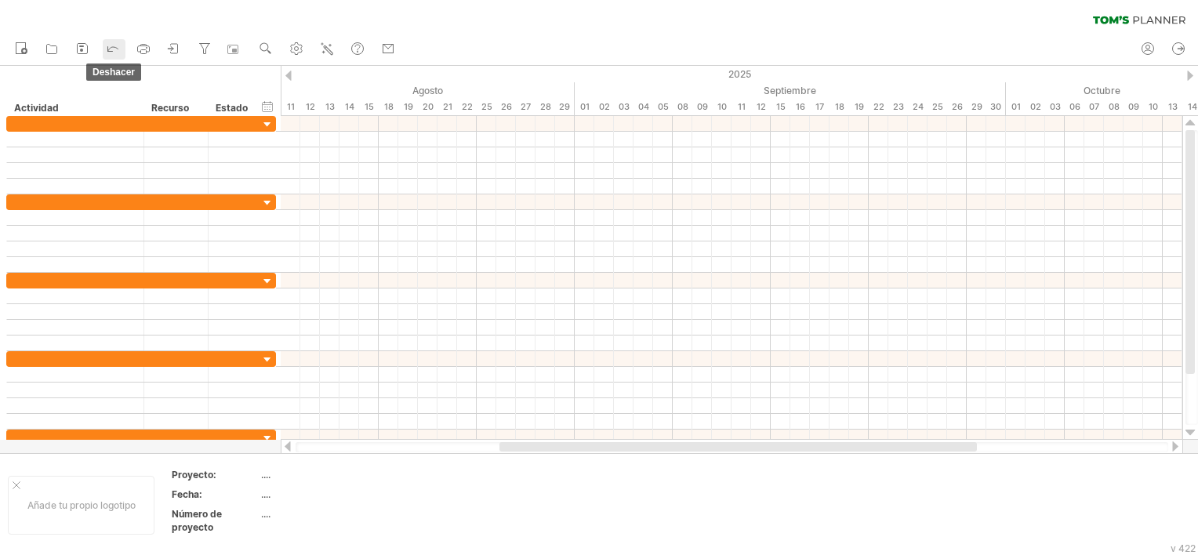
click at [118, 47] on icon at bounding box center [113, 48] width 16 height 16
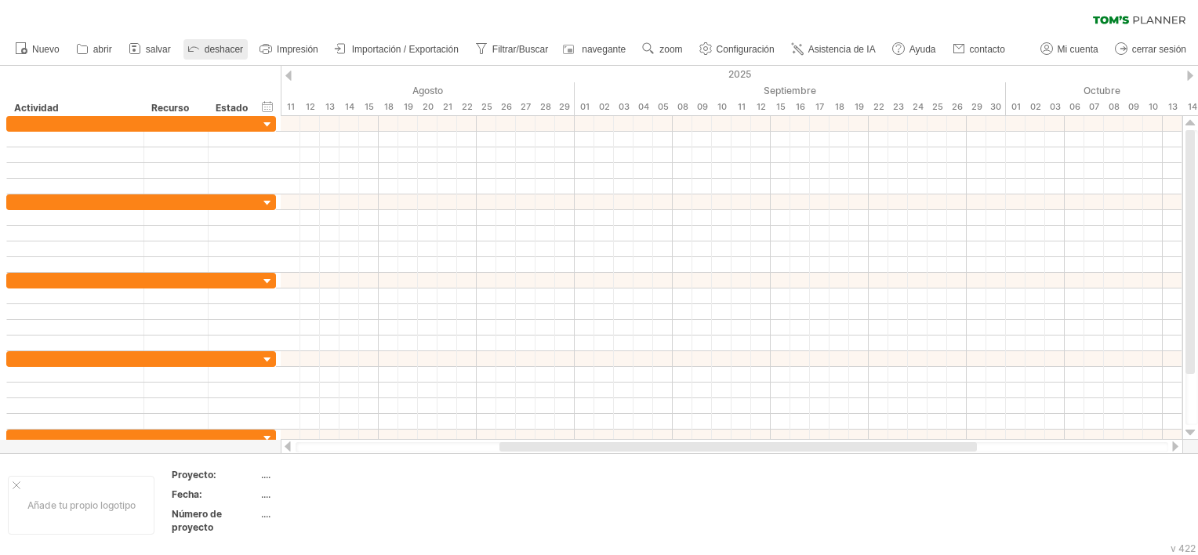
click at [194, 44] on icon at bounding box center [194, 48] width 16 height 16
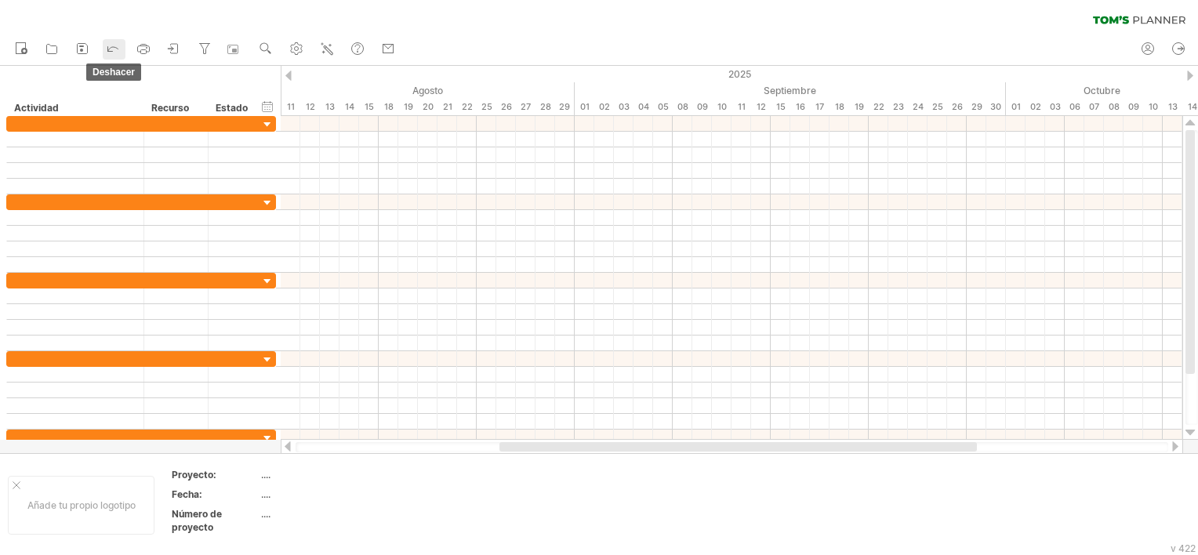
click at [108, 50] on icon at bounding box center [113, 49] width 10 height 5
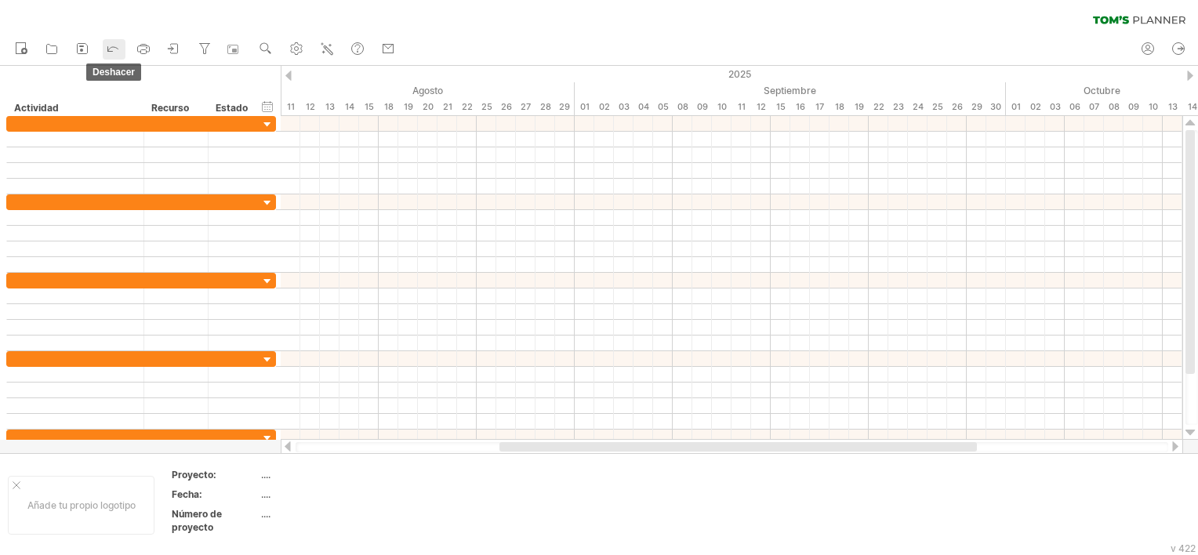
click at [108, 50] on icon at bounding box center [113, 49] width 10 height 5
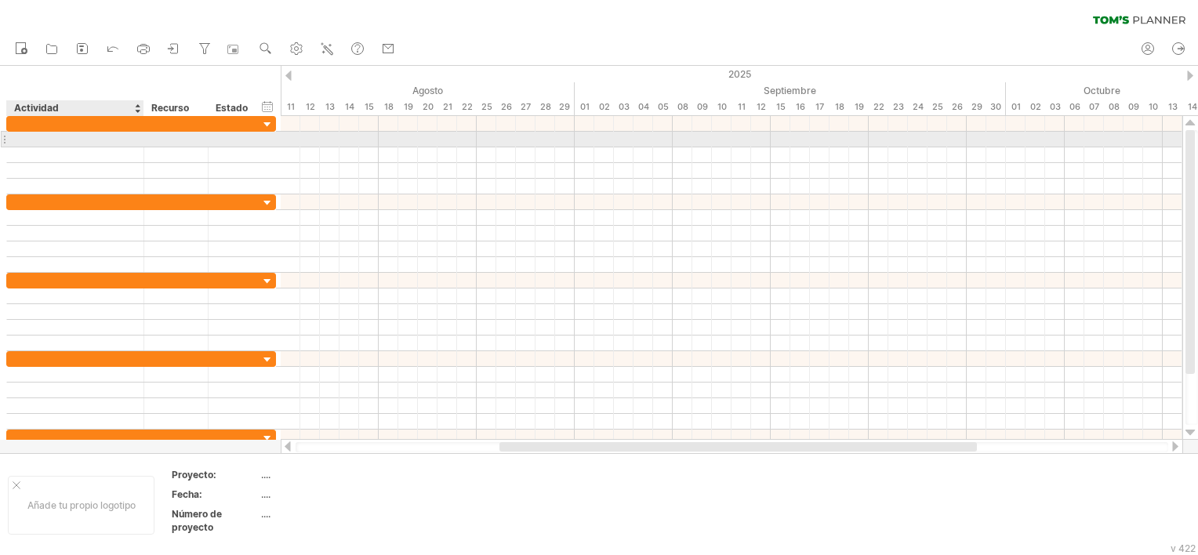
click at [50, 144] on div at bounding box center [75, 139] width 121 height 15
paste input "**********"
type input "**********"
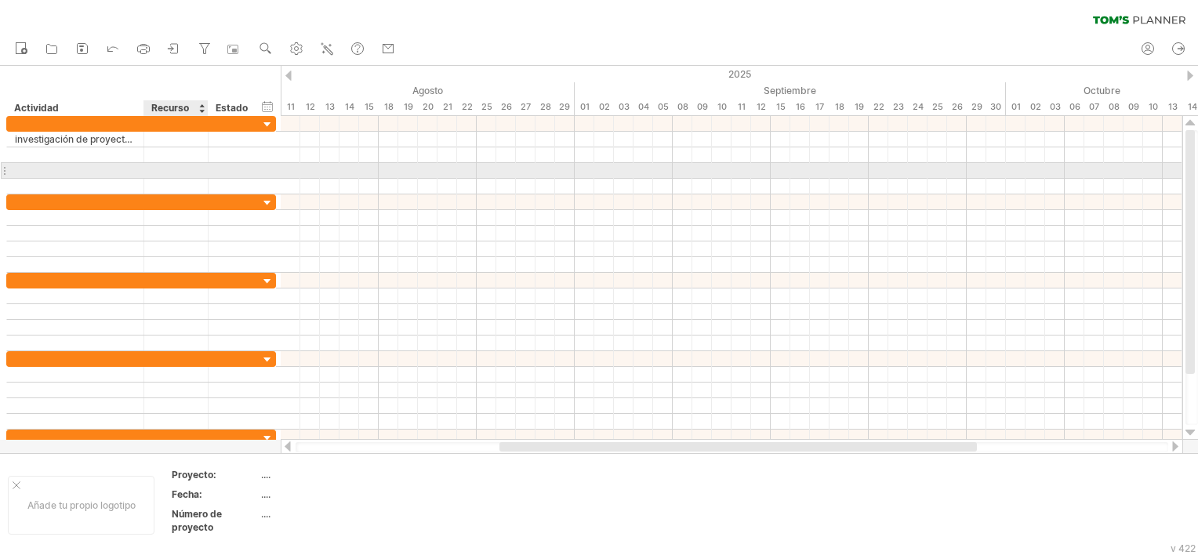
click at [194, 174] on div at bounding box center [176, 170] width 48 height 15
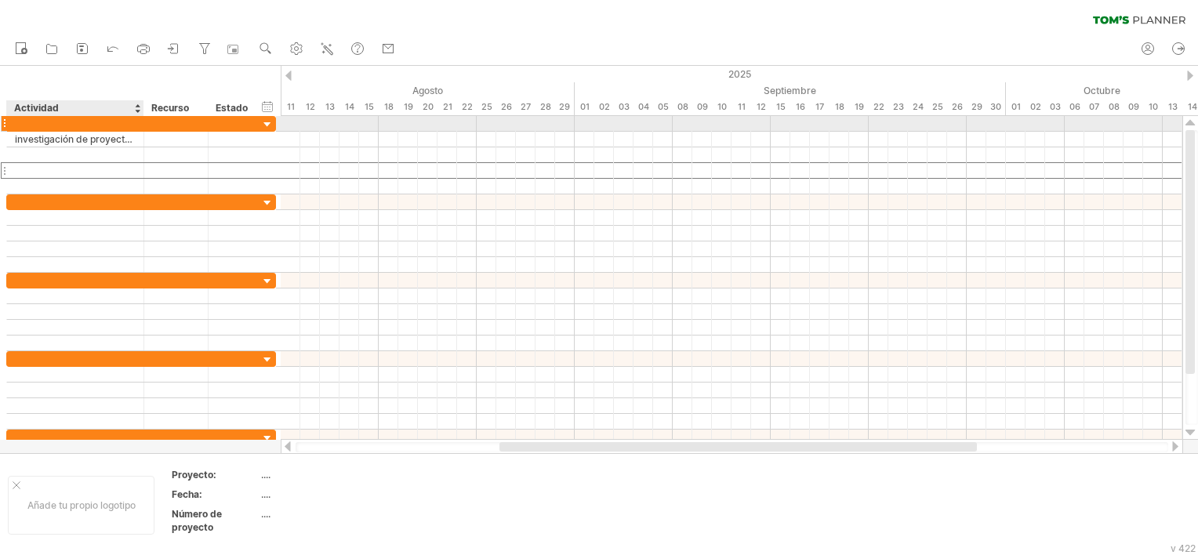
click at [144, 125] on div at bounding box center [176, 123] width 64 height 15
click at [141, 125] on div at bounding box center [142, 124] width 8 height 16
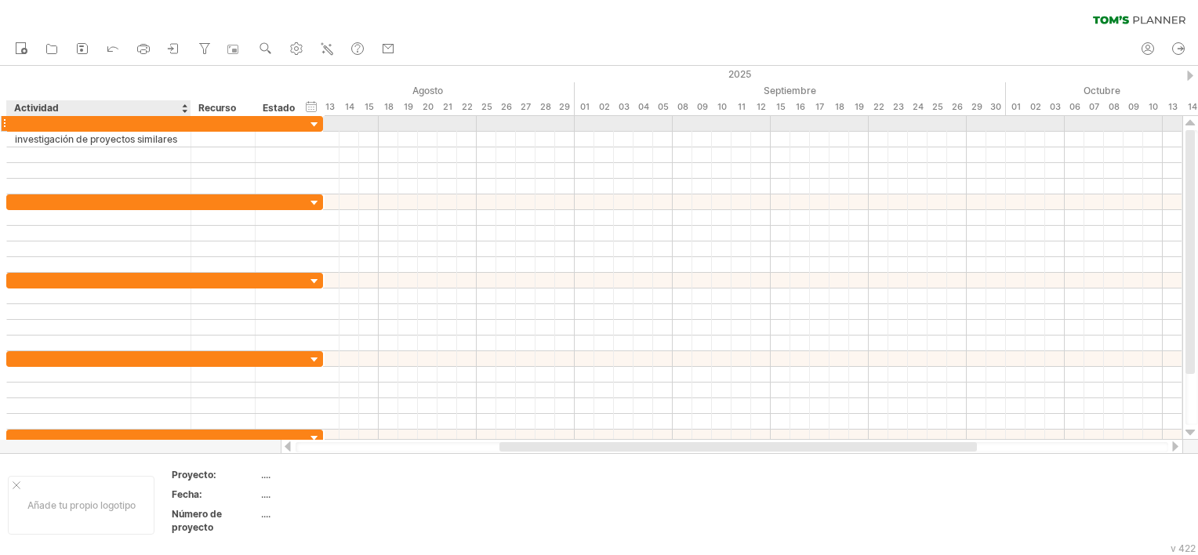
drag, startPoint x: 141, startPoint y: 122, endPoint x: 188, endPoint y: 117, distance: 47.3
click at [188, 117] on div at bounding box center [189, 124] width 8 height 16
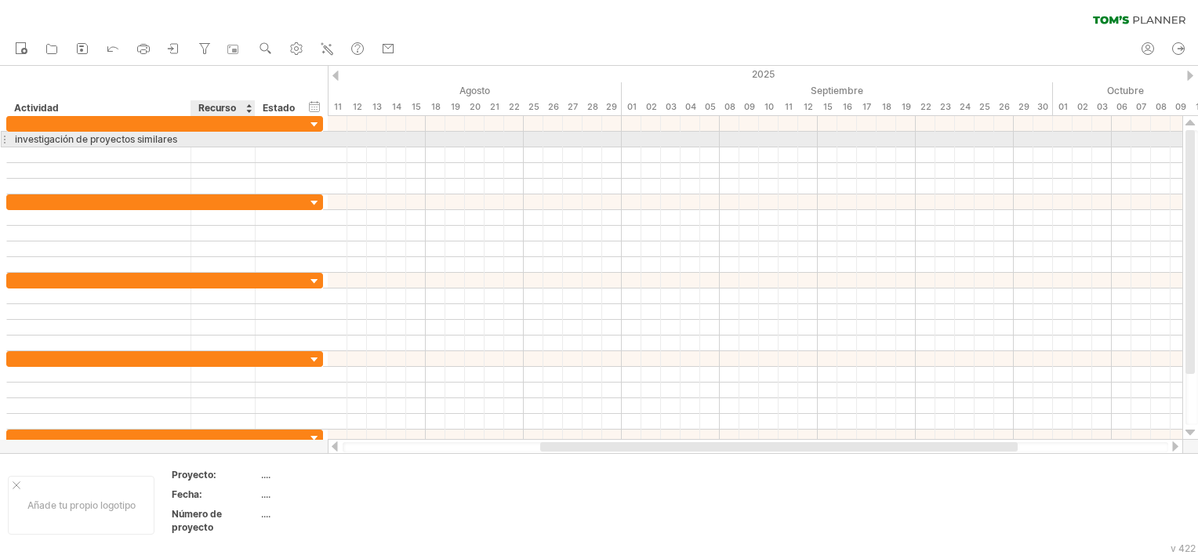
click at [234, 146] on div at bounding box center [223, 139] width 48 height 15
type input "**********"
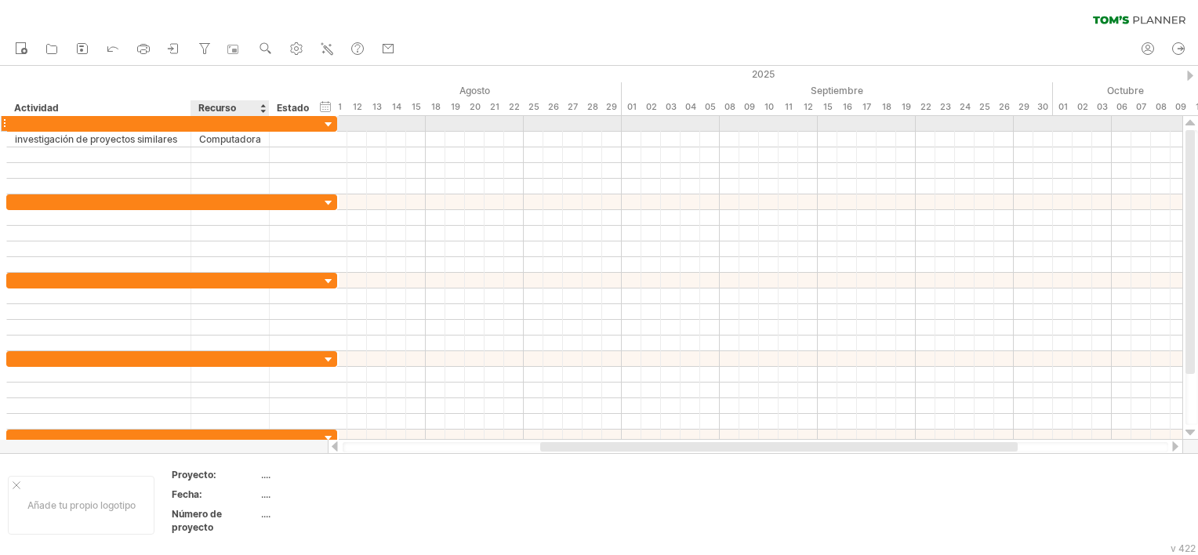
drag, startPoint x: 250, startPoint y: 123, endPoint x: 264, endPoint y: 125, distance: 14.3
click at [264, 125] on div at bounding box center [267, 124] width 8 height 16
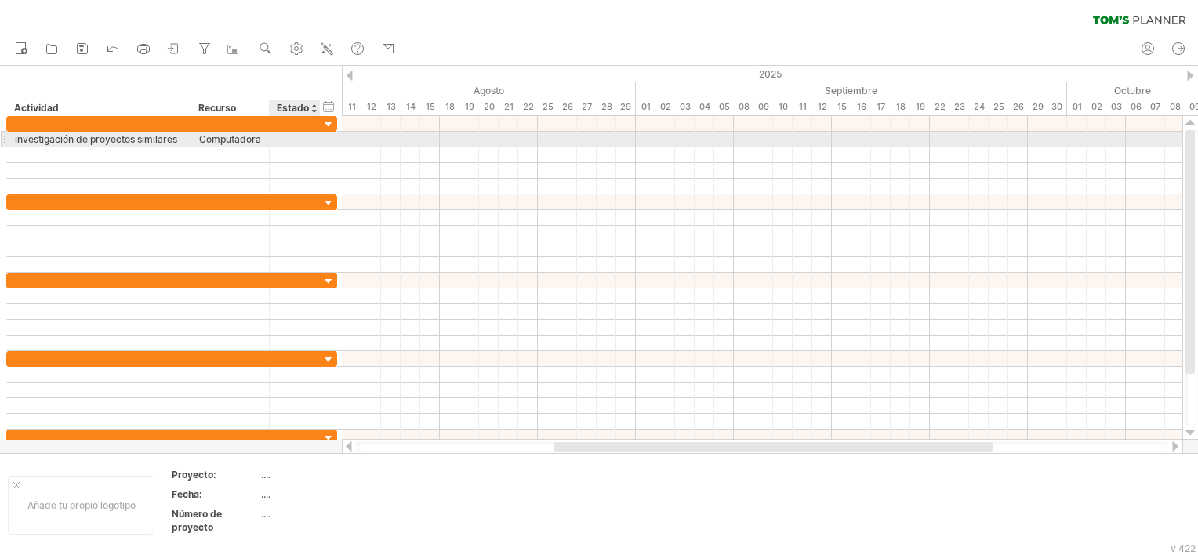
click at [304, 140] on div at bounding box center [294, 139] width 34 height 15
type input "*"
type input "******"
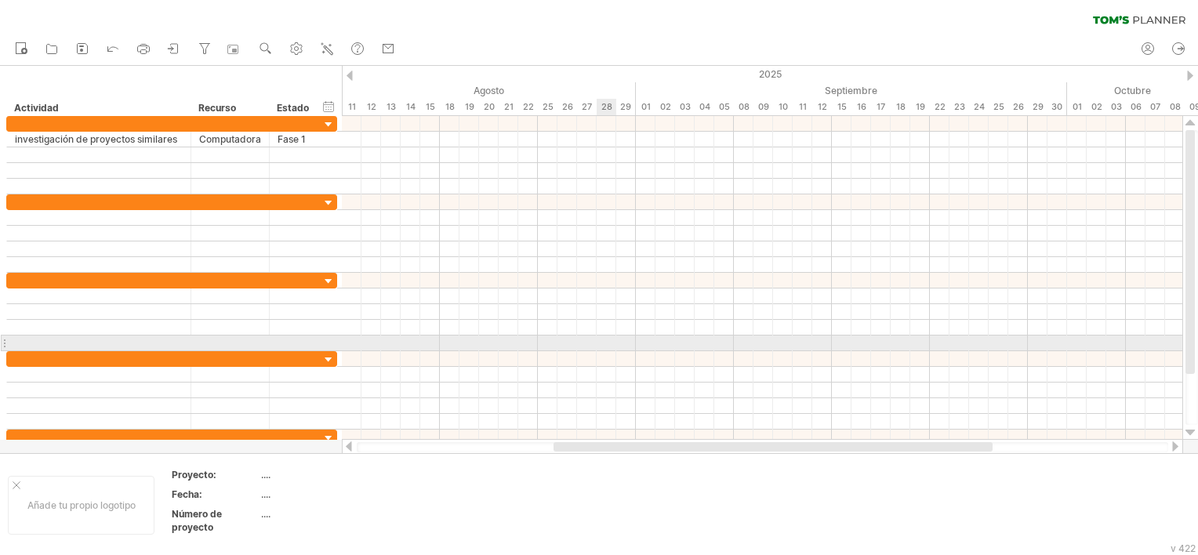
click at [609, 345] on div at bounding box center [762, 343] width 840 height 16
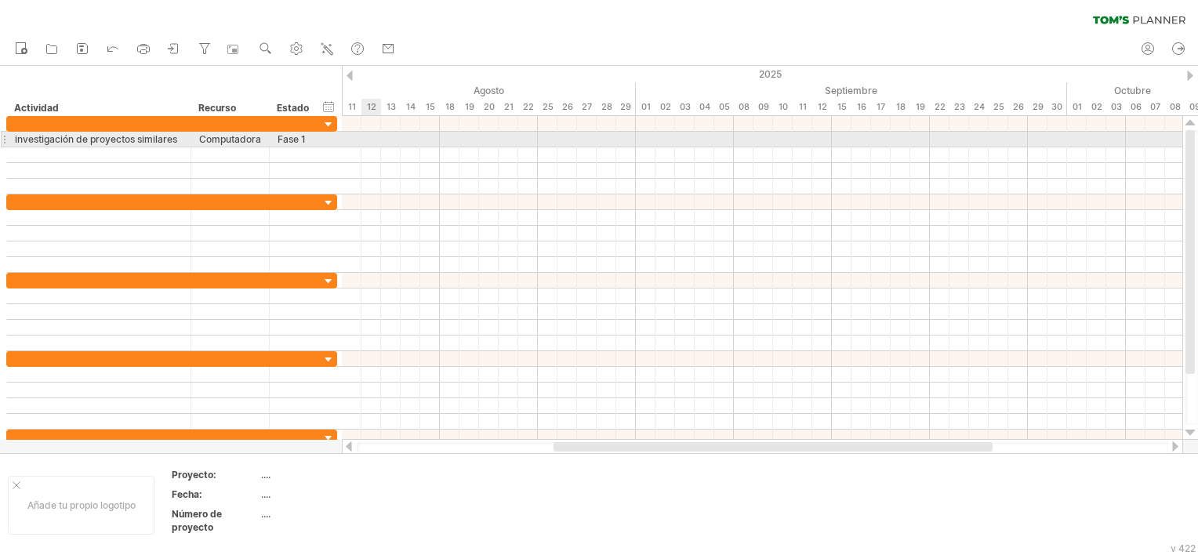
click at [371, 143] on div at bounding box center [762, 140] width 840 height 16
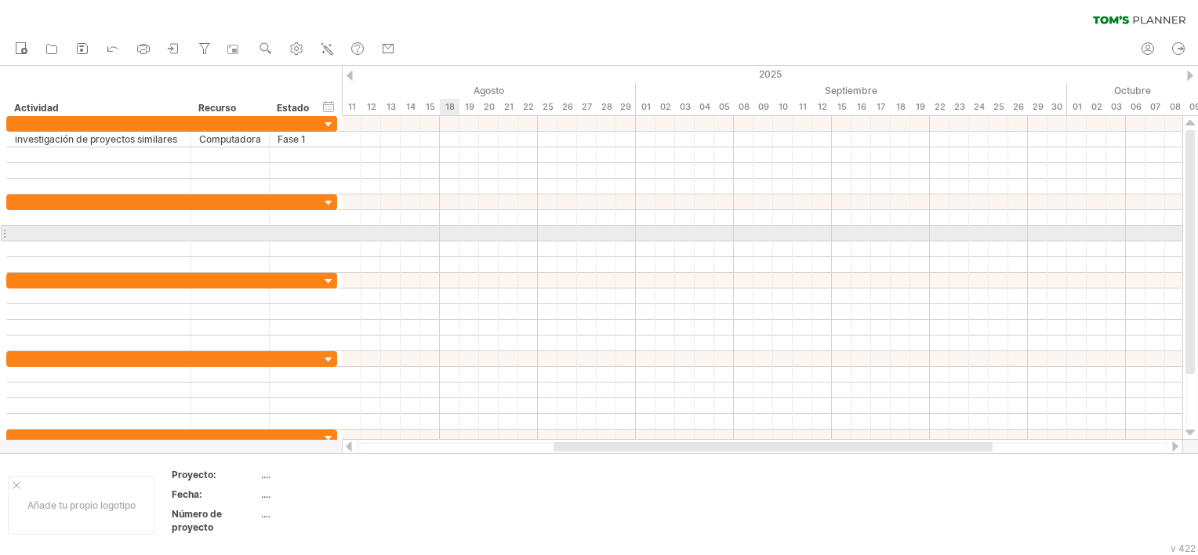
click at [451, 226] on div at bounding box center [762, 234] width 840 height 16
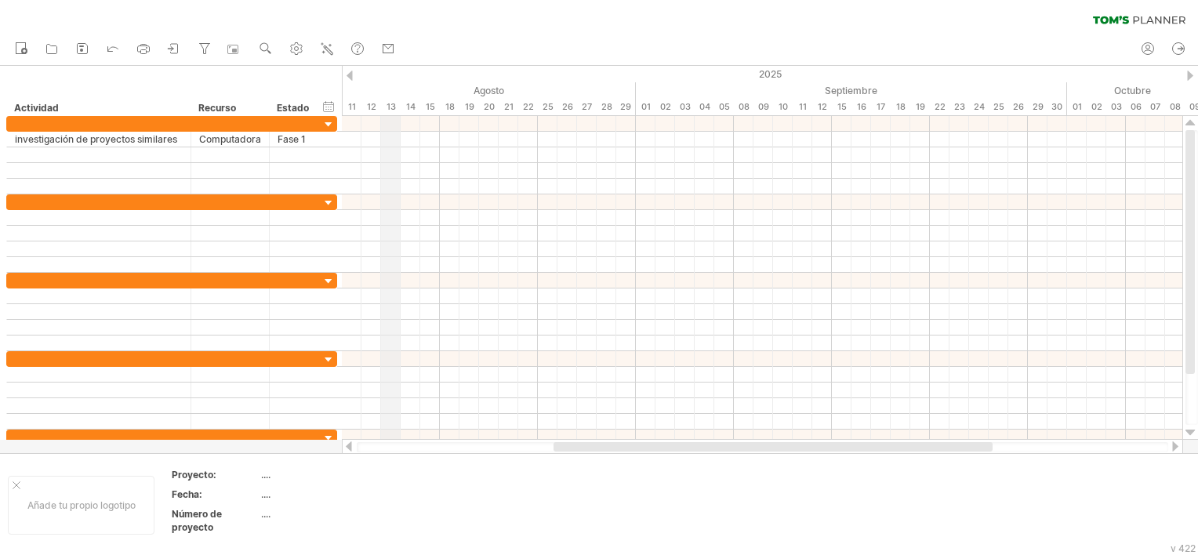
click at [391, 107] on div "13" at bounding box center [391, 107] width 20 height 16
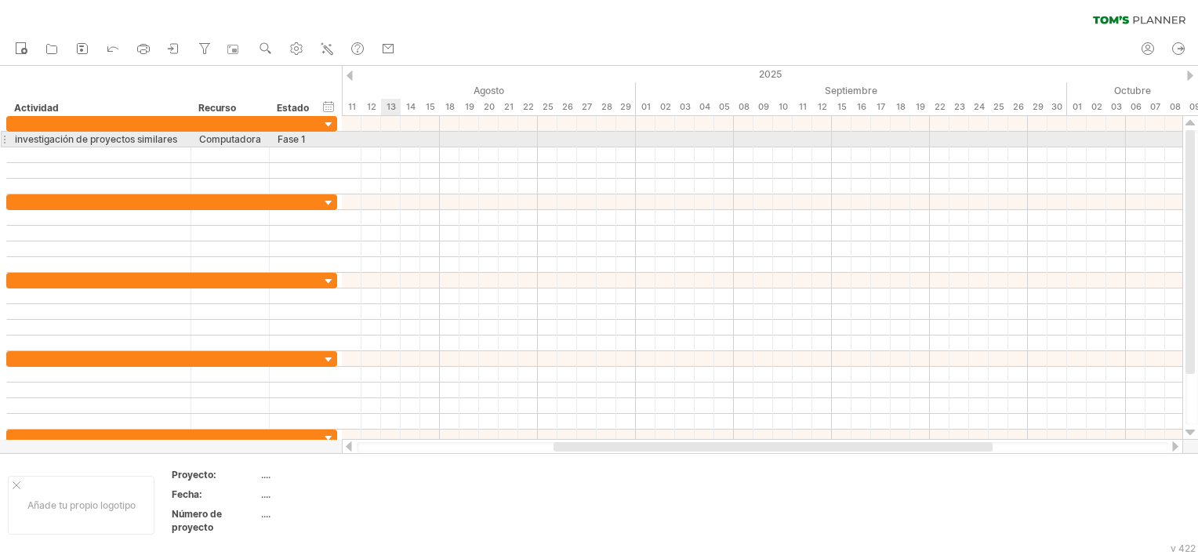
click at [390, 137] on div at bounding box center [762, 140] width 840 height 16
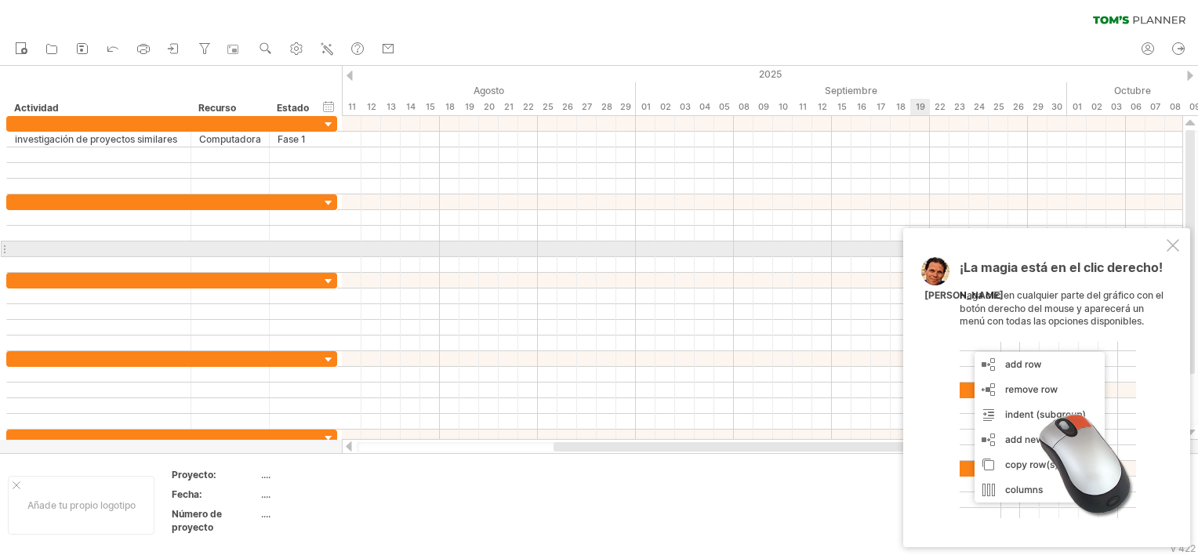
click at [1179, 251] on div "¡La magia está en el clic derecho! Haga clic en cualquier parte del gráfico con…" at bounding box center [1046, 387] width 287 height 319
click at [1170, 241] on div at bounding box center [1172, 245] width 13 height 13
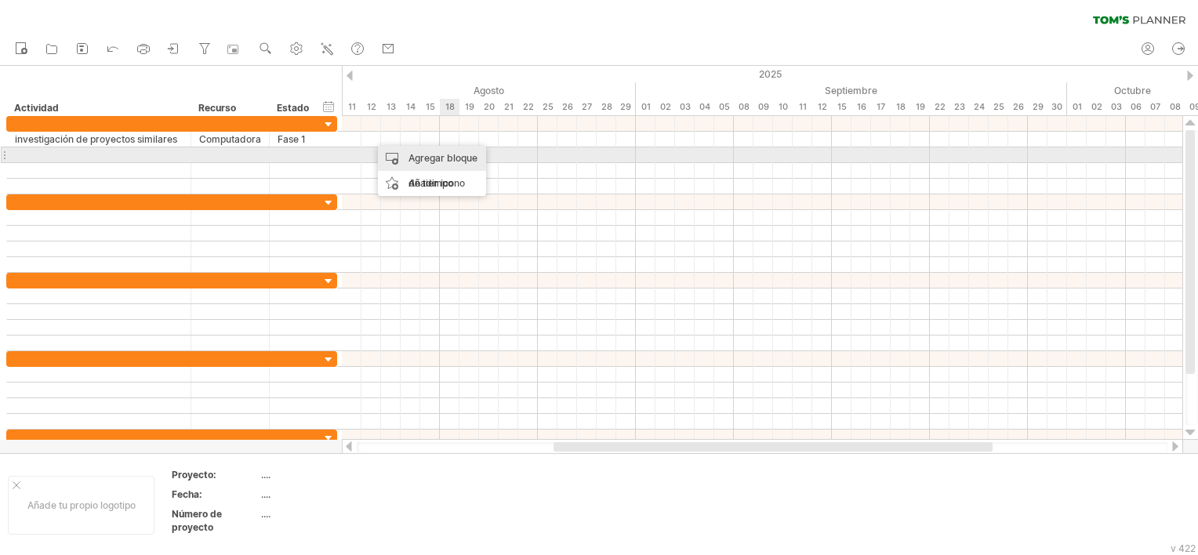
click at [460, 162] on div "Agregar bloque de tiempo" at bounding box center [432, 171] width 108 height 50
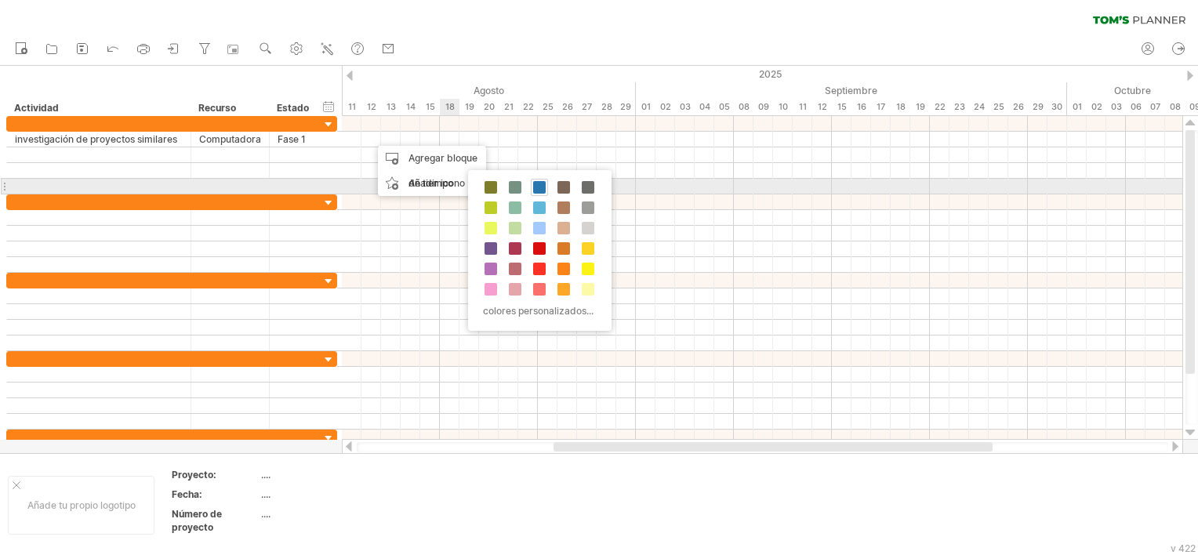
click at [540, 185] on span at bounding box center [539, 187] width 13 height 13
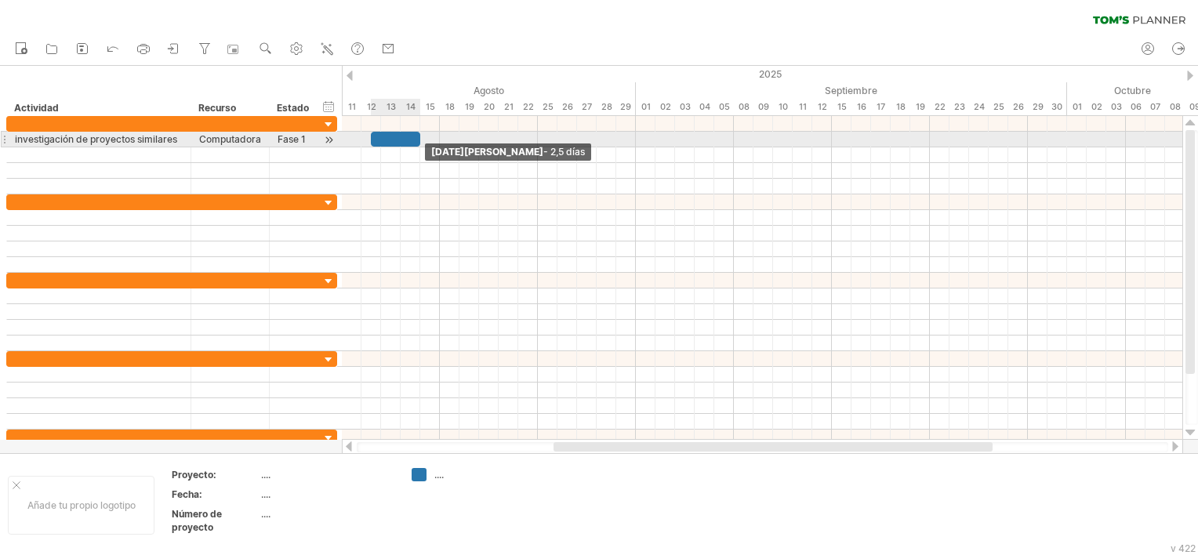
drag, startPoint x: 389, startPoint y: 139, endPoint x: 415, endPoint y: 139, distance: 26.6
click at [415, 139] on div at bounding box center [395, 139] width 49 height 15
drag, startPoint x: 370, startPoint y: 137, endPoint x: 361, endPoint y: 137, distance: 9.4
click at [361, 137] on span at bounding box center [361, 139] width 6 height 15
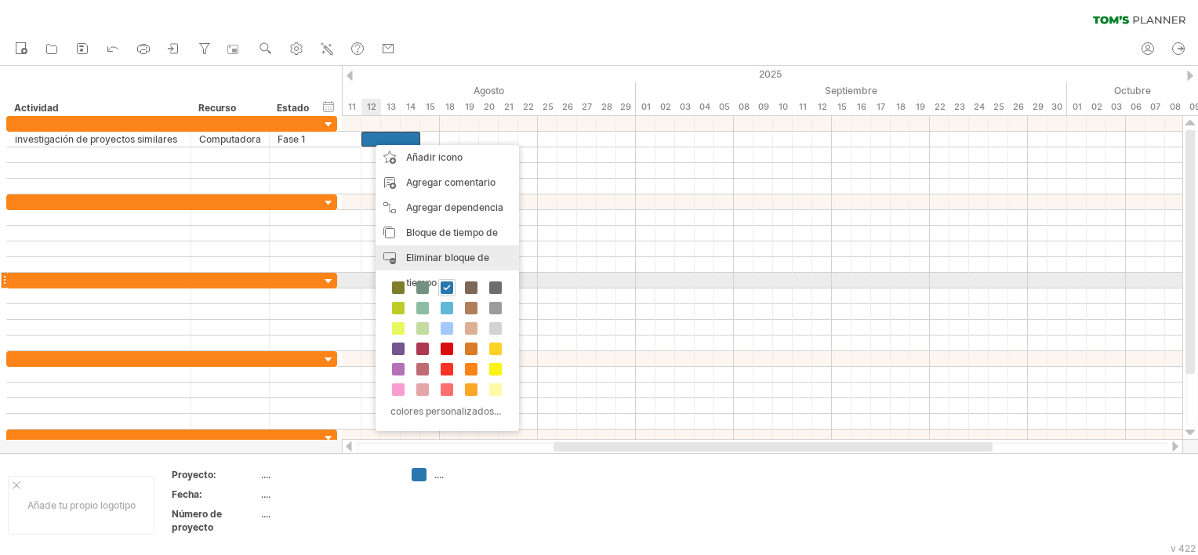
click at [412, 282] on span "Eliminar bloque de tiempo" at bounding box center [447, 270] width 83 height 37
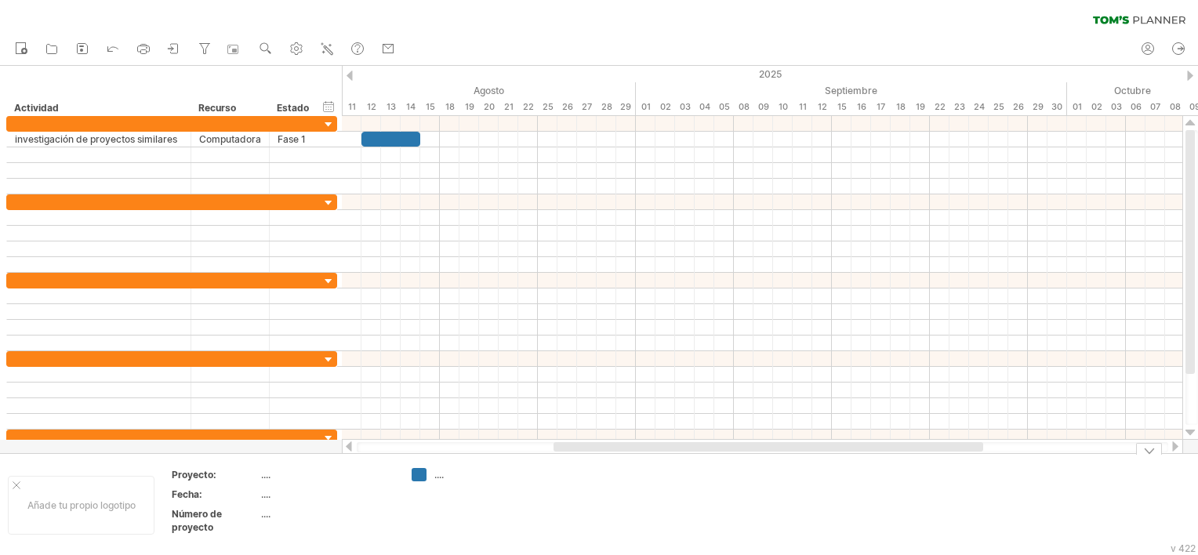
click at [439, 476] on div "...." at bounding box center [476, 474] width 85 height 13
click at [416, 476] on div "Trying to reach [DOMAIN_NAME] Connected again... 0% clear filter Nuevo" at bounding box center [599, 277] width 1198 height 555
click at [429, 473] on div at bounding box center [465, 474] width 108 height 13
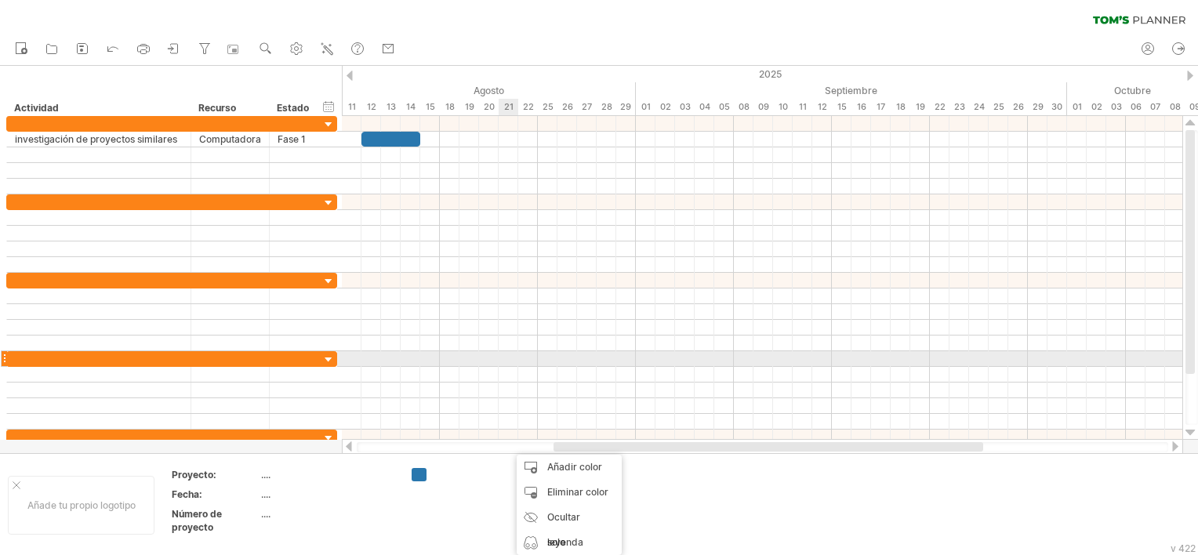
click at [508, 361] on div at bounding box center [762, 359] width 840 height 16
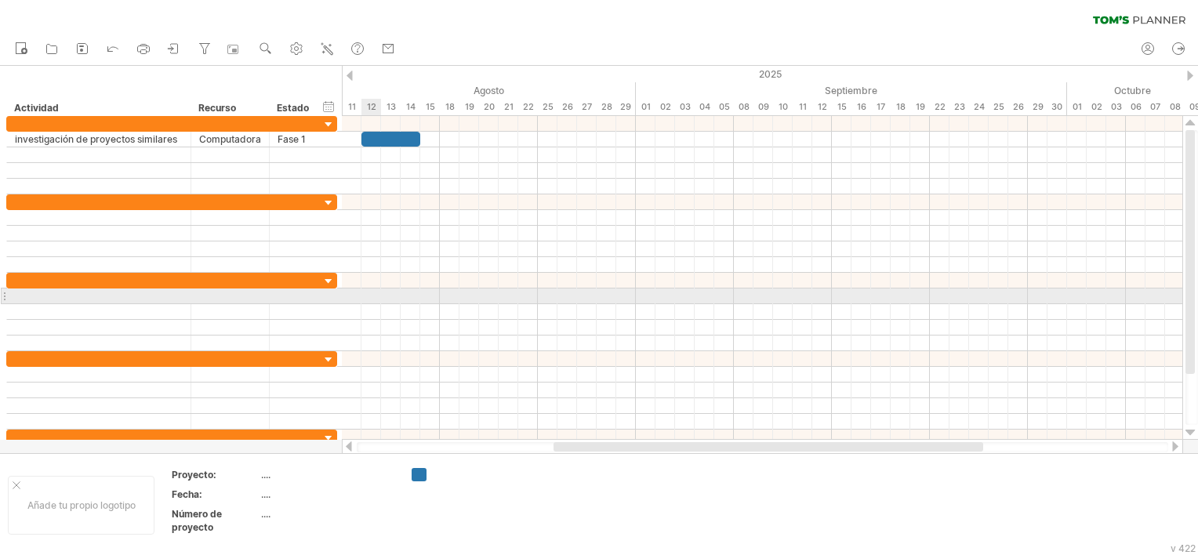
click at [377, 304] on div at bounding box center [762, 312] width 840 height 16
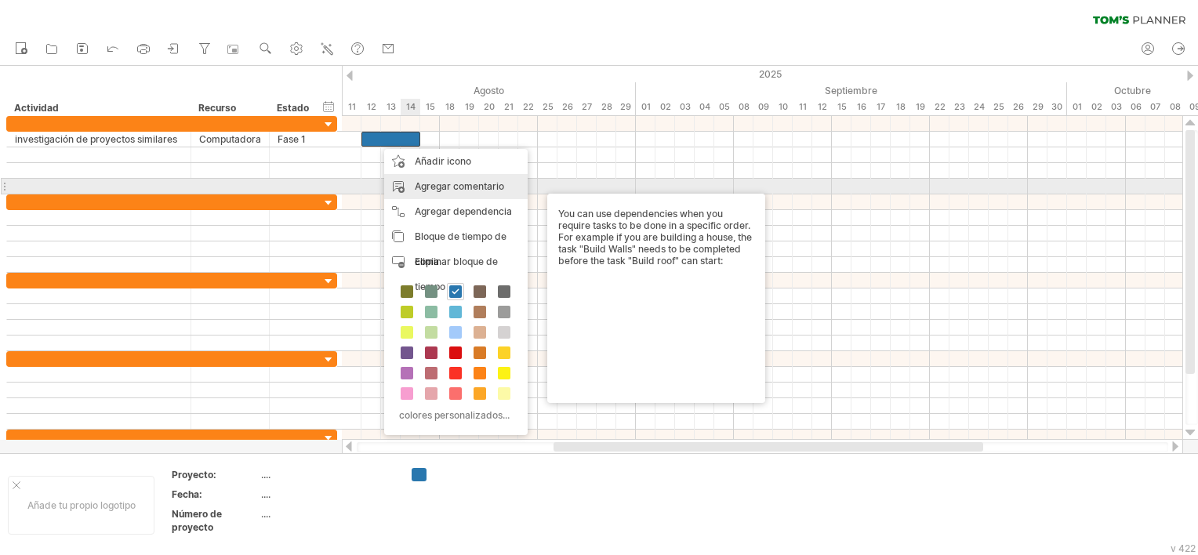
click at [462, 188] on div "Agregar comentario" at bounding box center [455, 186] width 143 height 25
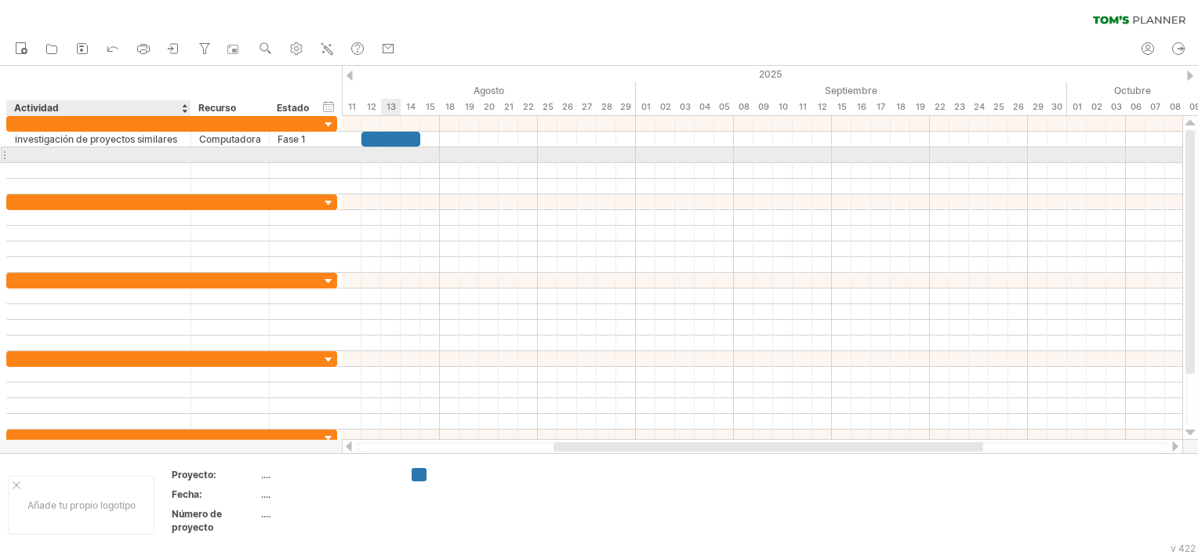
click at [19, 154] on div at bounding box center [99, 154] width 168 height 15
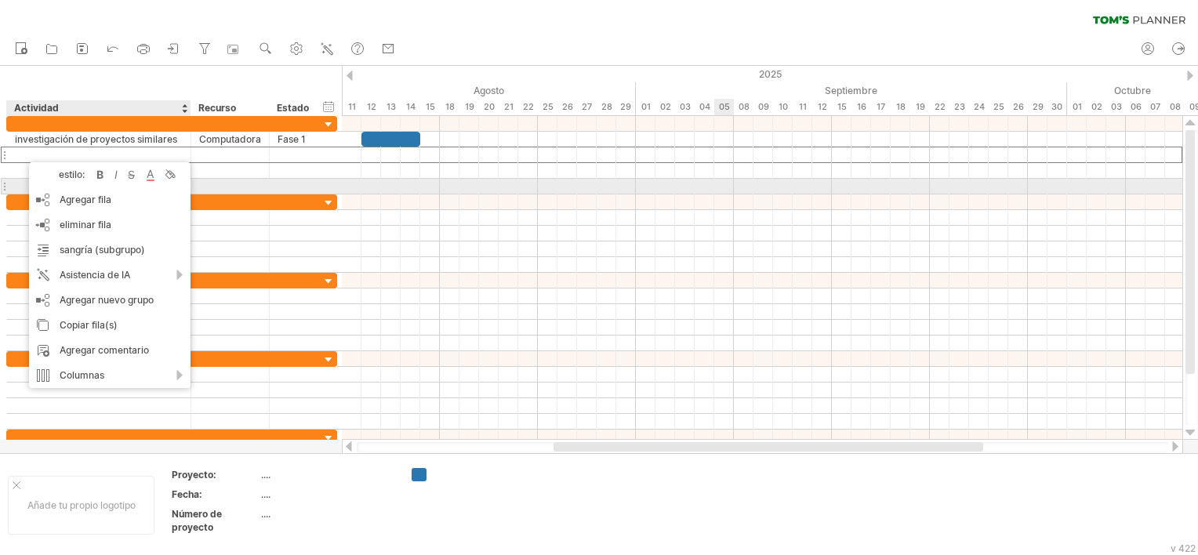
click at [729, 190] on div at bounding box center [762, 187] width 840 height 16
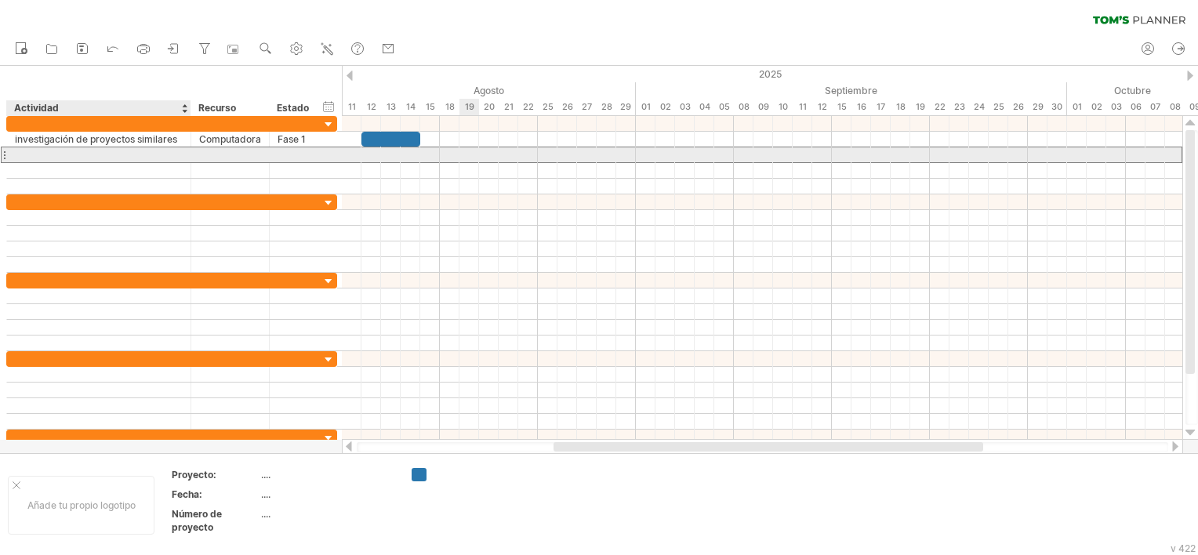
click at [51, 154] on div at bounding box center [99, 154] width 168 height 15
paste input "**********"
type input "**********"
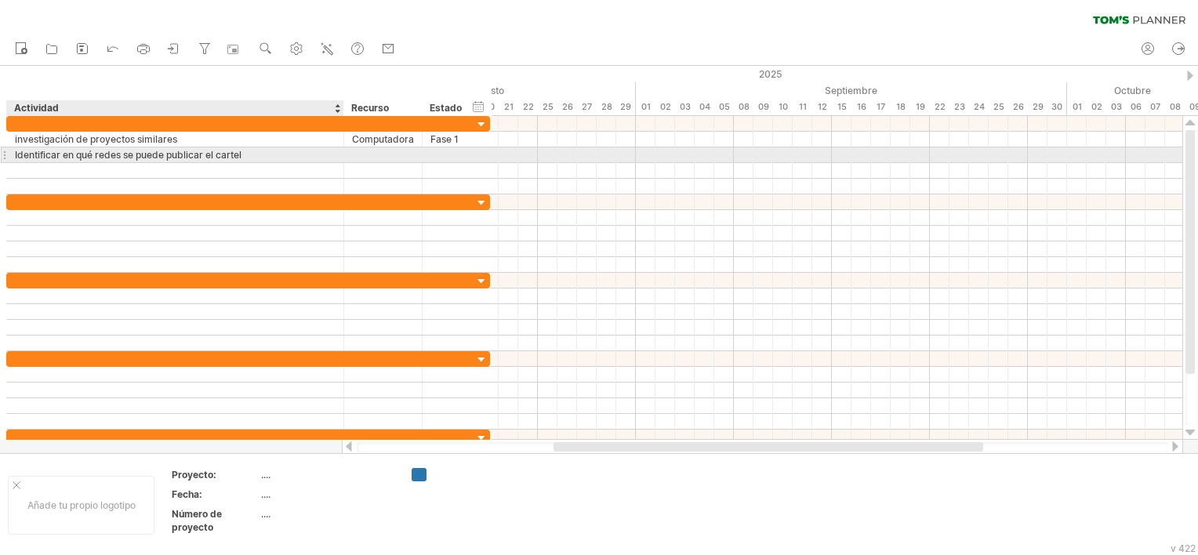
drag, startPoint x: 189, startPoint y: 150, endPoint x: 342, endPoint y: 159, distance: 153.1
click at [342, 159] on div at bounding box center [342, 155] width 8 height 16
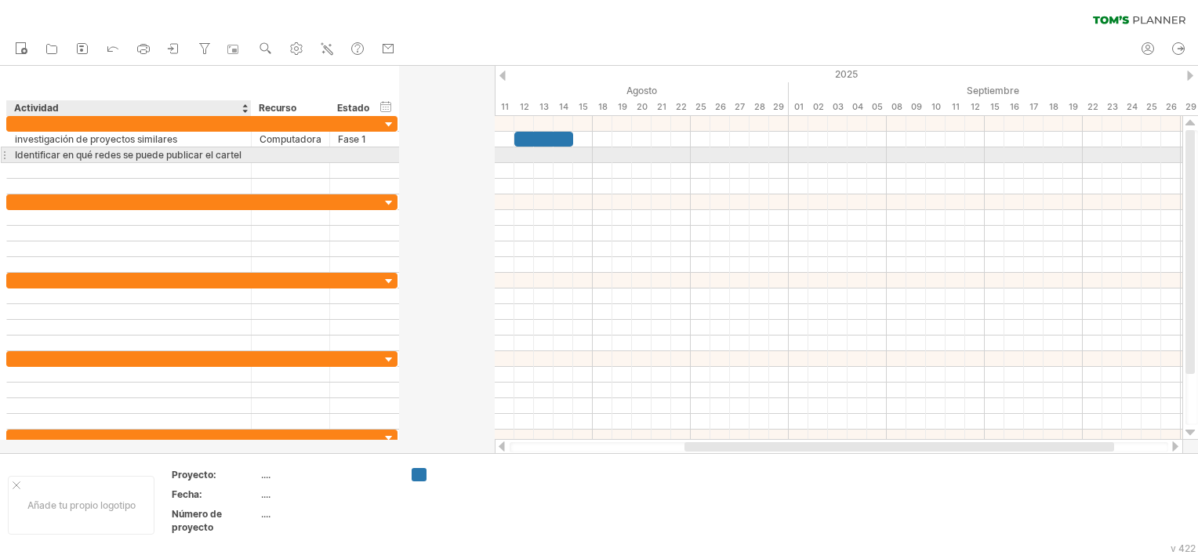
drag, startPoint x: 342, startPoint y: 155, endPoint x: 249, endPoint y: 154, distance: 92.5
click at [249, 154] on div at bounding box center [249, 155] width 8 height 16
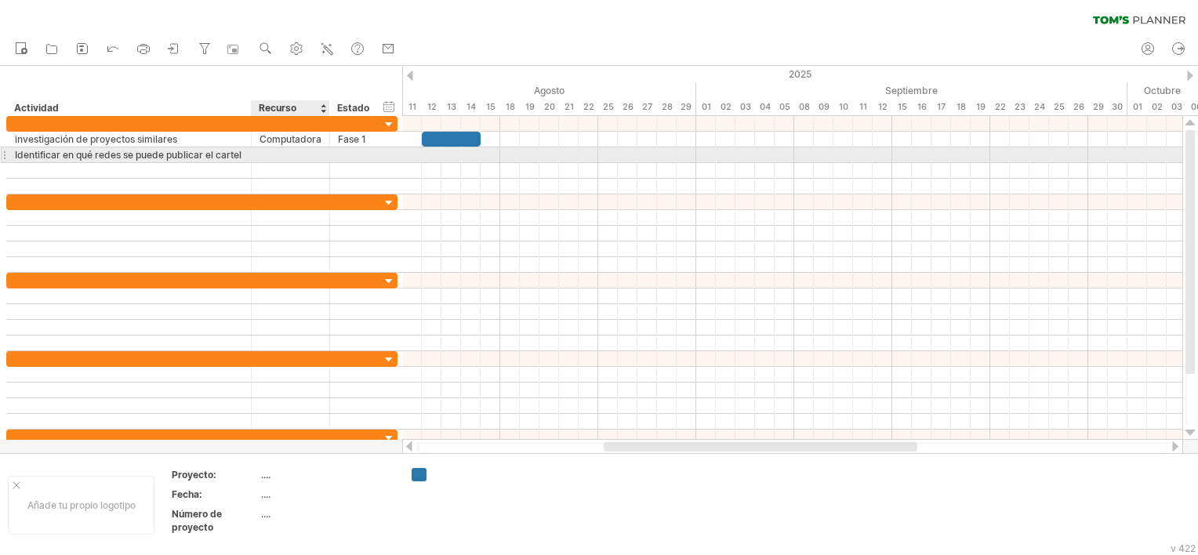
click at [289, 154] on div at bounding box center [290, 154] width 62 height 15
type input "**********"
click at [361, 154] on div at bounding box center [355, 154] width 34 height 15
type input "*"
type input "******"
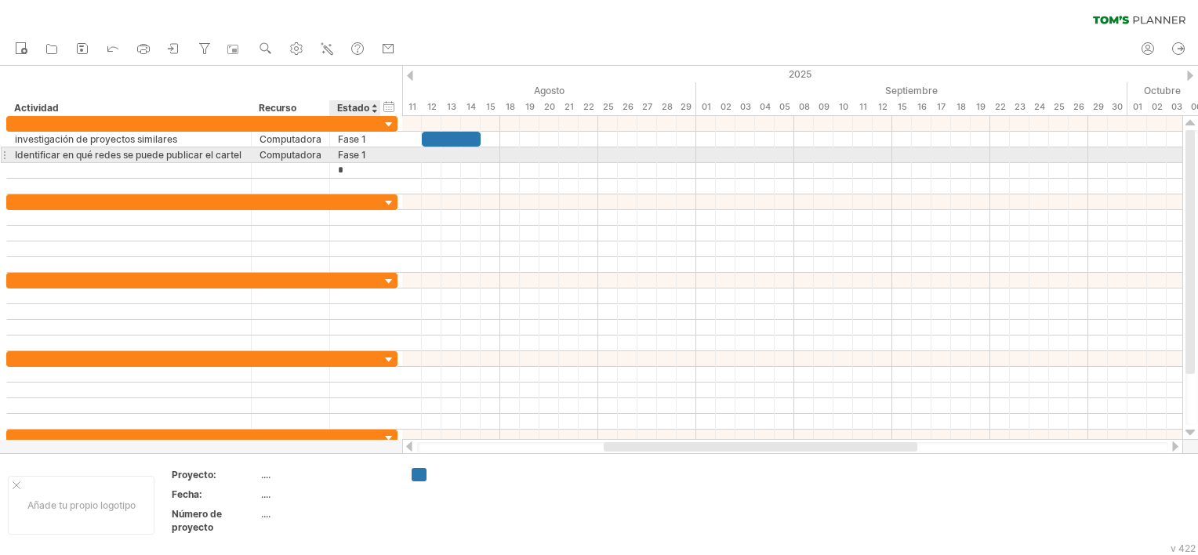
type input "******"
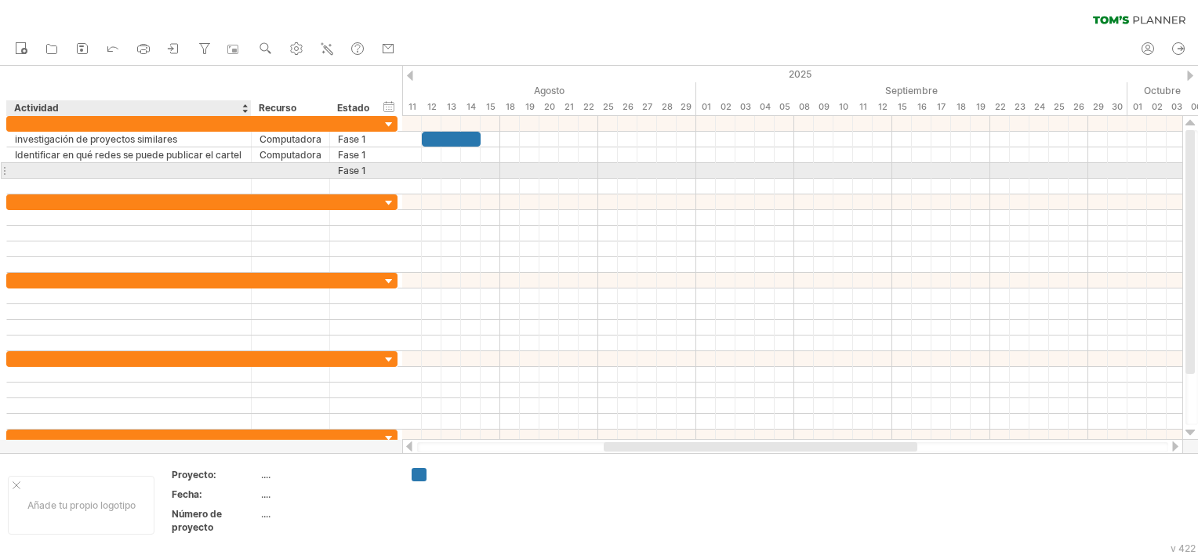
click at [33, 169] on div at bounding box center [129, 170] width 228 height 15
paste input "**********"
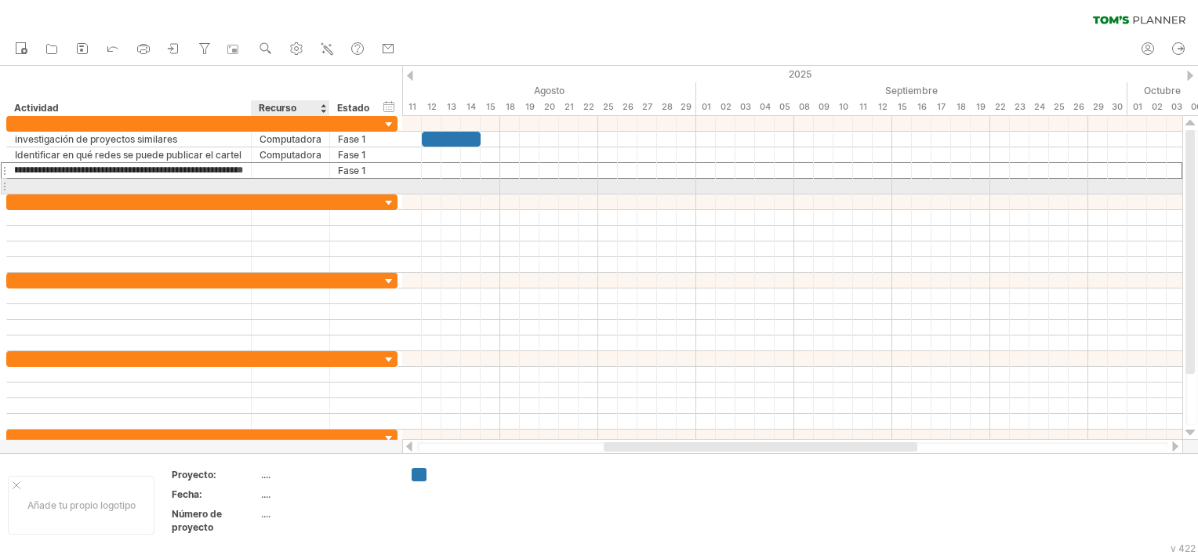
type input "**********"
click at [252, 186] on div at bounding box center [291, 186] width 78 height 15
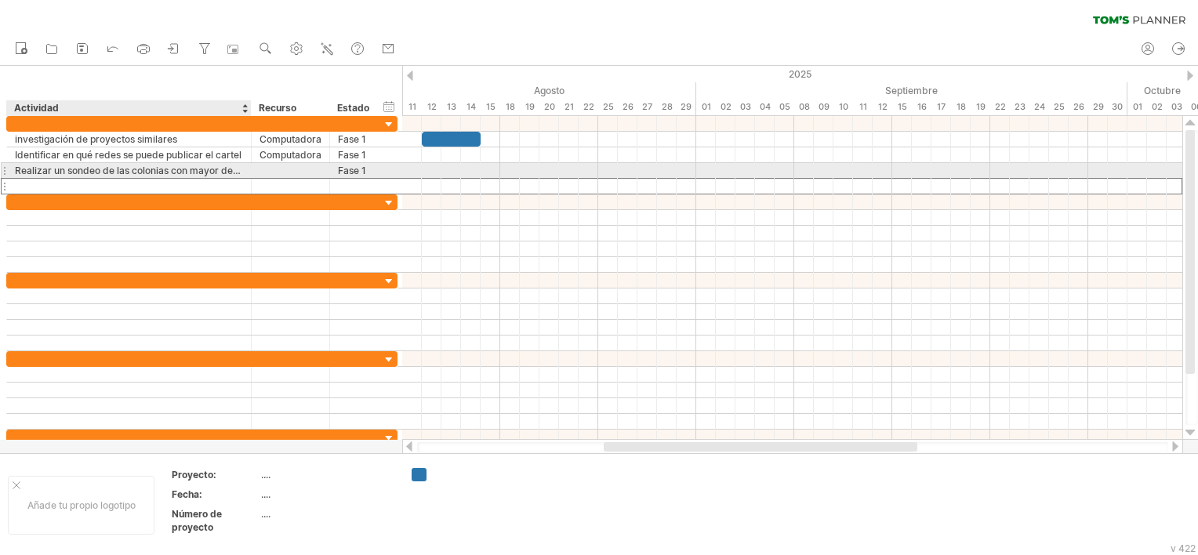
click at [222, 168] on div "Realizar un sondeo de las colonias con mayor desperdicio de agua" at bounding box center [129, 170] width 228 height 15
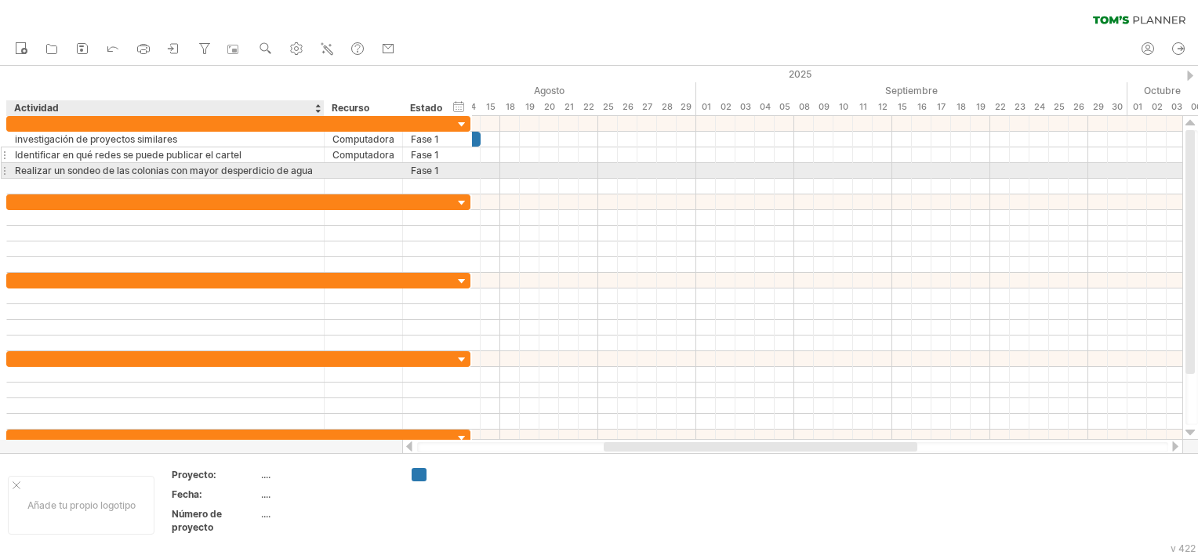
drag, startPoint x: 250, startPoint y: 172, endPoint x: 323, endPoint y: 157, distance: 74.4
click at [323, 157] on div "**********" at bounding box center [238, 155] width 464 height 78
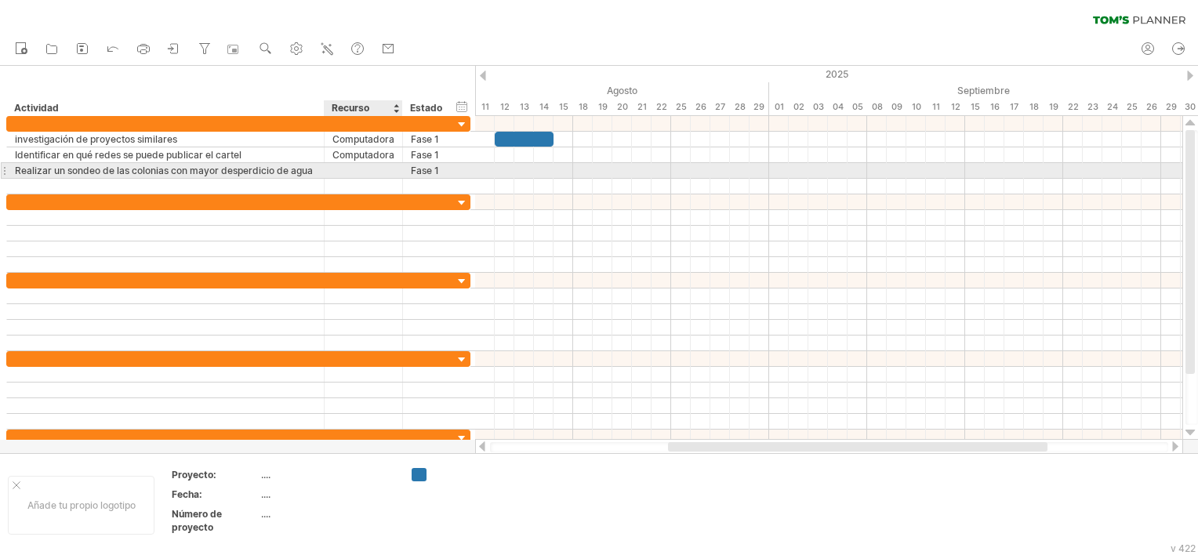
click at [357, 168] on div at bounding box center [363, 170] width 62 height 15
type input "*"
type input "**********"
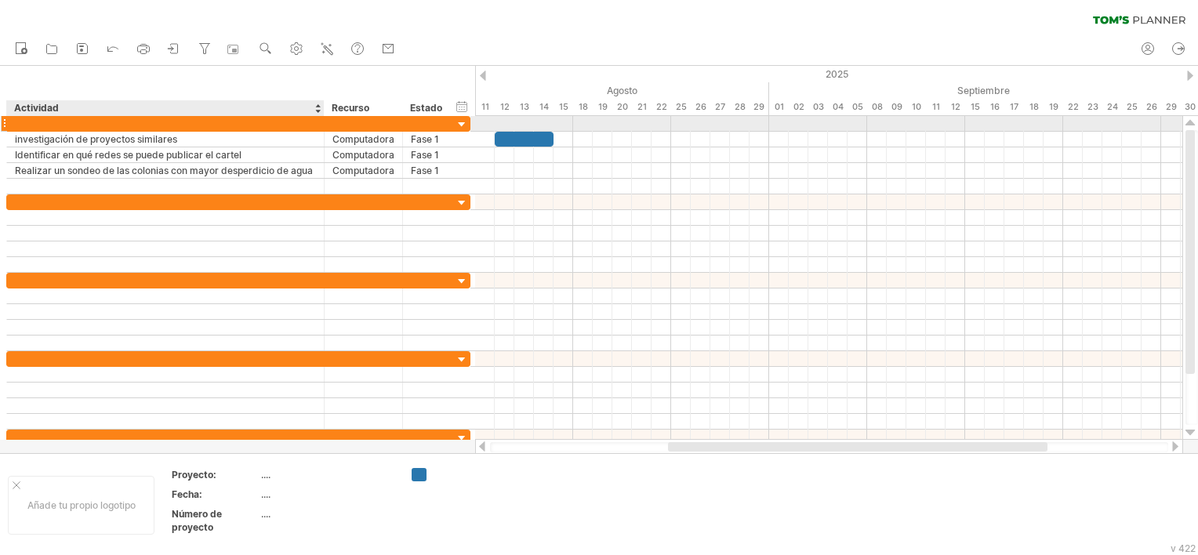
click at [15, 125] on div at bounding box center [165, 123] width 301 height 15
click at [24, 120] on div at bounding box center [165, 123] width 301 height 15
type input "**********"
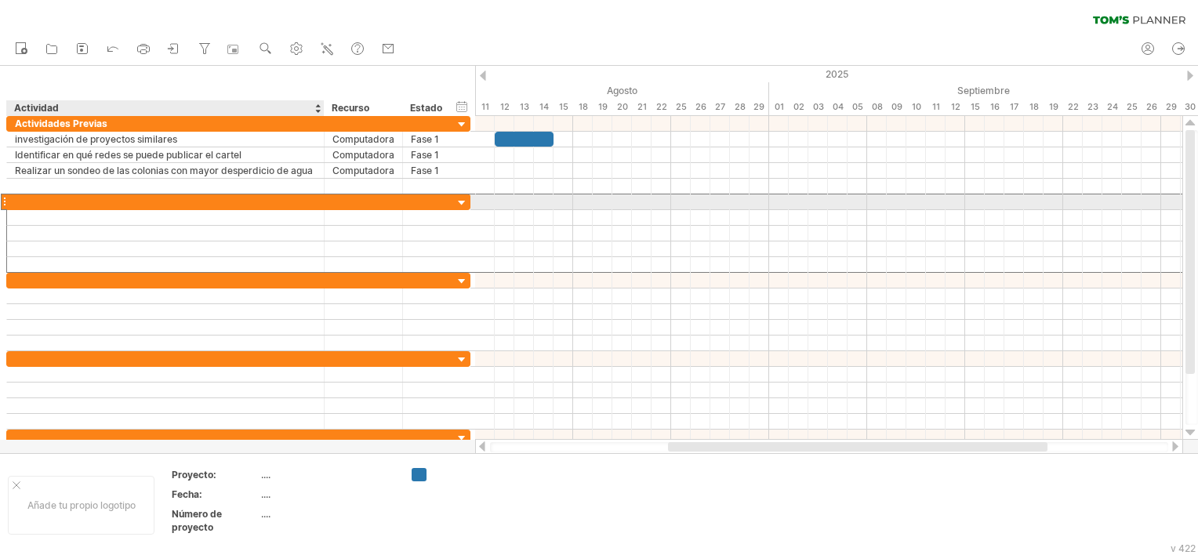
click at [56, 205] on div at bounding box center [165, 201] width 301 height 15
click at [54, 197] on div at bounding box center [165, 201] width 301 height 15
type input "**********"
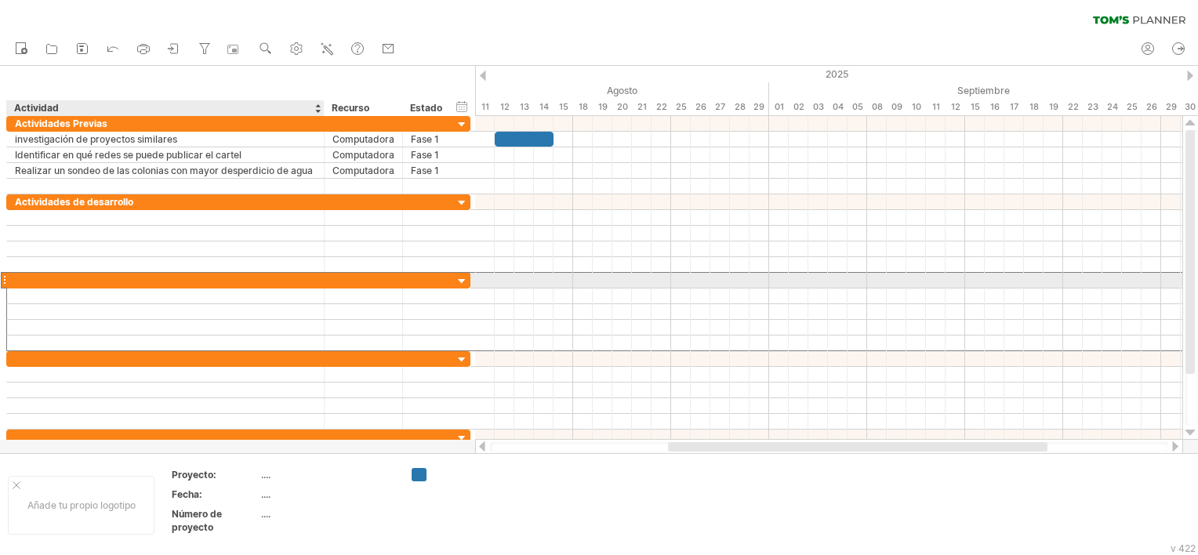
click at [60, 274] on div at bounding box center [165, 280] width 301 height 15
type input "**********"
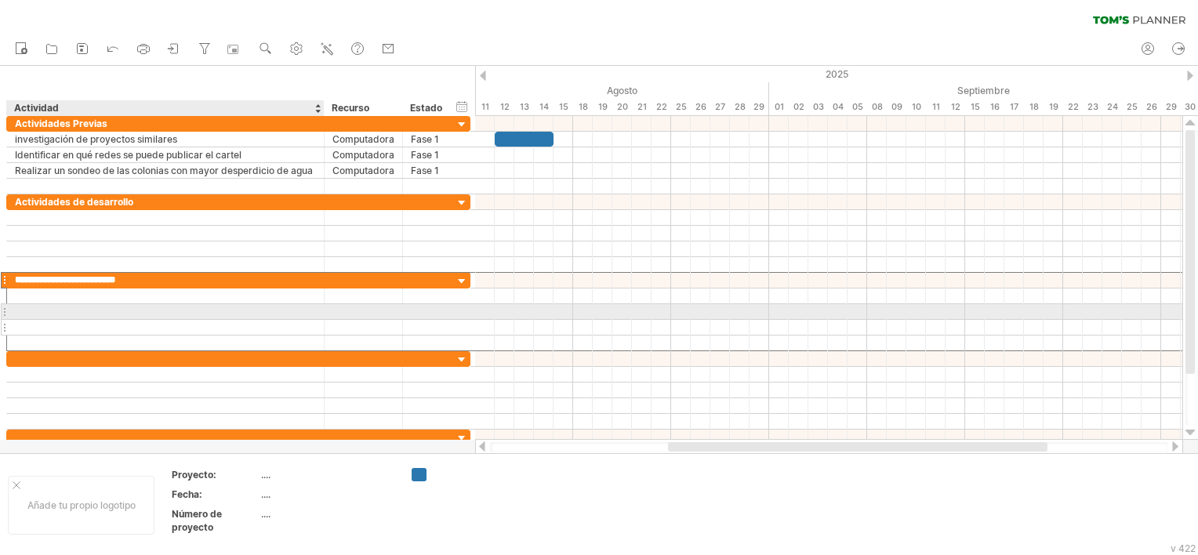
click at [190, 326] on div at bounding box center [165, 327] width 301 height 15
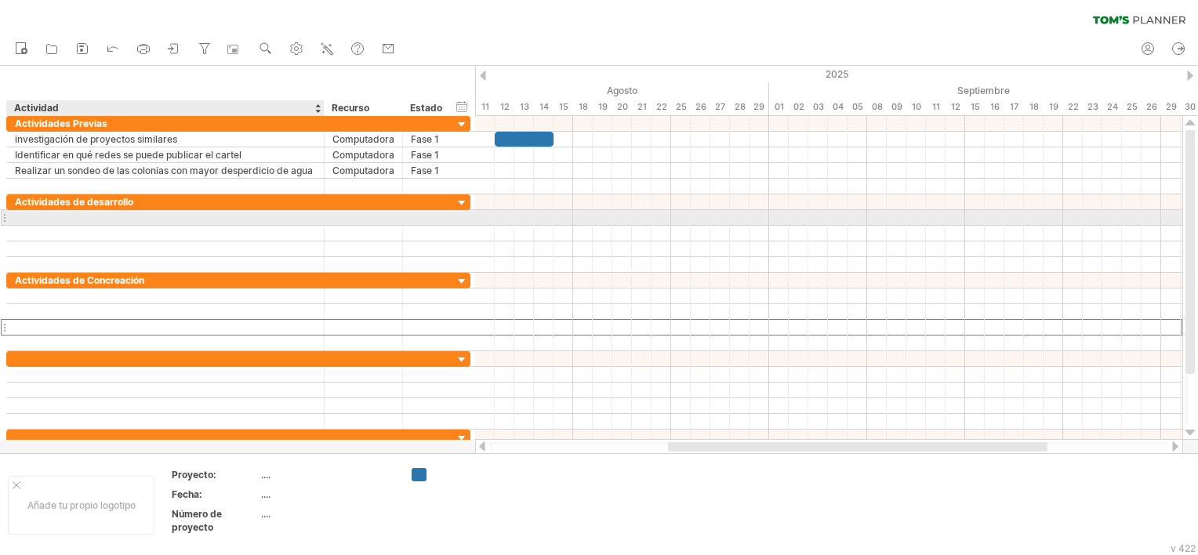
click at [24, 218] on div at bounding box center [165, 217] width 301 height 15
paste input "**********"
type input "**********"
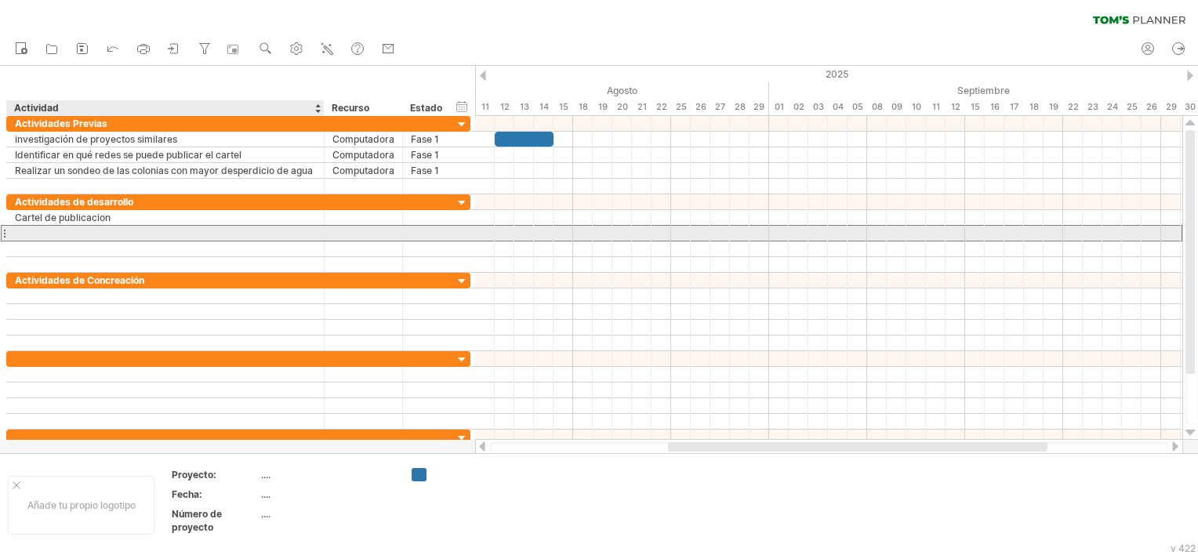
click at [34, 229] on div at bounding box center [165, 233] width 301 height 15
paste input "**********"
type input "**********"
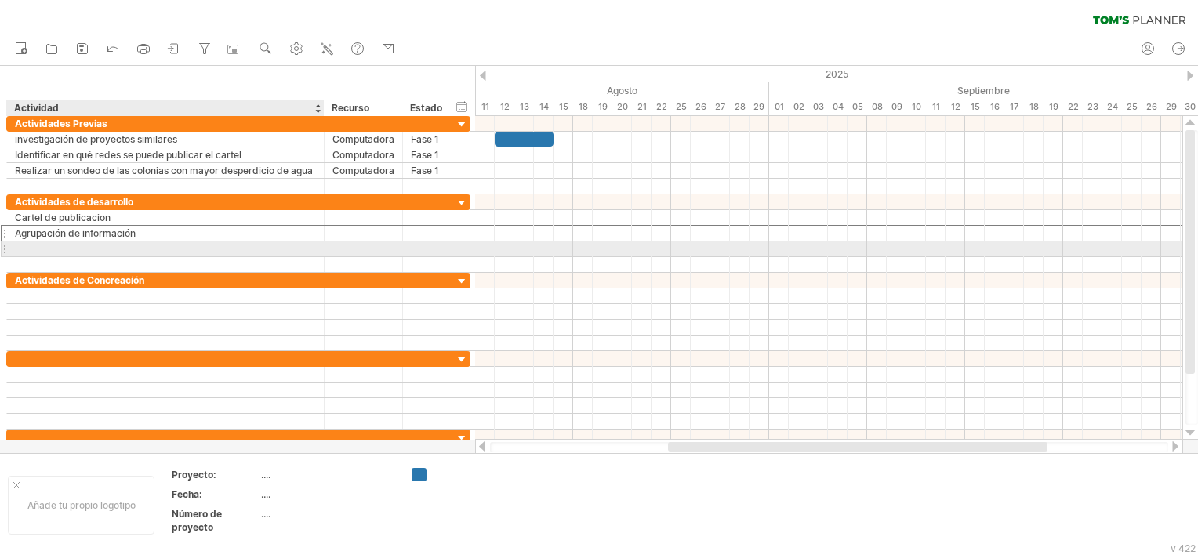
click at [41, 251] on div at bounding box center [165, 248] width 301 height 15
paste input "*********"
type input "*********"
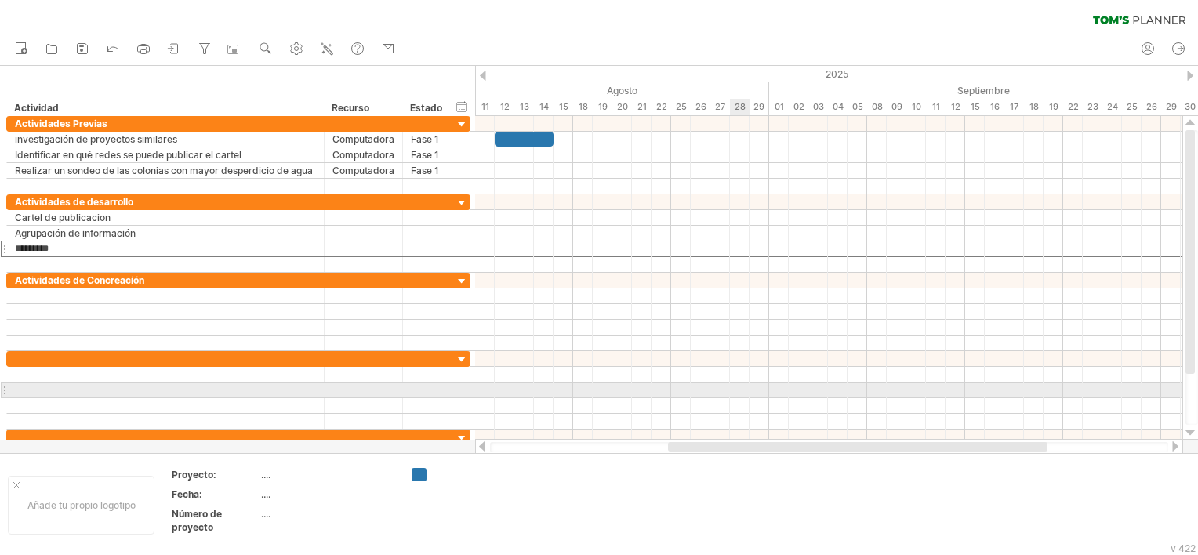
click at [740, 398] on div at bounding box center [828, 406] width 707 height 16
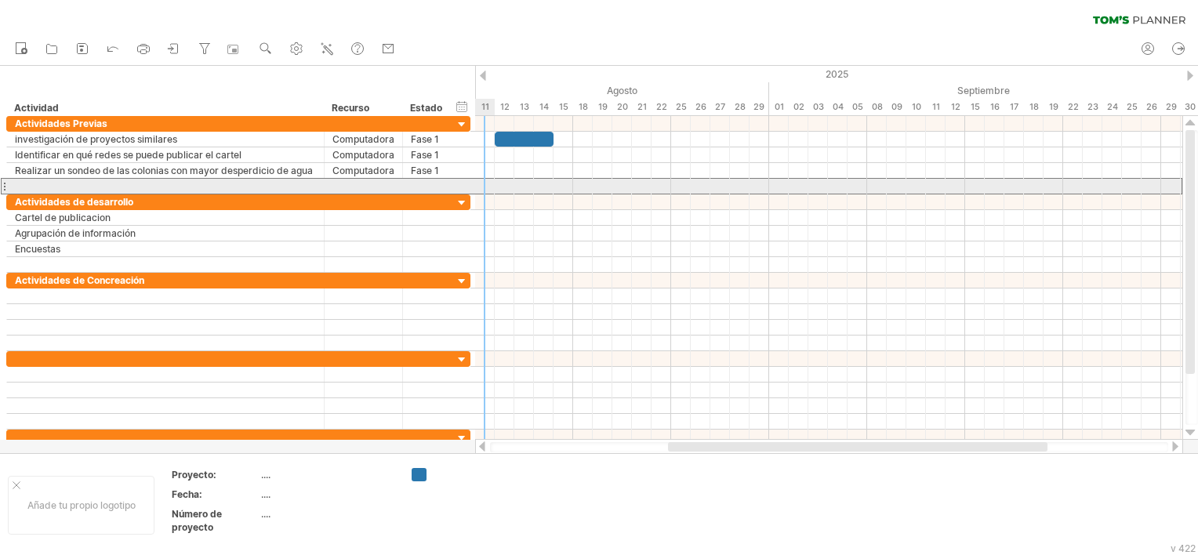
click at [2, 185] on div at bounding box center [4, 186] width 6 height 16
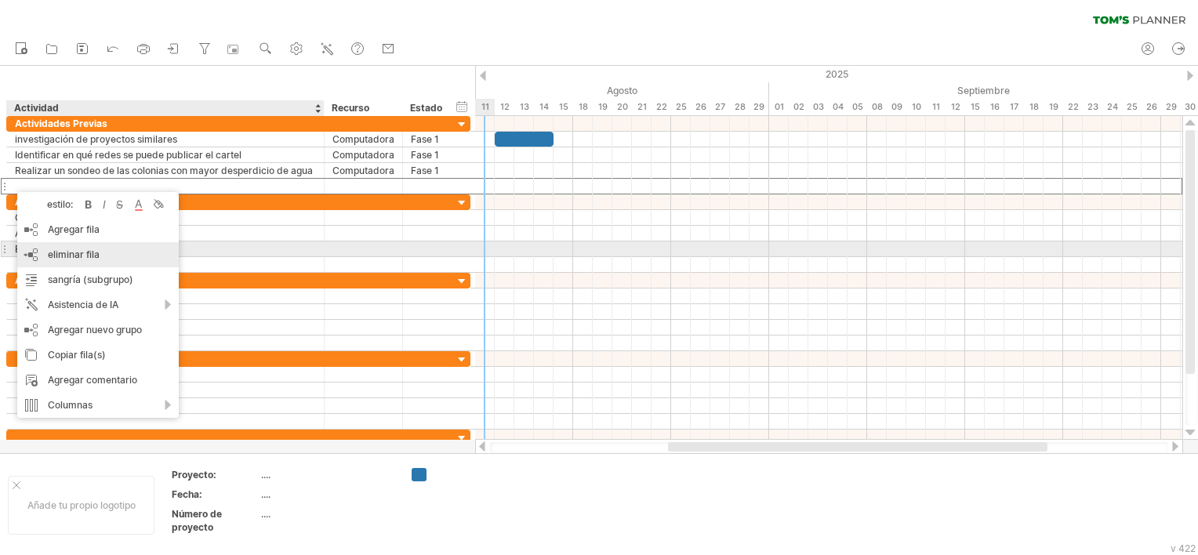
click at [82, 256] on span "eliminar fila" at bounding box center [74, 254] width 52 height 12
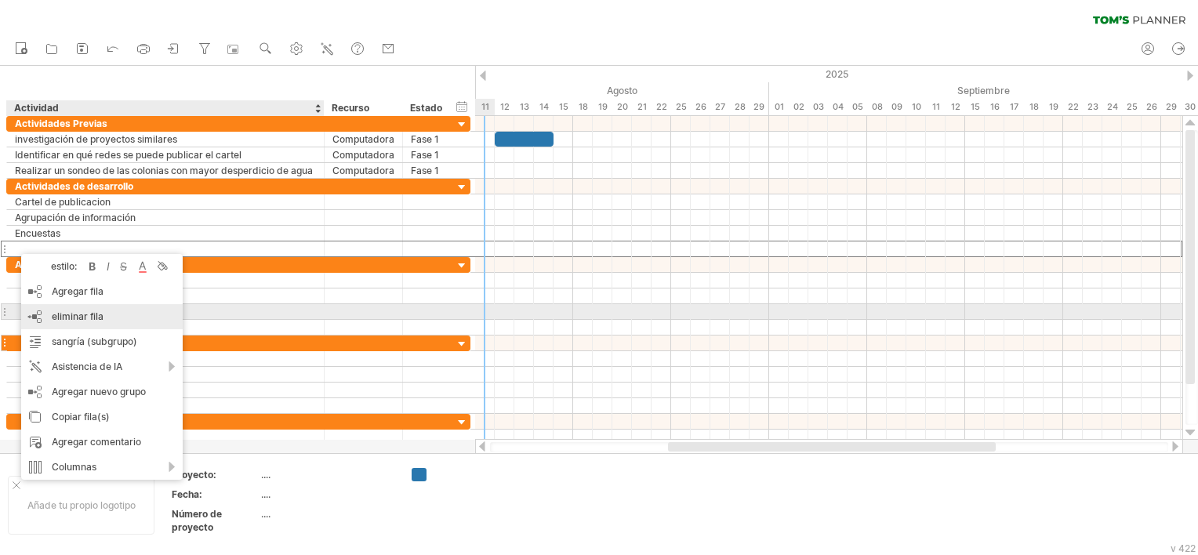
click at [85, 318] on span "eliminar fila" at bounding box center [78, 316] width 52 height 12
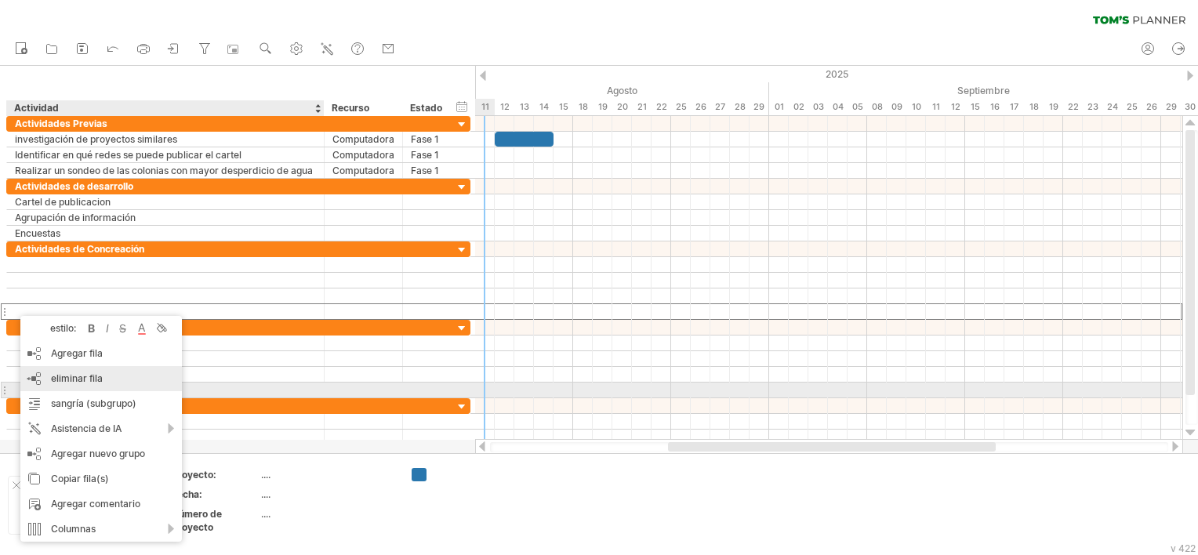
click at [92, 382] on span "eliminar fila" at bounding box center [77, 378] width 52 height 12
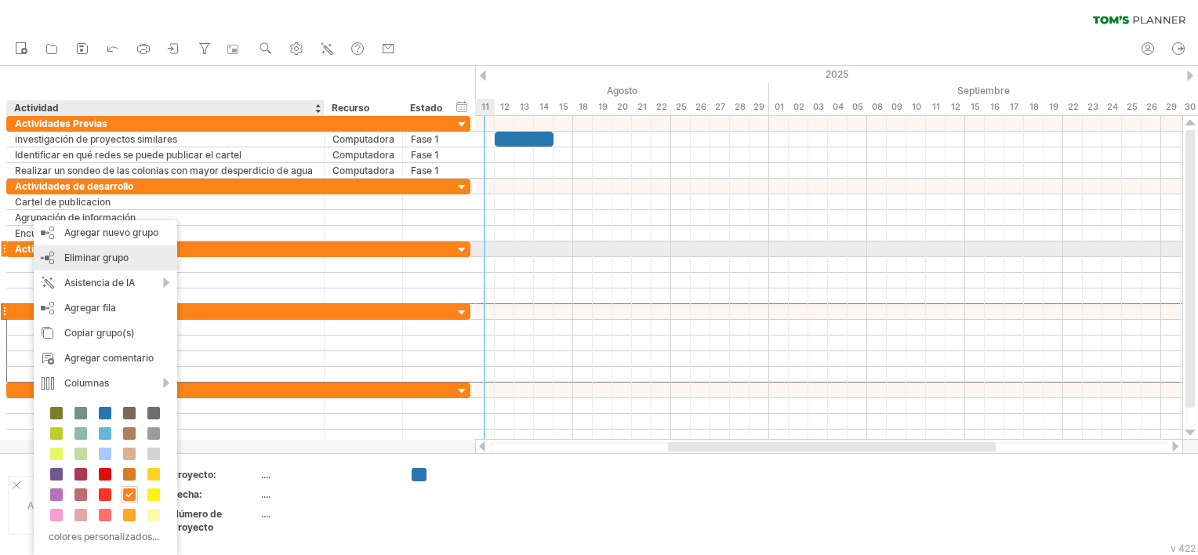
click at [88, 256] on span "Eliminar grupo" at bounding box center [96, 258] width 64 height 12
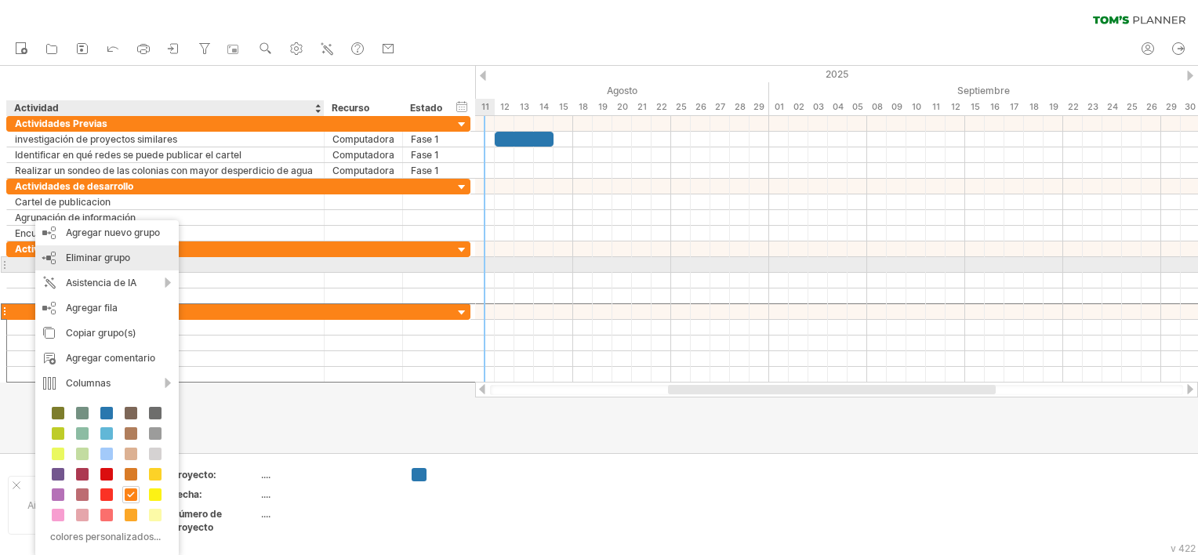
click at [103, 259] on span "Eliminar grupo" at bounding box center [98, 258] width 64 height 12
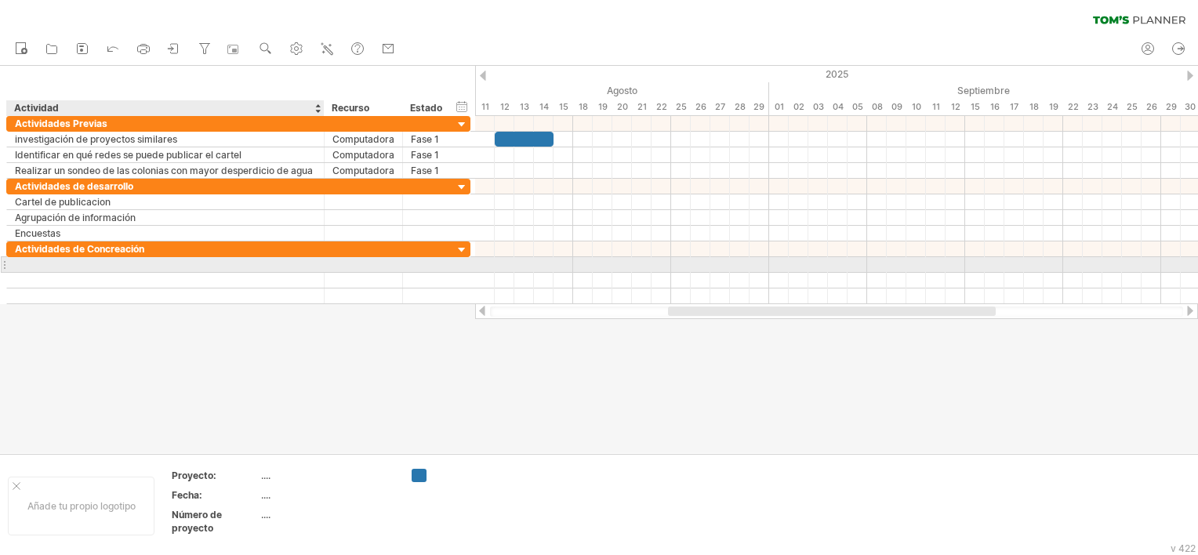
click at [45, 266] on div at bounding box center [165, 264] width 301 height 15
paste input "**********"
type input "**********"
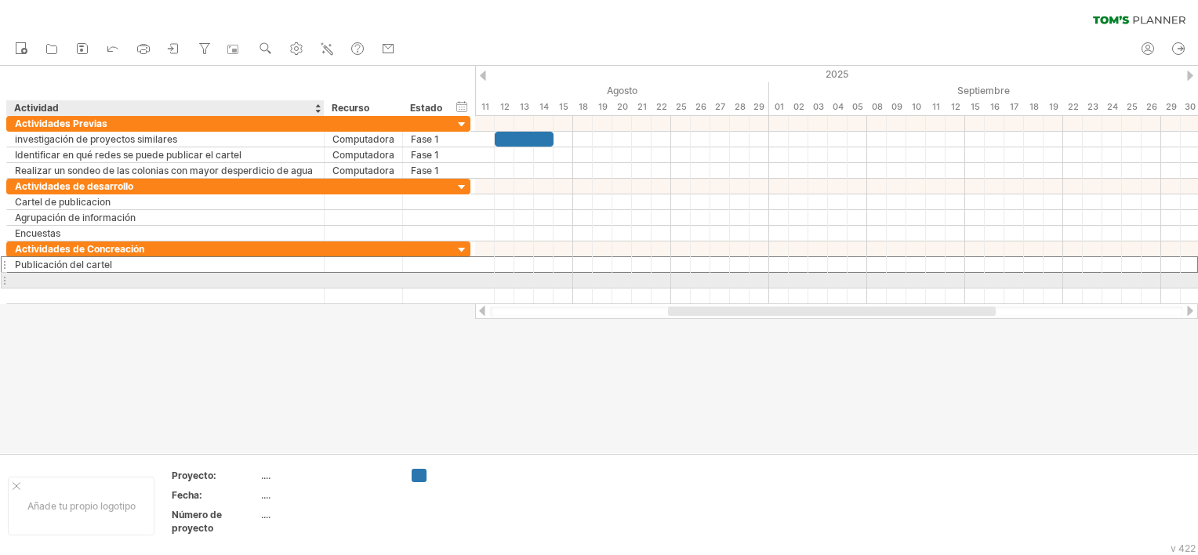
click at [50, 281] on div at bounding box center [165, 280] width 301 height 15
paste input "**********"
type input "**********"
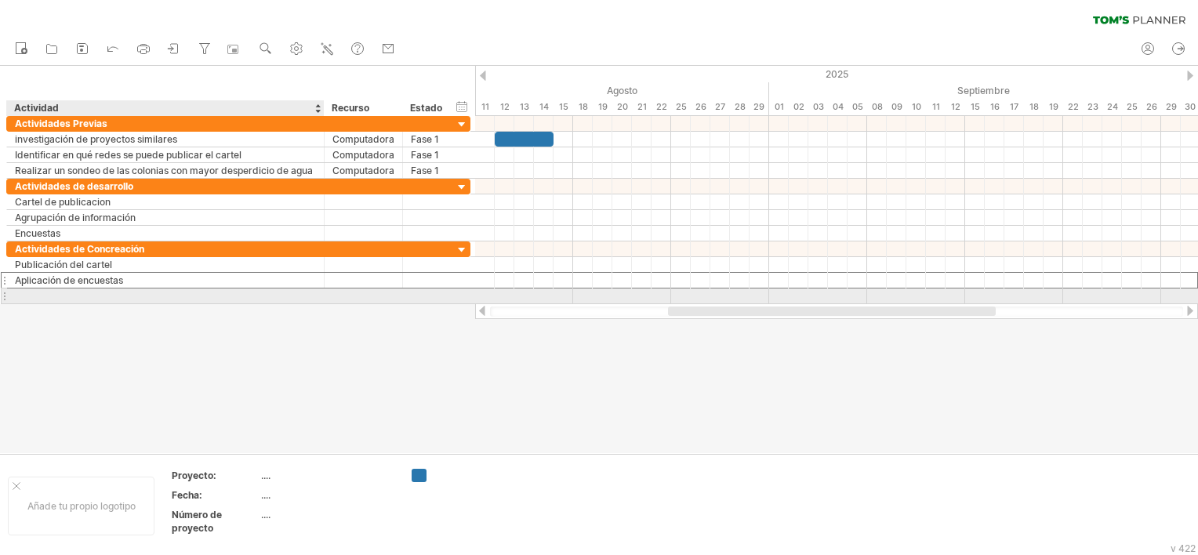
click at [44, 300] on div at bounding box center [165, 295] width 301 height 15
paste input "**********"
type input "**********"
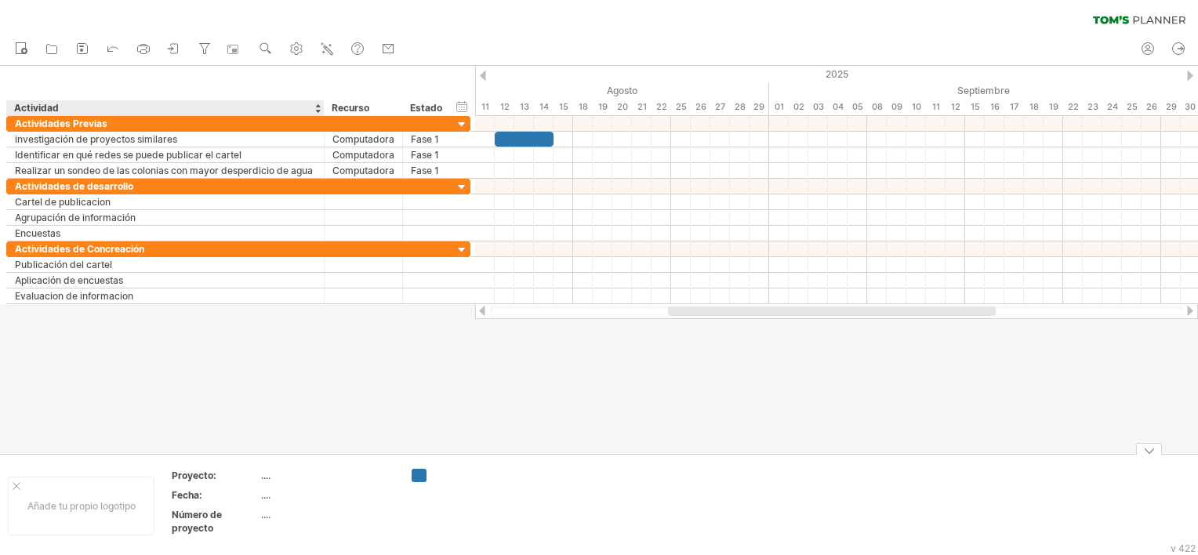
click at [276, 340] on div at bounding box center [599, 259] width 1198 height 387
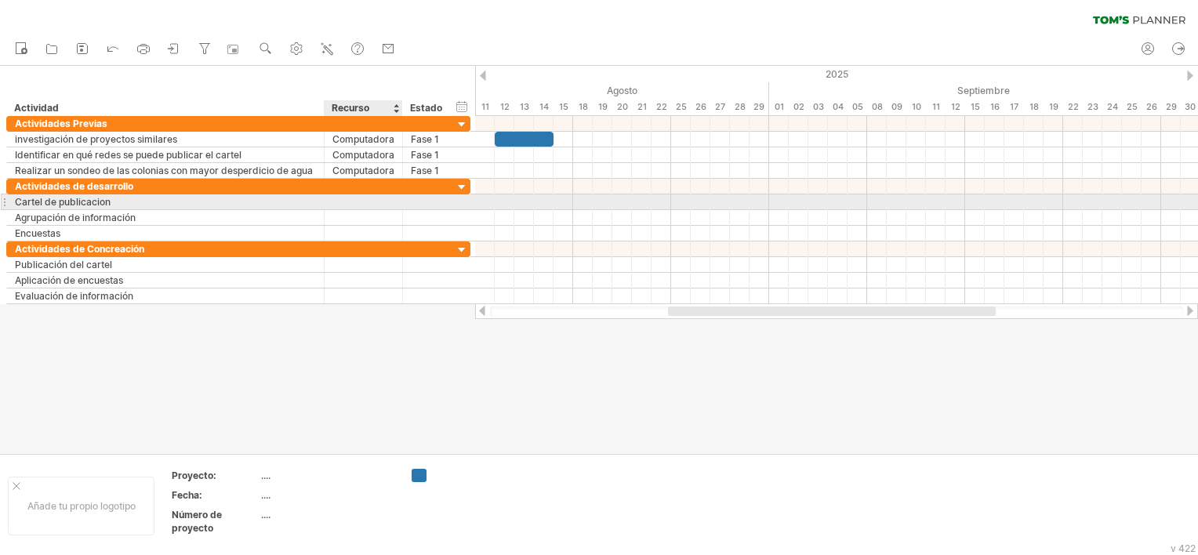
click at [345, 198] on div at bounding box center [363, 201] width 62 height 15
type input "**********"
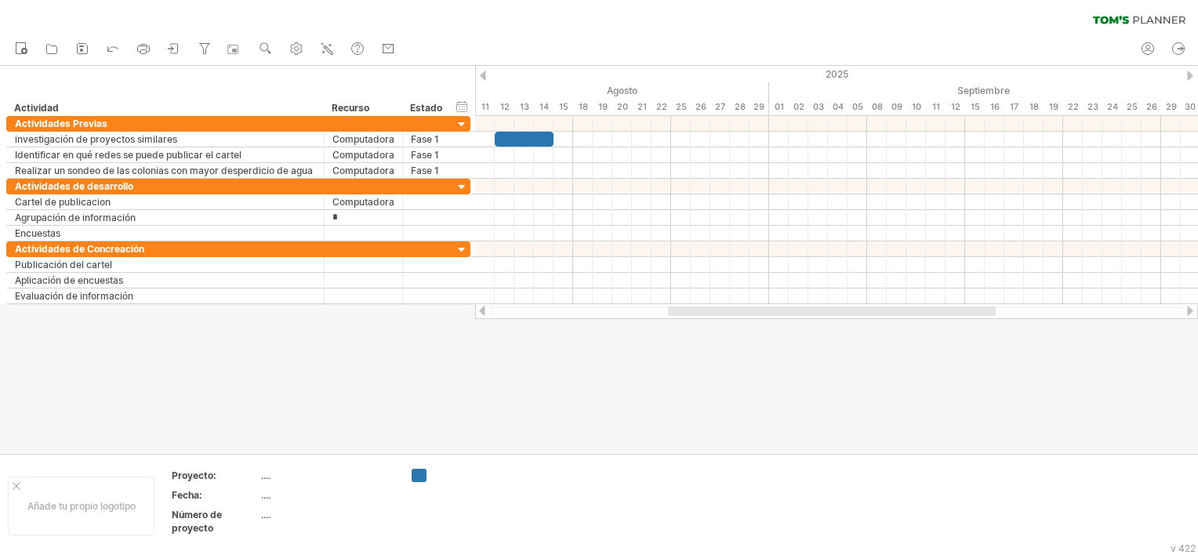
type input "**********"
type input "*"
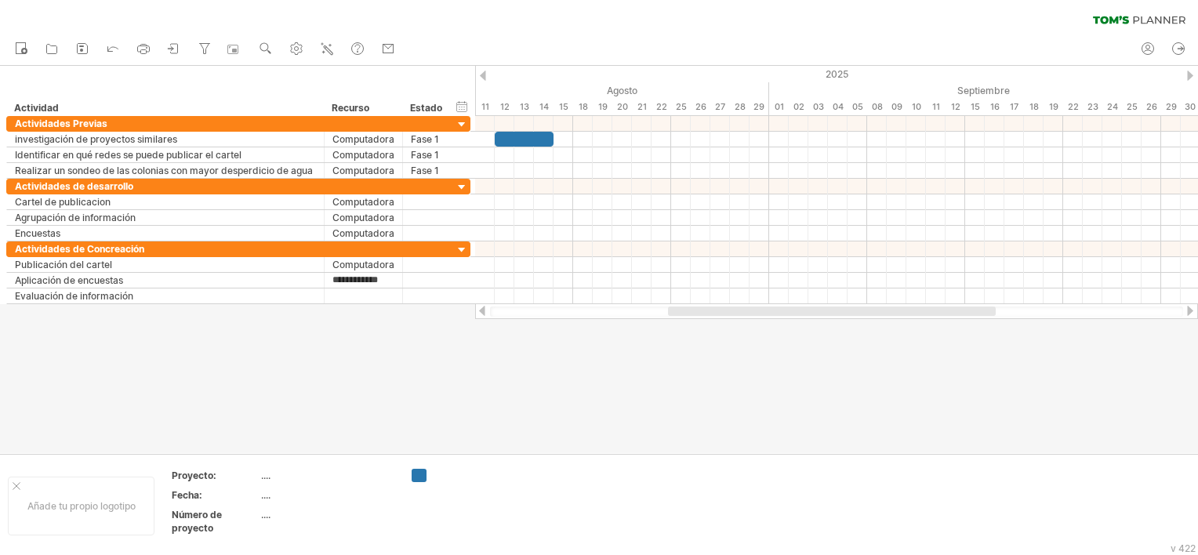
type input "**********"
type input "*"
click at [412, 340] on div at bounding box center [599, 259] width 1198 height 387
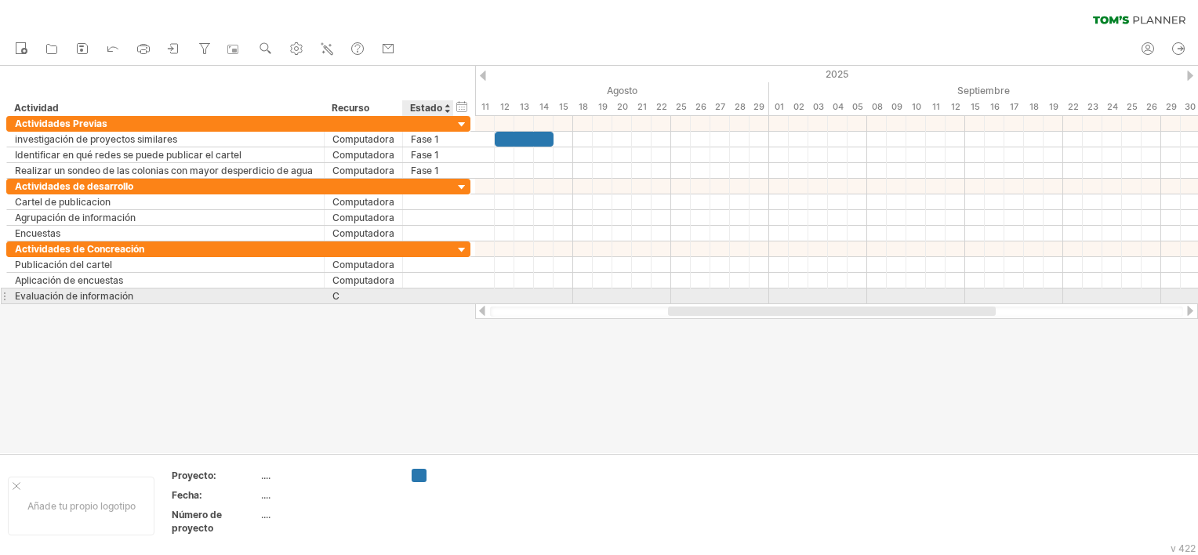
click at [447, 293] on div at bounding box center [451, 296] width 8 height 16
click at [357, 295] on div "C" at bounding box center [363, 295] width 62 height 15
drag, startPoint x: 357, startPoint y: 295, endPoint x: 418, endPoint y: 294, distance: 61.1
click at [357, 295] on input "*" at bounding box center [363, 295] width 62 height 15
type input "**********"
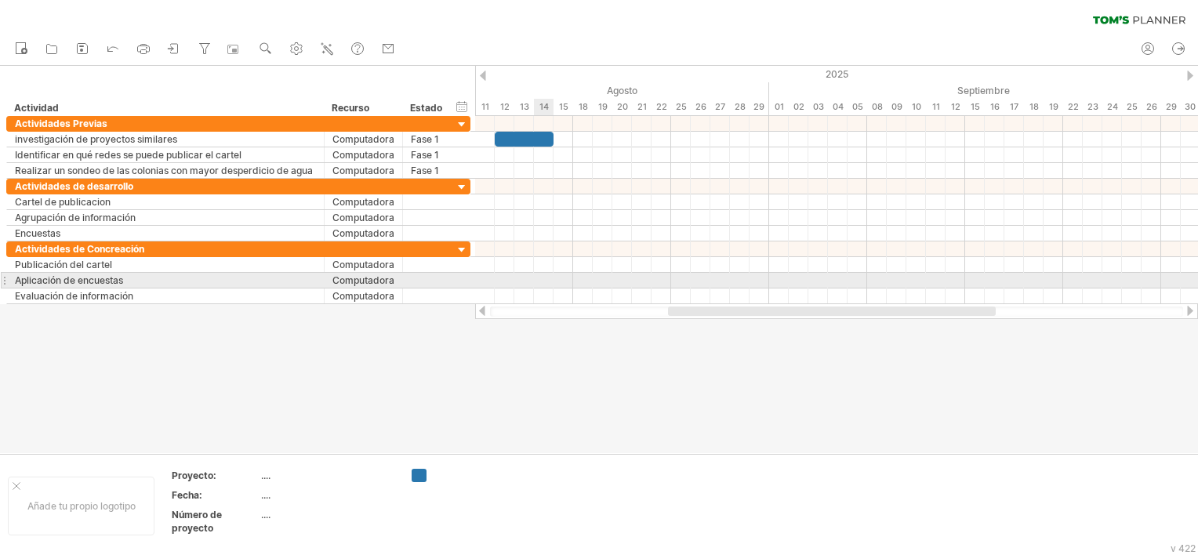
click at [549, 281] on div at bounding box center [836, 281] width 723 height 16
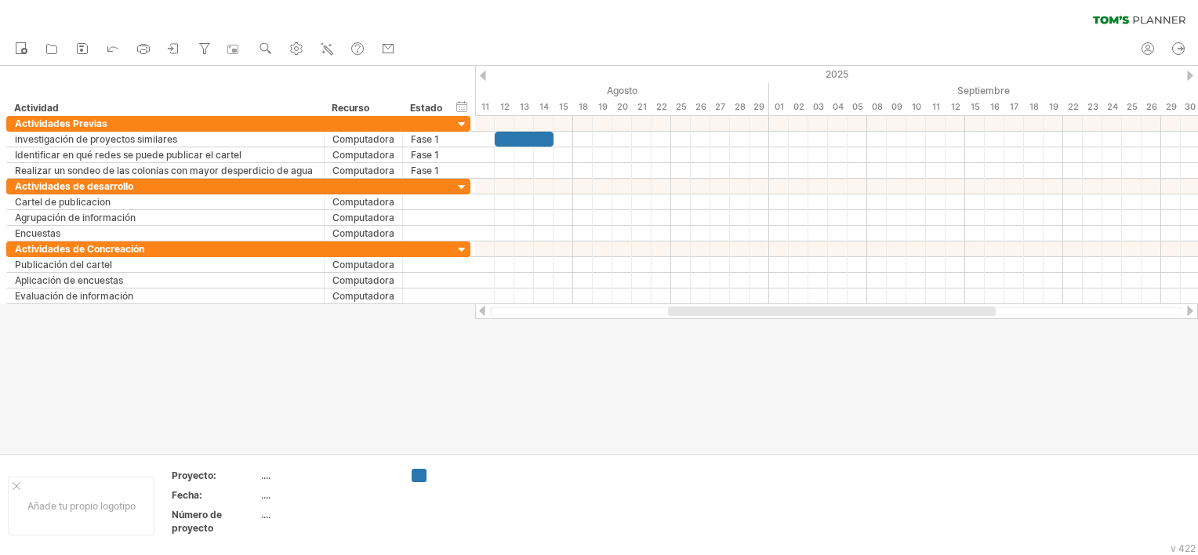
click at [528, 364] on div at bounding box center [599, 259] width 1198 height 387
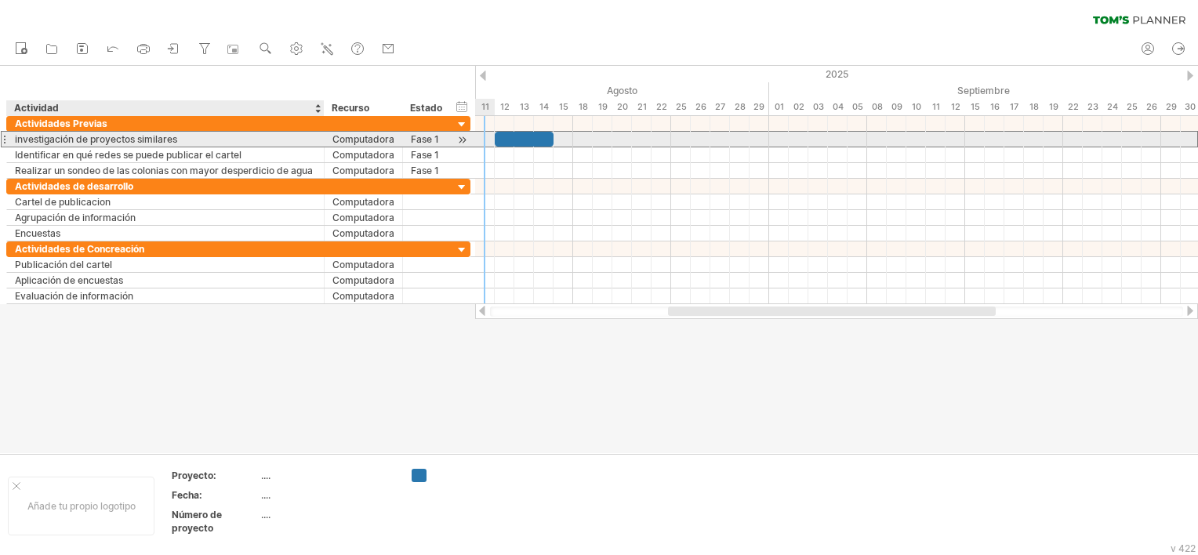
click at [190, 141] on div "investigación de proyectos similares" at bounding box center [165, 139] width 301 height 15
click at [0, 0] on input "**********" at bounding box center [0, 0] width 0 height 0
drag, startPoint x: 190, startPoint y: 138, endPoint x: 212, endPoint y: 139, distance: 21.2
click at [191, 138] on input "**********" at bounding box center [165, 139] width 301 height 15
type input "**********"
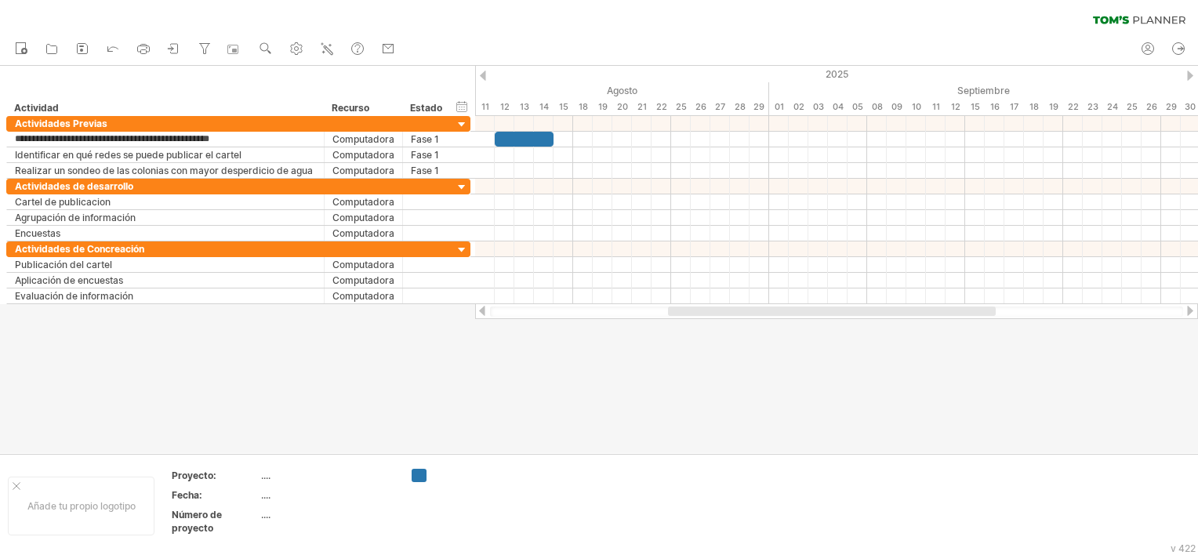
click at [611, 367] on div at bounding box center [599, 259] width 1198 height 387
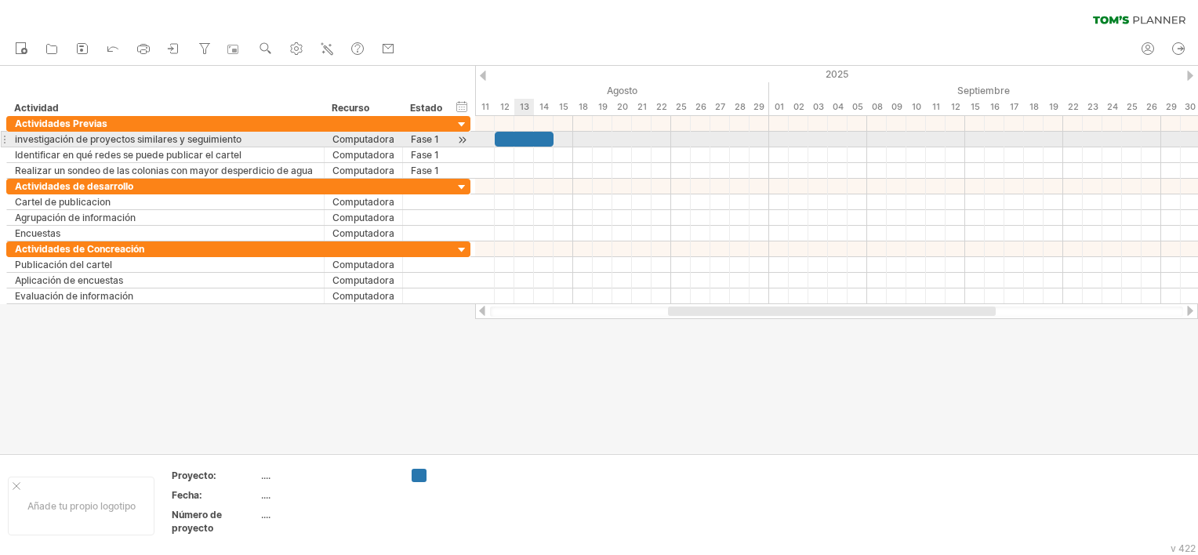
click at [529, 137] on div at bounding box center [524, 139] width 59 height 15
drag, startPoint x: 553, startPoint y: 138, endPoint x: 665, endPoint y: 147, distance: 113.2
click at [665, 147] on div "[DATE][PERSON_NAME] - 9.0 días [DATE][PERSON_NAME]" at bounding box center [836, 210] width 723 height 188
drag, startPoint x: 672, startPoint y: 139, endPoint x: 630, endPoint y: 136, distance: 41.7
click at [630, 136] on span at bounding box center [632, 139] width 6 height 15
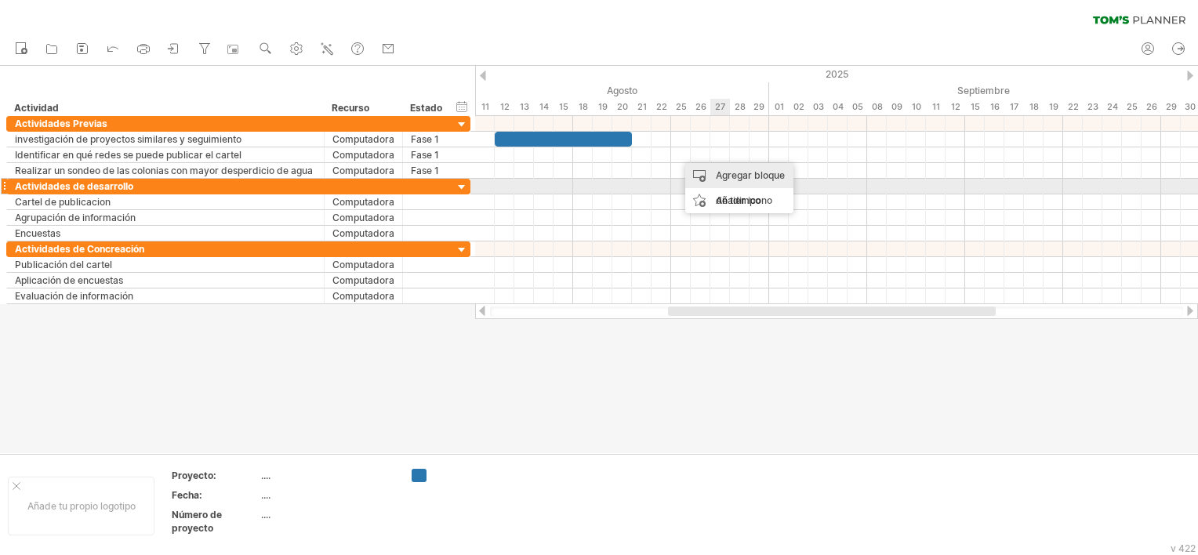
click at [749, 179] on div "Agregar bloque de tiempo" at bounding box center [739, 188] width 108 height 50
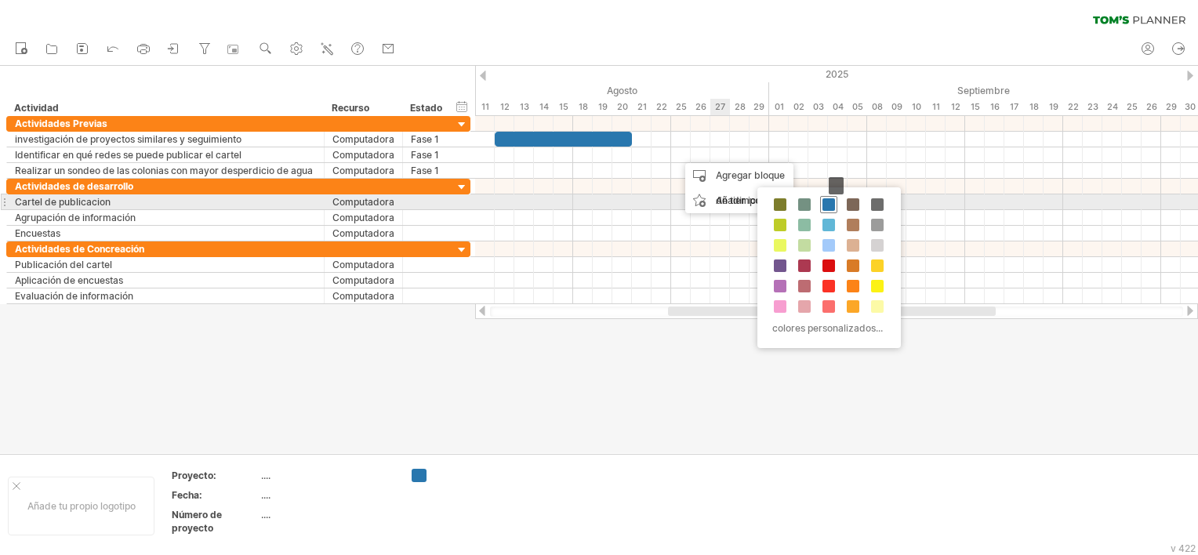
click at [831, 206] on span at bounding box center [828, 204] width 13 height 13
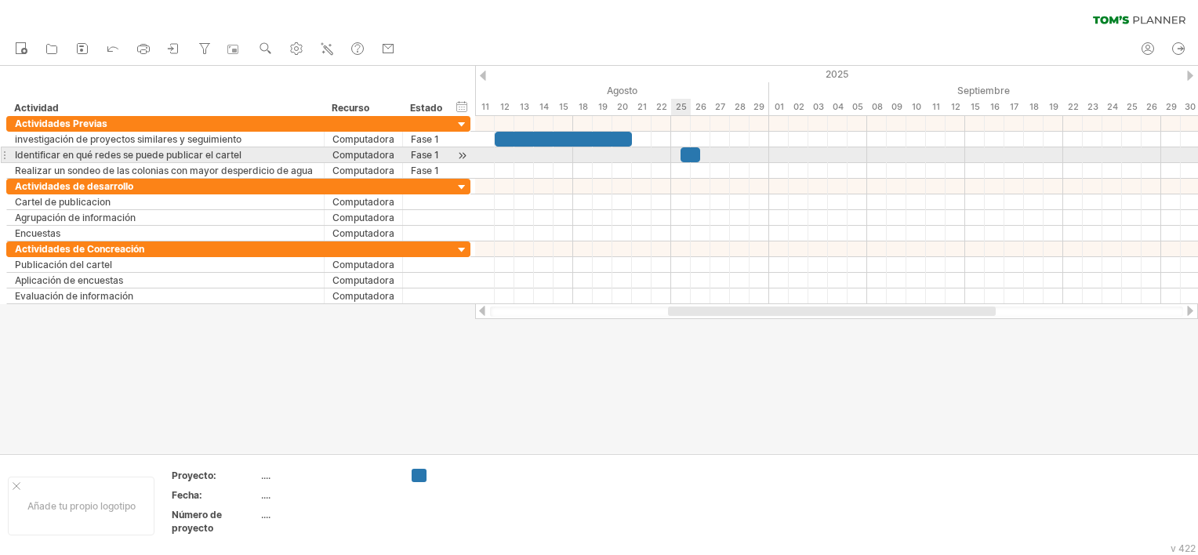
click at [676, 151] on div at bounding box center [836, 155] width 723 height 16
drag, startPoint x: 682, startPoint y: 154, endPoint x: 672, endPoint y: 154, distance: 10.2
click at [672, 154] on span at bounding box center [671, 154] width 6 height 15
drag, startPoint x: 701, startPoint y: 156, endPoint x: 690, endPoint y: 156, distance: 11.0
click at [690, 156] on span at bounding box center [690, 154] width 6 height 15
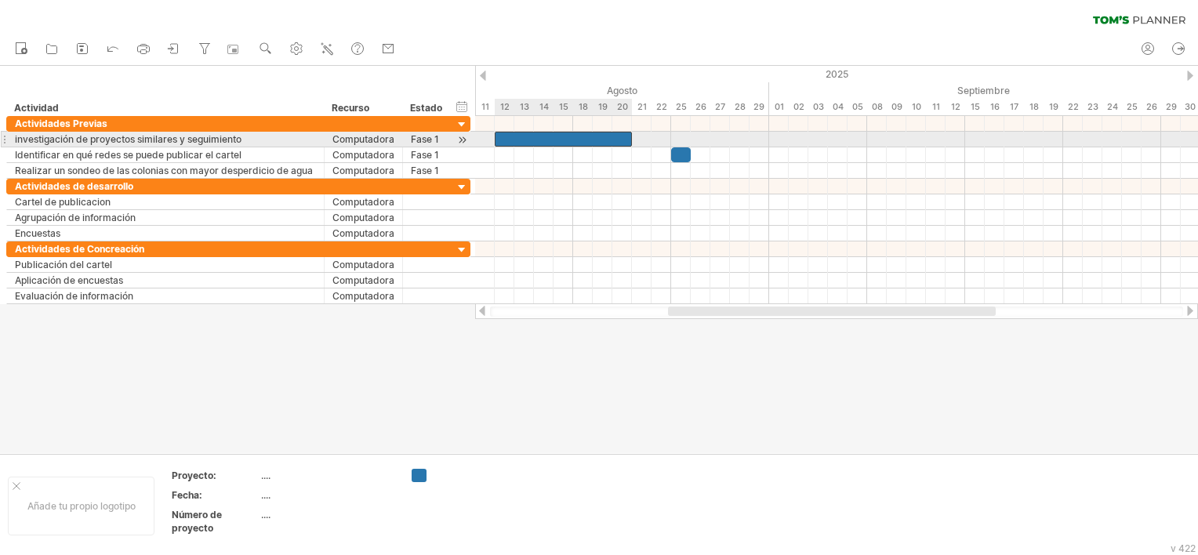
click at [536, 137] on div at bounding box center [563, 139] width 137 height 15
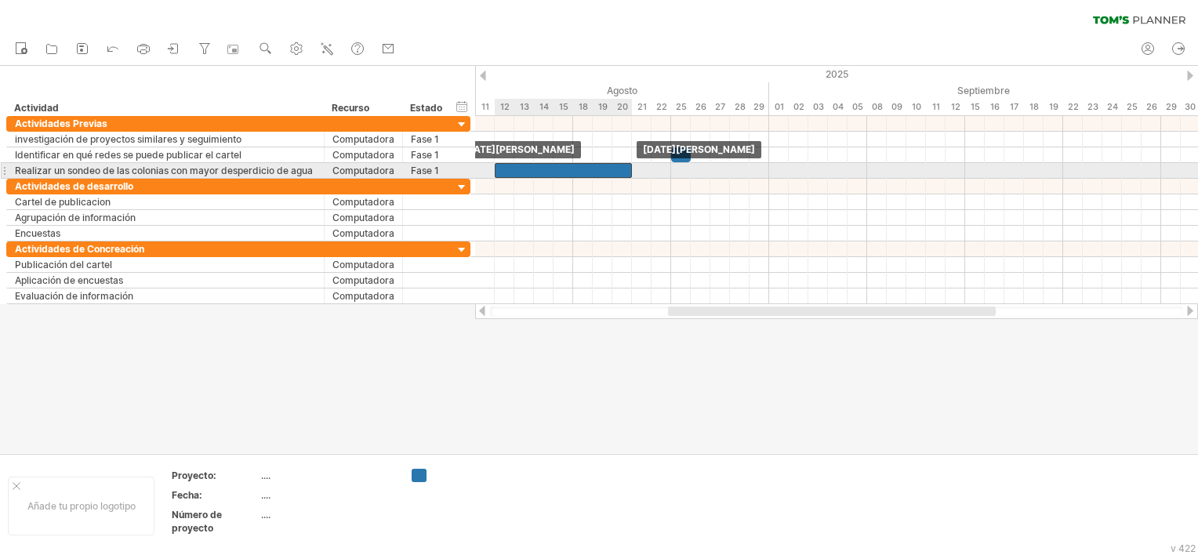
drag, startPoint x: 546, startPoint y: 135, endPoint x: 544, endPoint y: 165, distance: 29.9
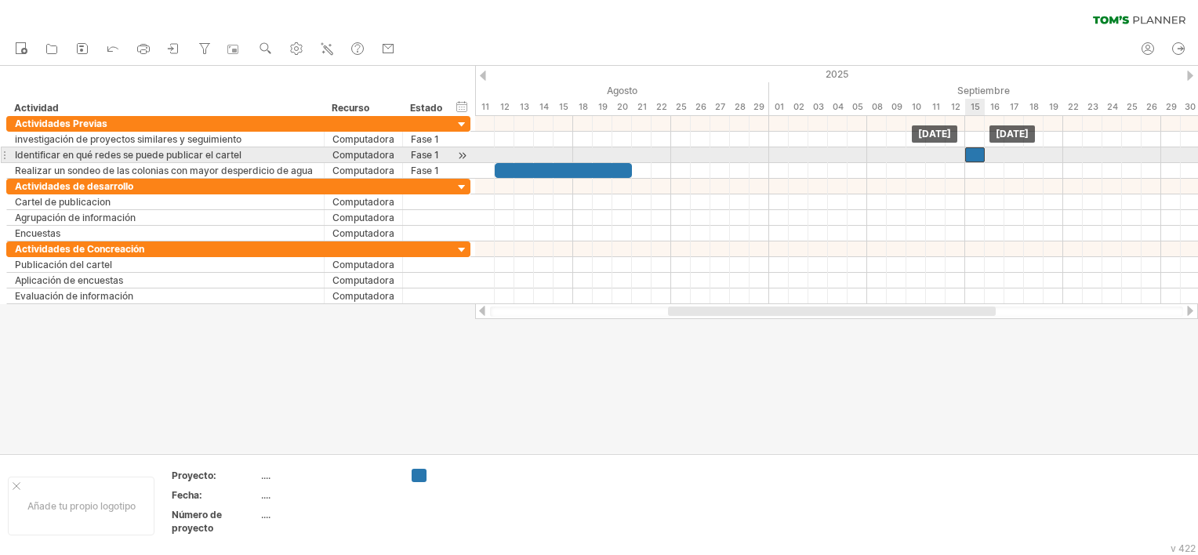
drag, startPoint x: 679, startPoint y: 152, endPoint x: 974, endPoint y: 154, distance: 294.7
click at [974, 154] on div at bounding box center [975, 154] width 20 height 15
click at [732, 157] on div "Agregar bloque de tiempo" at bounding box center [739, 170] width 108 height 50
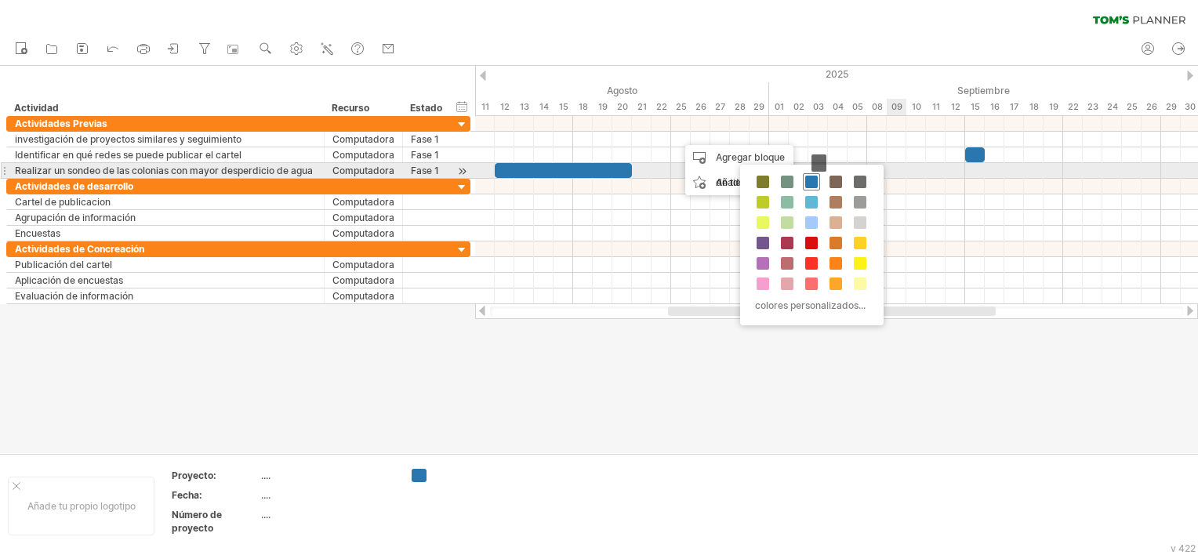
click at [815, 176] on span at bounding box center [811, 182] width 13 height 13
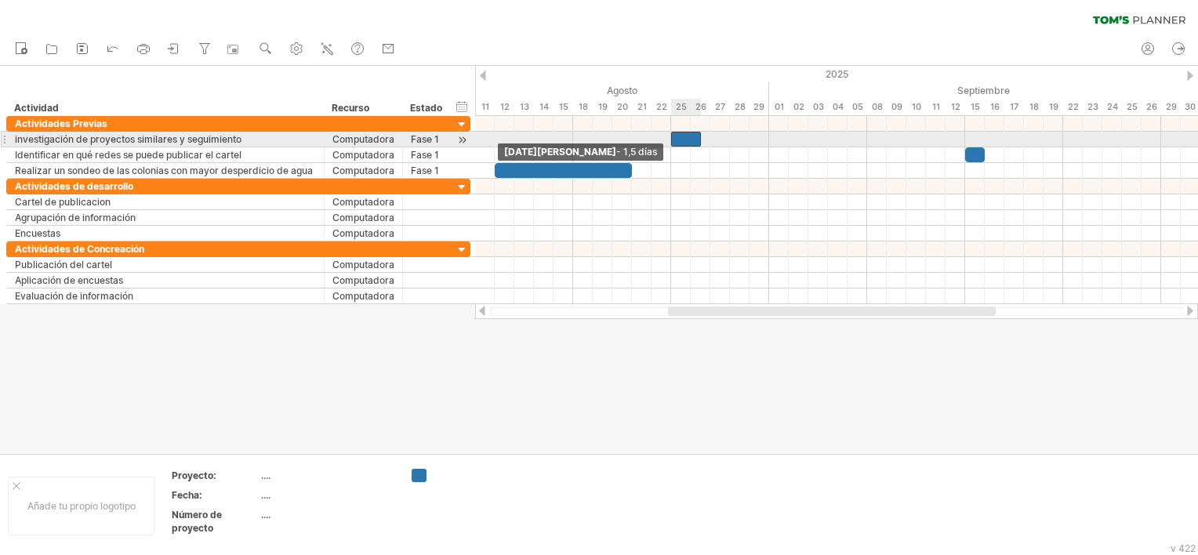
drag, startPoint x: 680, startPoint y: 139, endPoint x: 672, endPoint y: 140, distance: 7.9
click at [672, 140] on span at bounding box center [671, 139] width 6 height 15
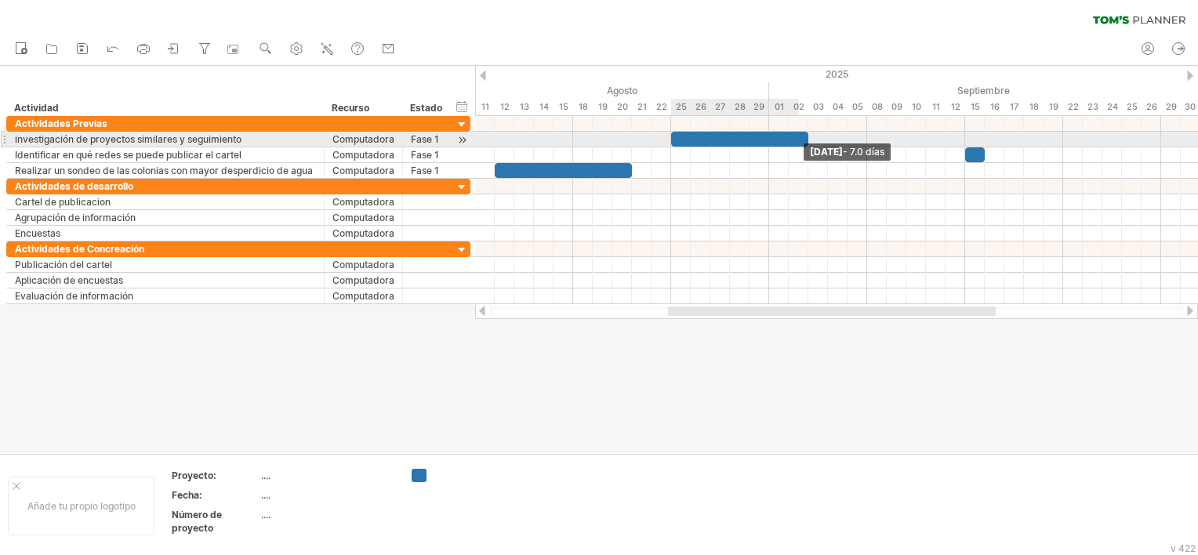
drag, startPoint x: 700, startPoint y: 137, endPoint x: 803, endPoint y: 141, distance: 102.7
click at [803, 141] on div at bounding box center [739, 139] width 137 height 15
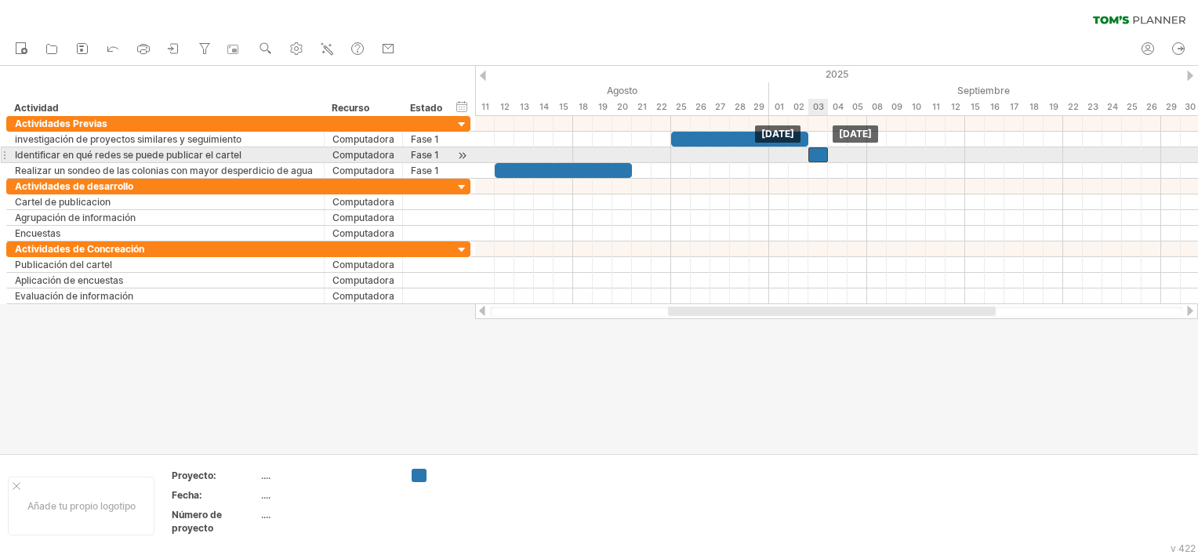
drag, startPoint x: 975, startPoint y: 157, endPoint x: 817, endPoint y: 162, distance: 158.4
click at [817, 162] on div "[DATE] [DATE]" at bounding box center [836, 210] width 723 height 188
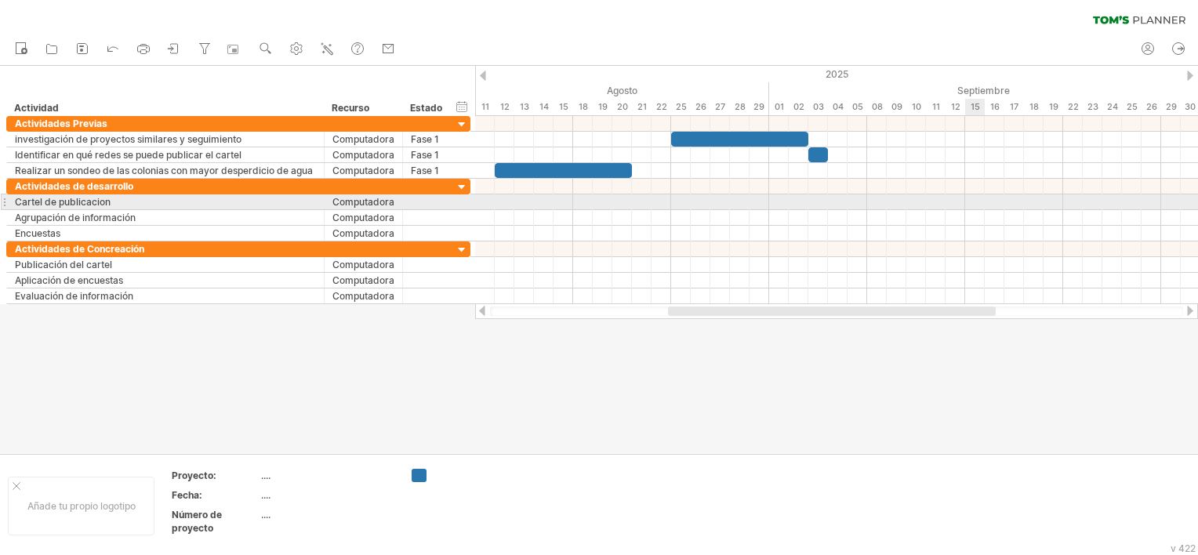
click at [967, 199] on div at bounding box center [836, 202] width 723 height 16
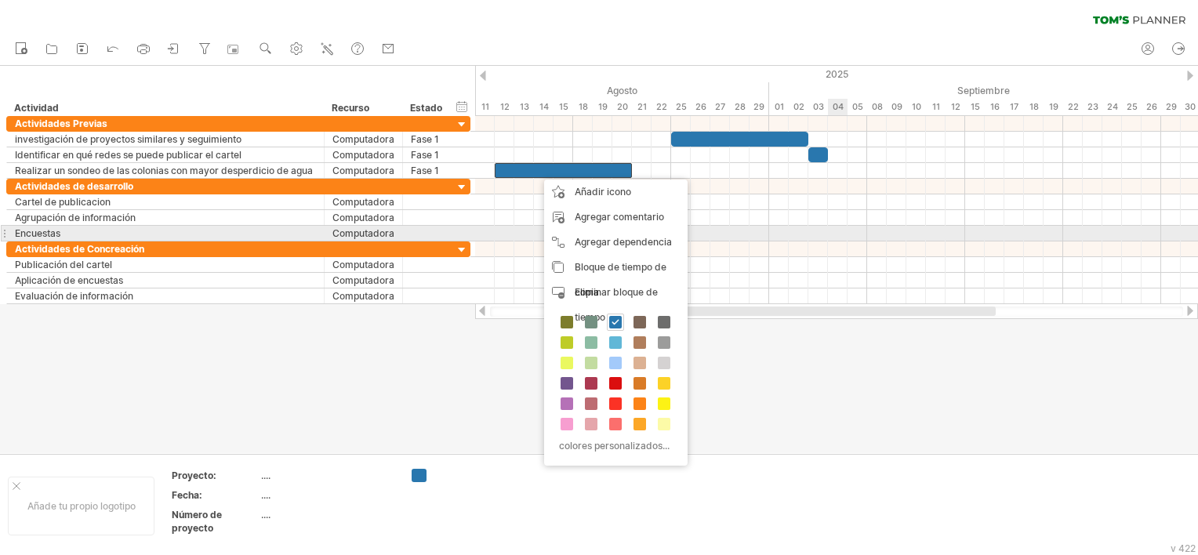
click at [846, 229] on div at bounding box center [836, 234] width 723 height 16
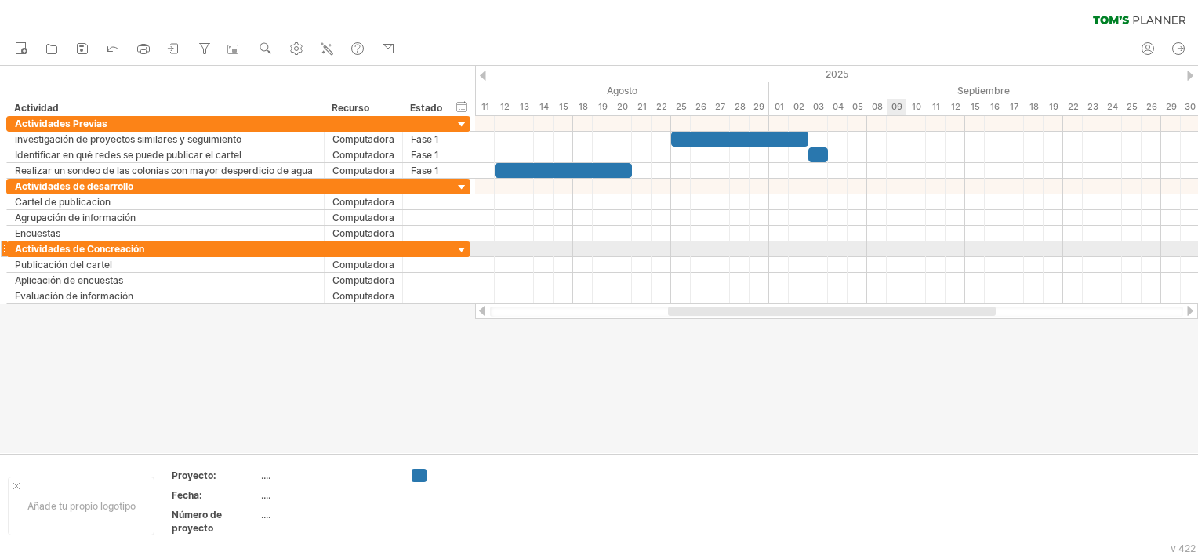
click at [887, 254] on div at bounding box center [836, 249] width 723 height 16
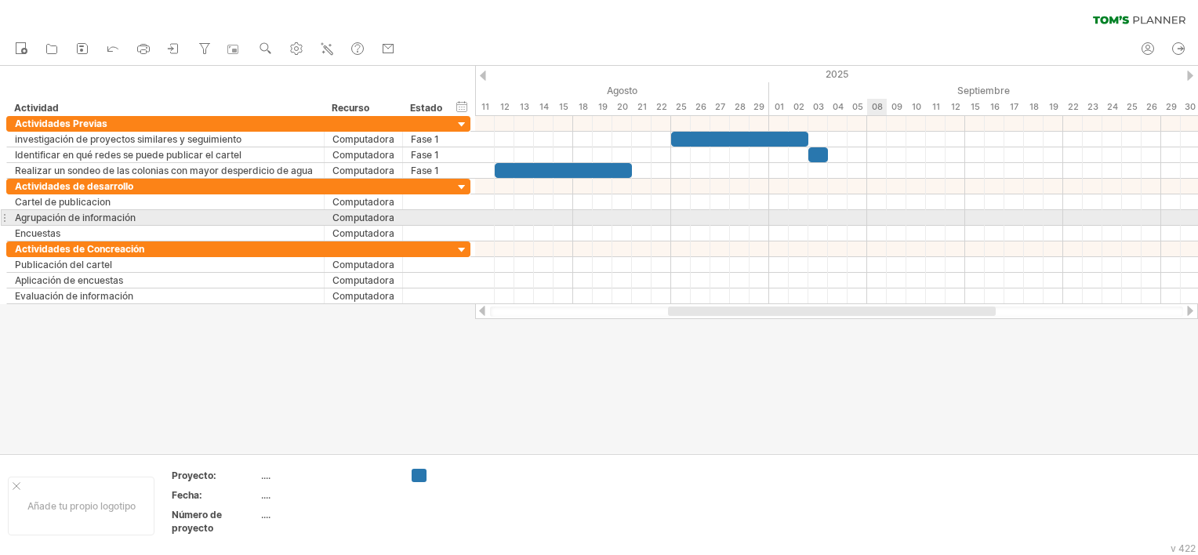
click at [872, 218] on div at bounding box center [836, 218] width 723 height 16
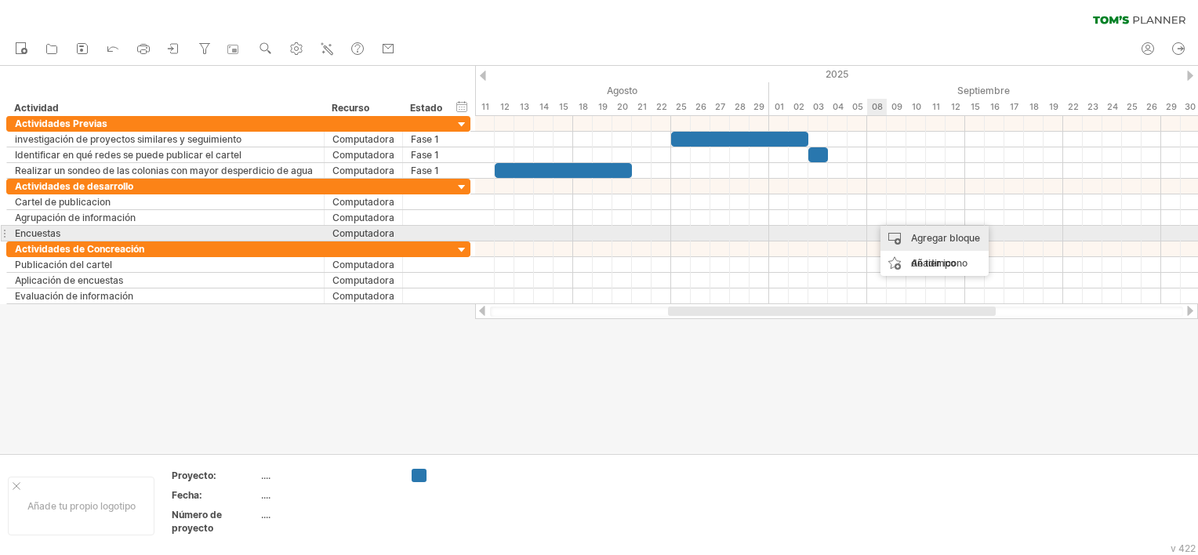
click at [940, 237] on div "Agregar bloque de tiempo" at bounding box center [934, 251] width 108 height 50
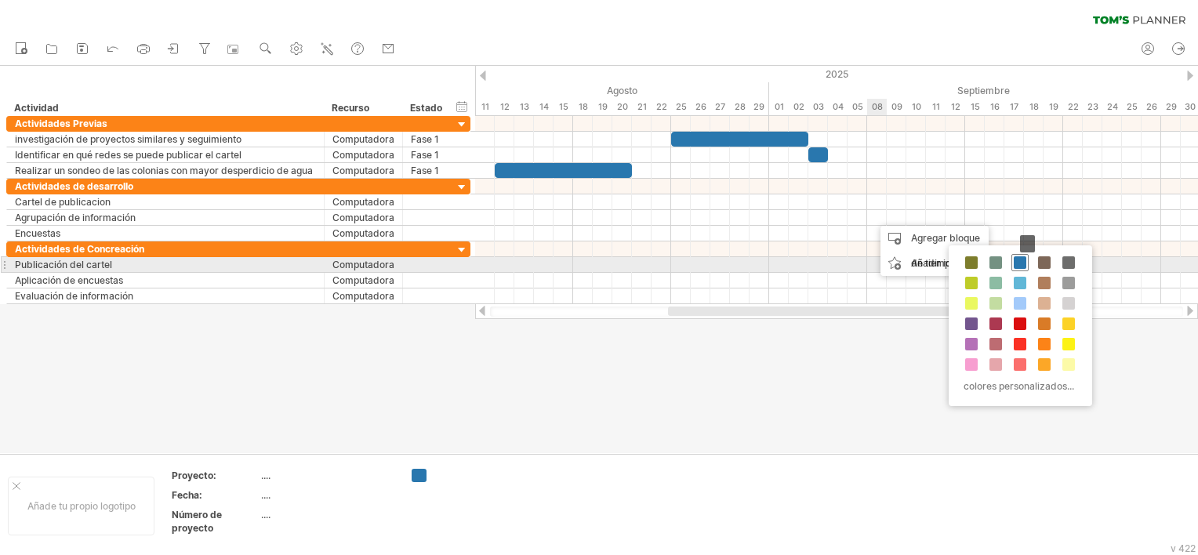
click at [1019, 266] on span at bounding box center [1019, 262] width 13 height 13
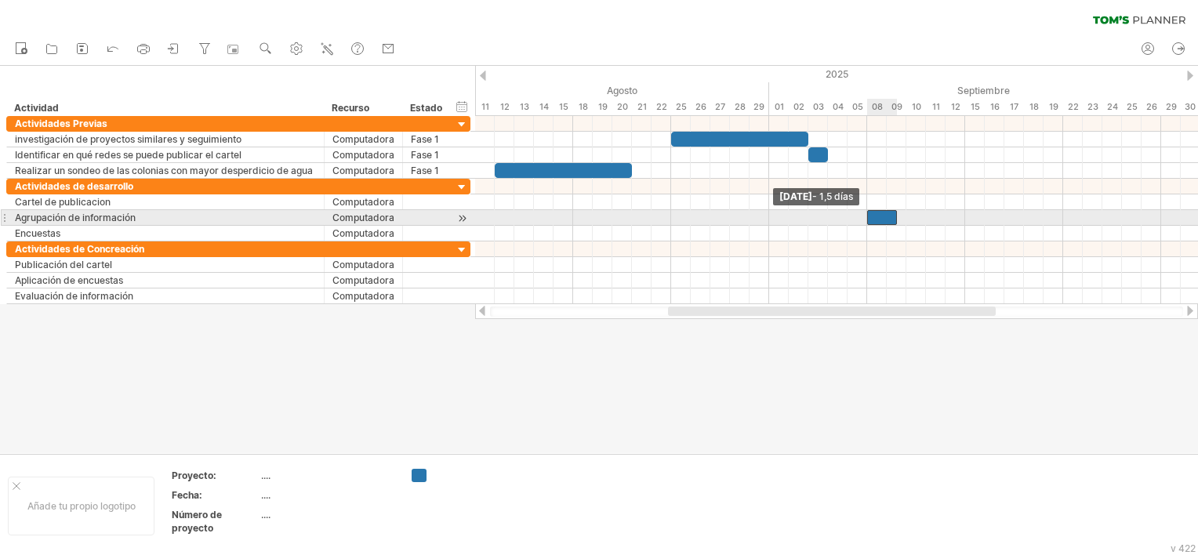
drag, startPoint x: 876, startPoint y: 219, endPoint x: 864, endPoint y: 218, distance: 11.8
click at [864, 218] on span at bounding box center [867, 217] width 6 height 15
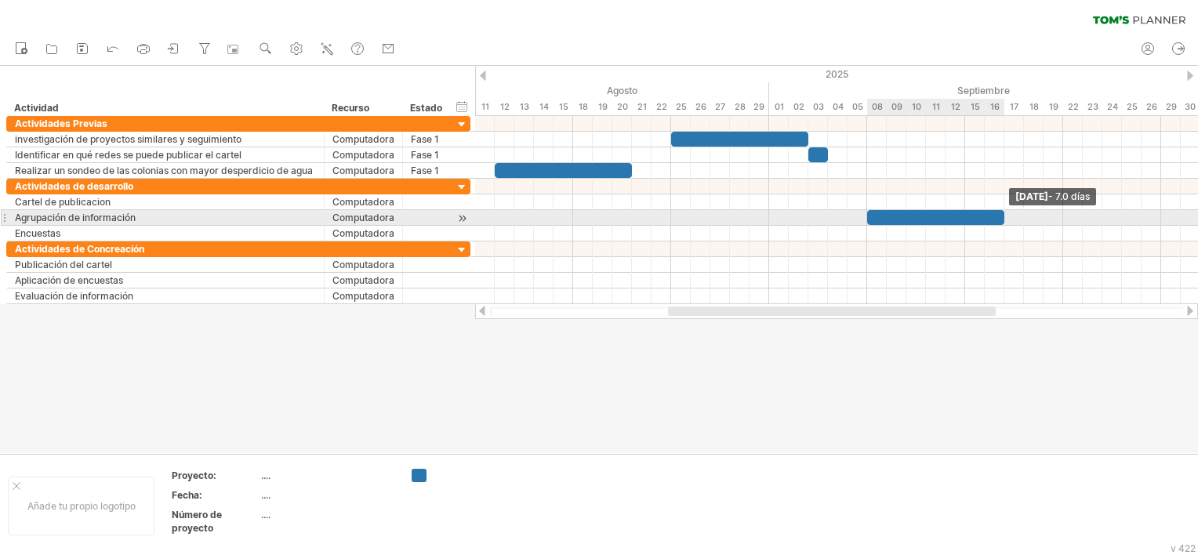
drag, startPoint x: 896, startPoint y: 216, endPoint x: 1008, endPoint y: 215, distance: 112.1
click at [1008, 215] on div "[DATE] - 7.0 días [DATE] - 1,5 días" at bounding box center [836, 210] width 723 height 188
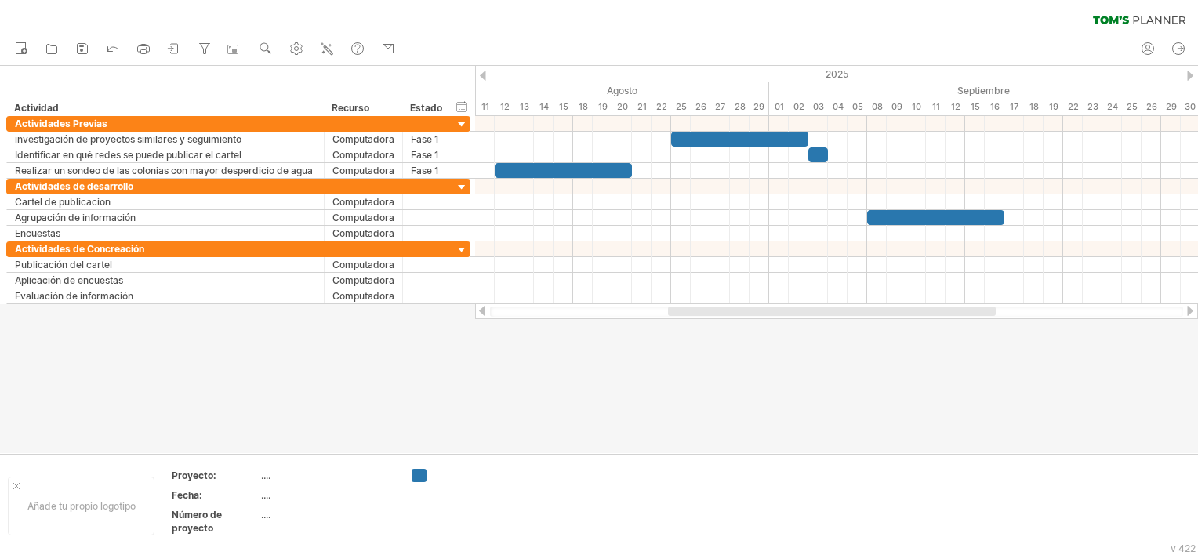
click at [1194, 310] on div at bounding box center [1189, 311] width 13 height 10
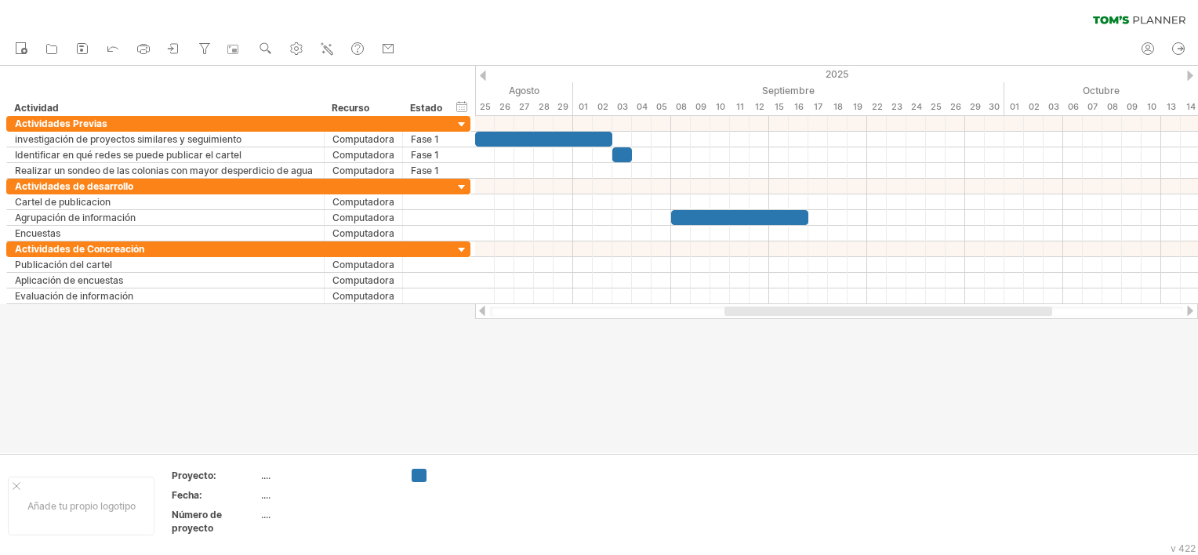
click at [483, 313] on div at bounding box center [482, 311] width 13 height 10
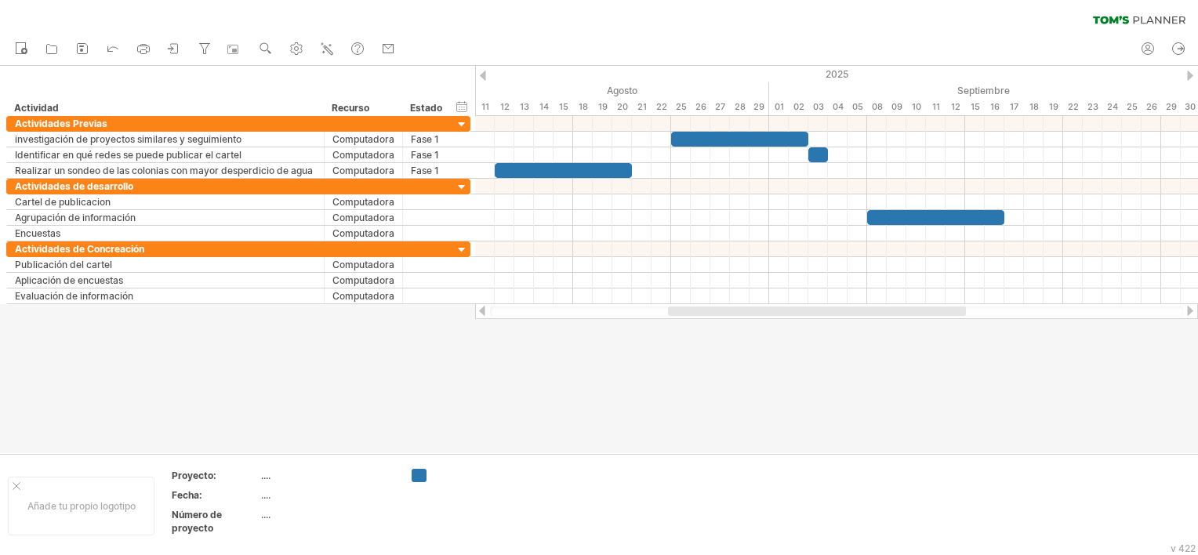
click at [483, 313] on div at bounding box center [482, 311] width 13 height 10
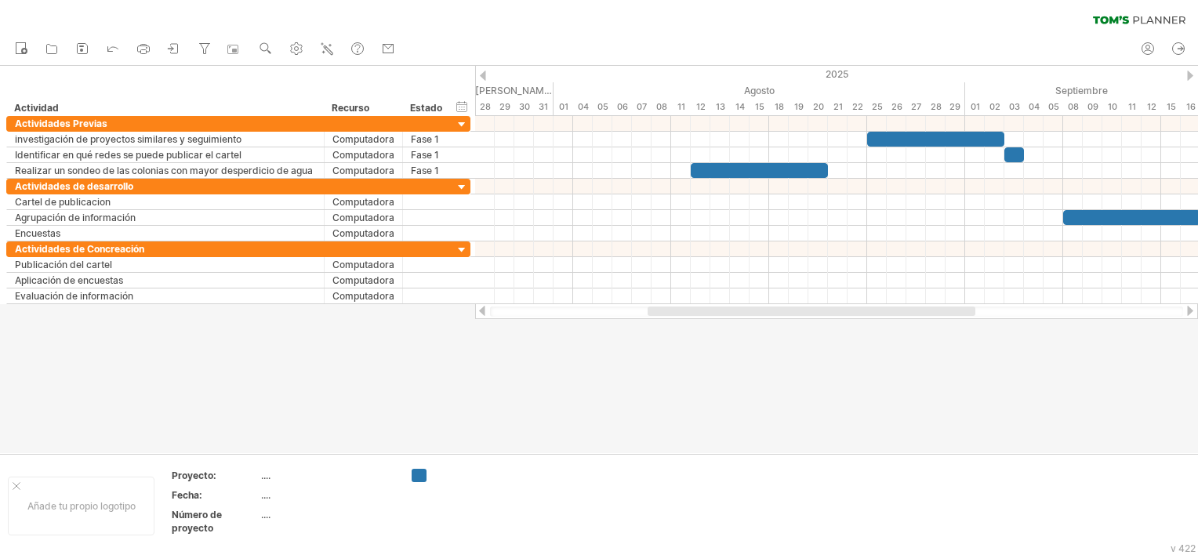
click at [483, 316] on div at bounding box center [836, 311] width 723 height 16
click at [1191, 309] on div at bounding box center [1189, 311] width 13 height 10
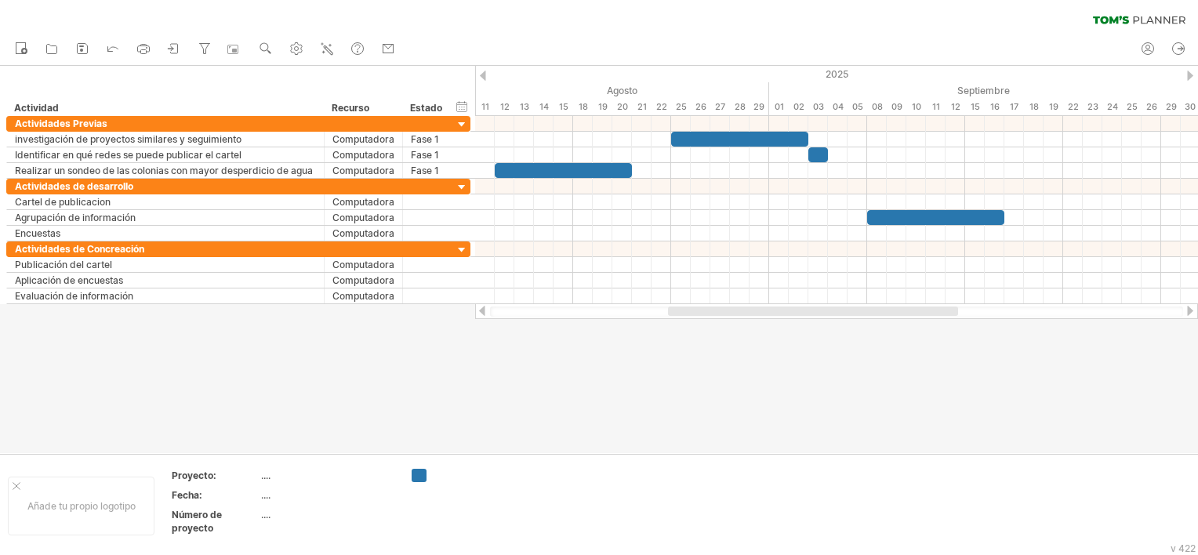
click at [1191, 309] on div at bounding box center [1189, 311] width 13 height 10
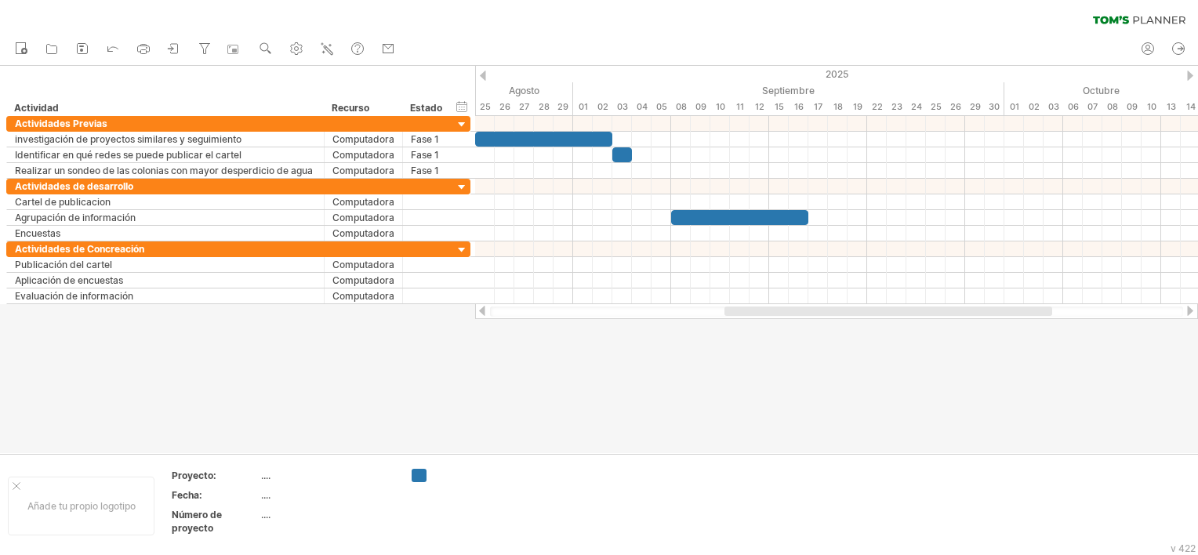
click at [1191, 309] on div at bounding box center [1189, 311] width 13 height 10
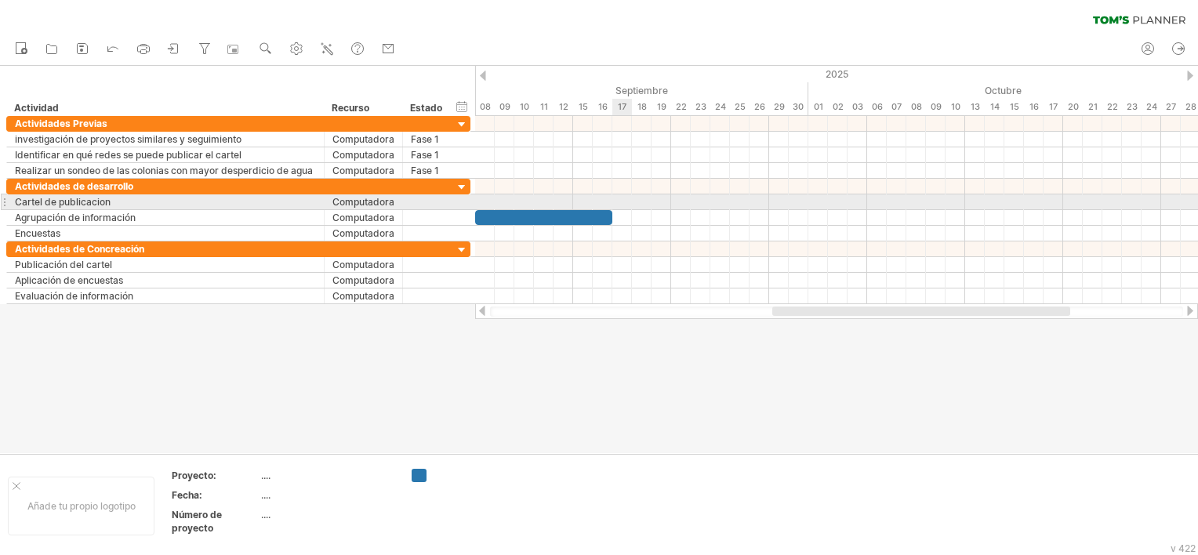
click at [624, 201] on div at bounding box center [836, 202] width 723 height 16
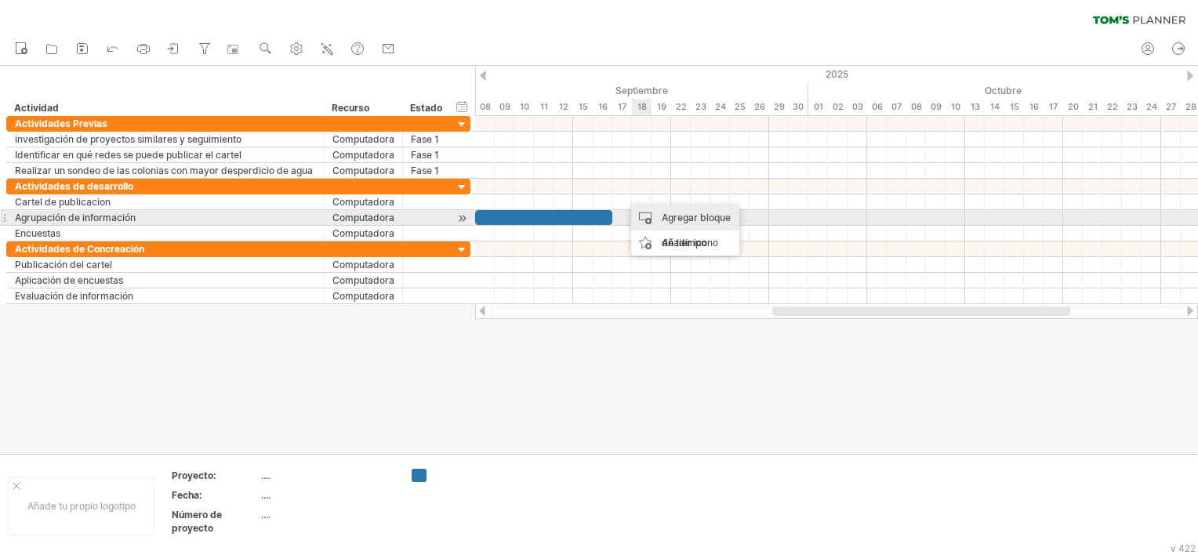
click at [665, 219] on div "Agregar bloque de tiempo" at bounding box center [685, 230] width 108 height 50
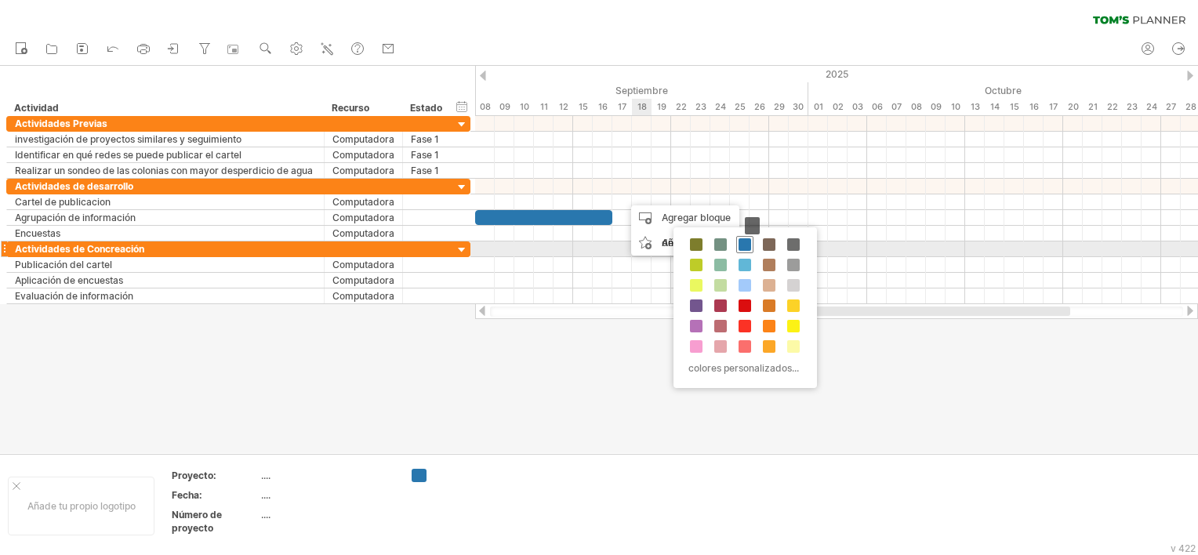
click at [746, 249] on span at bounding box center [744, 244] width 13 height 13
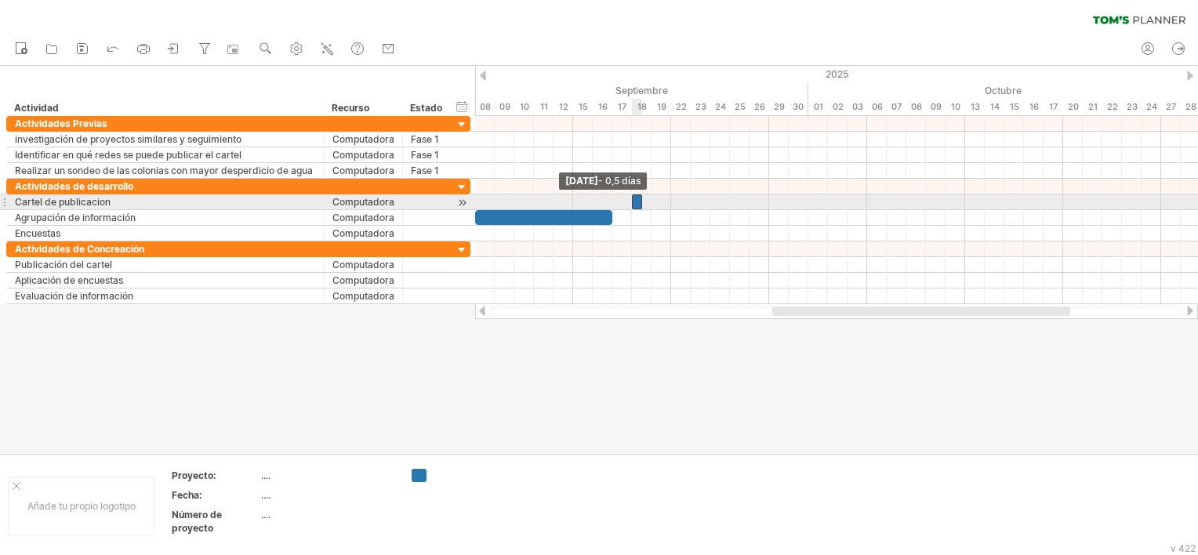
drag, startPoint x: 621, startPoint y: 201, endPoint x: 632, endPoint y: 201, distance: 10.2
click at [632, 201] on span at bounding box center [632, 201] width 6 height 15
click at [649, 202] on span at bounding box center [651, 201] width 6 height 15
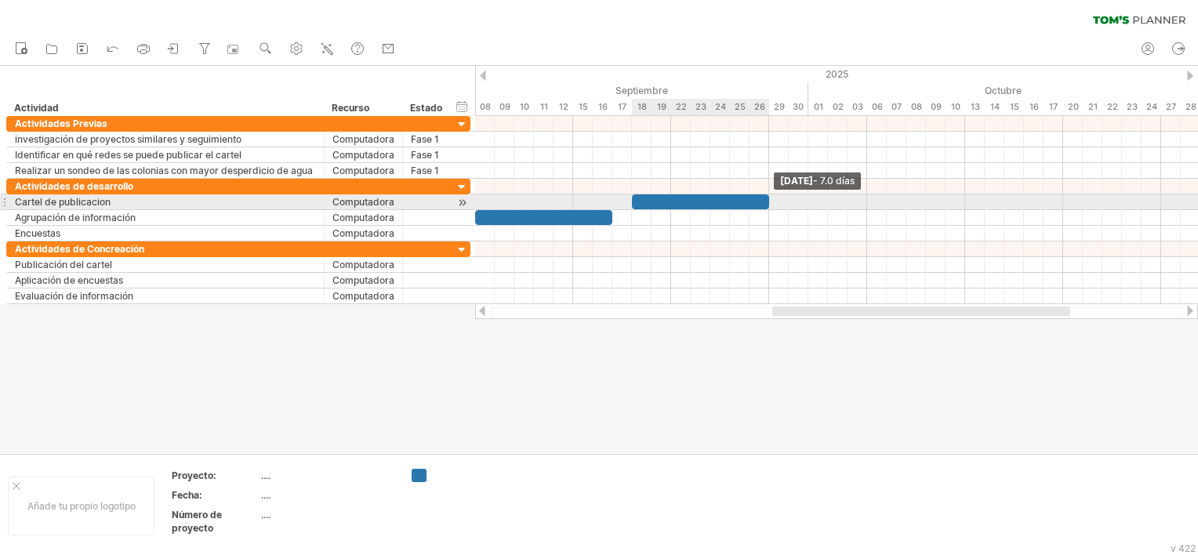
drag, startPoint x: 649, startPoint y: 200, endPoint x: 765, endPoint y: 209, distance: 116.4
click at [765, 209] on div "[DATE] - 7.0 días [DATE] - 0,5 días" at bounding box center [836, 210] width 723 height 188
click at [136, 200] on div "Cartel de publicacion" at bounding box center [165, 201] width 301 height 15
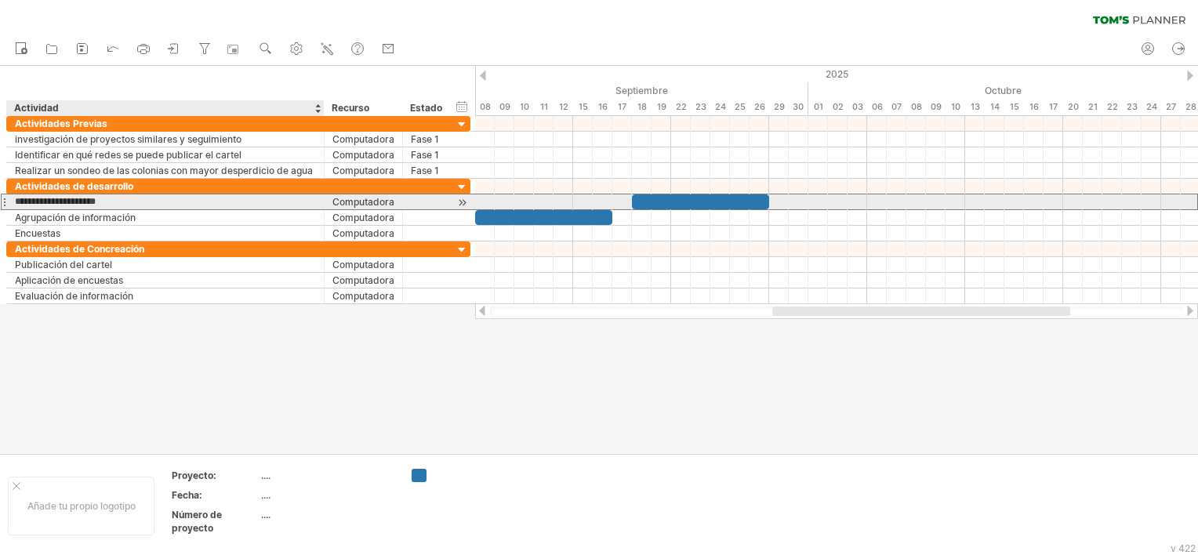
click at [136, 200] on input "**********" at bounding box center [165, 201] width 301 height 15
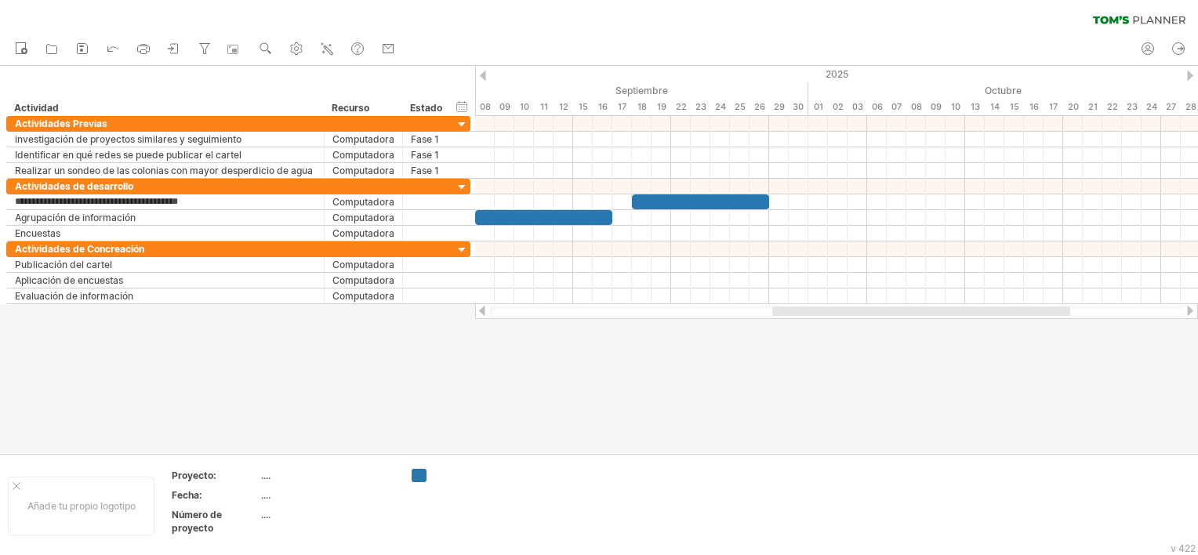
type input "**********"
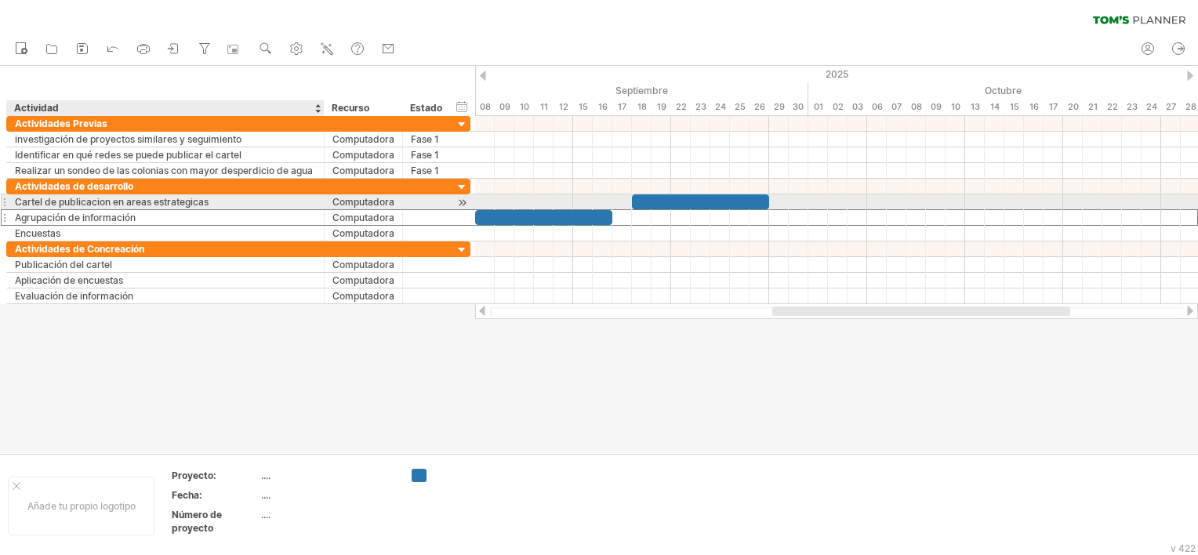
click at [219, 201] on div "Cartel de publicacion en areas estrategicas" at bounding box center [165, 201] width 301 height 15
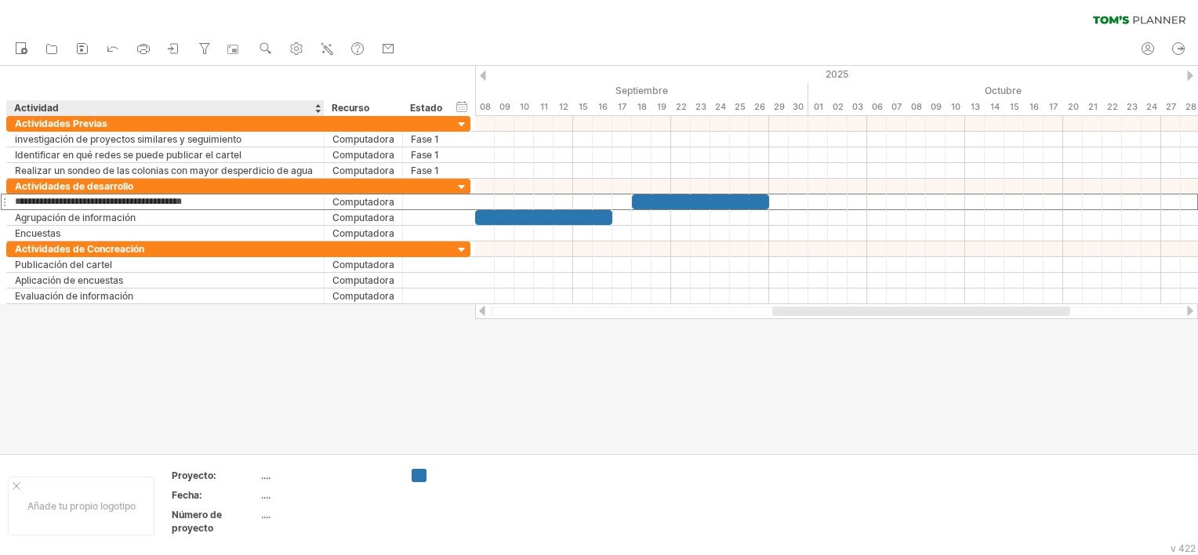
click at [271, 359] on div at bounding box center [599, 259] width 1198 height 387
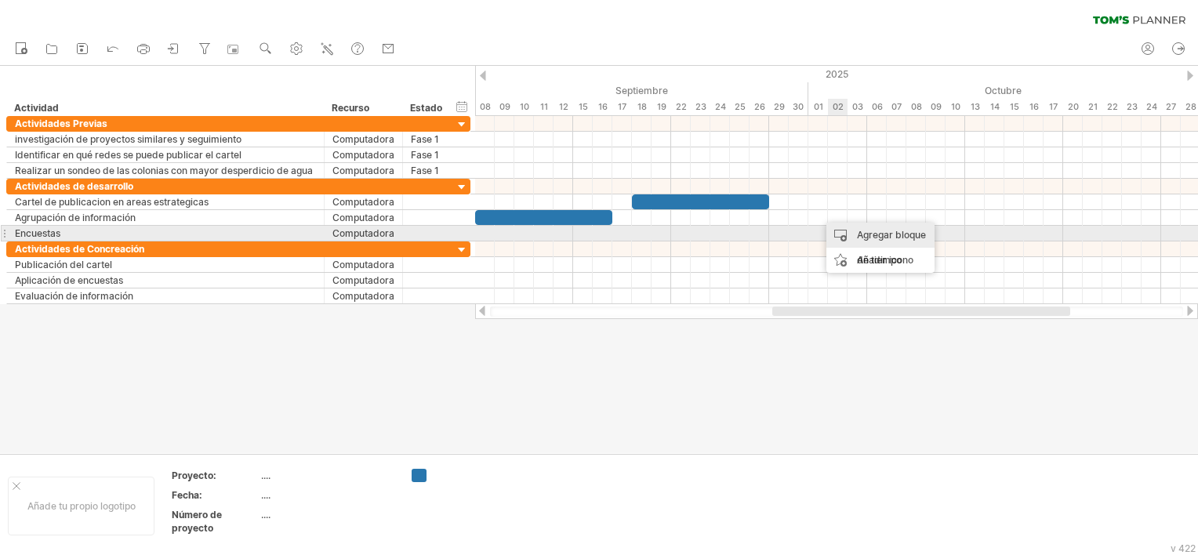
click at [875, 238] on div "Agregar bloque de tiempo" at bounding box center [880, 248] width 108 height 50
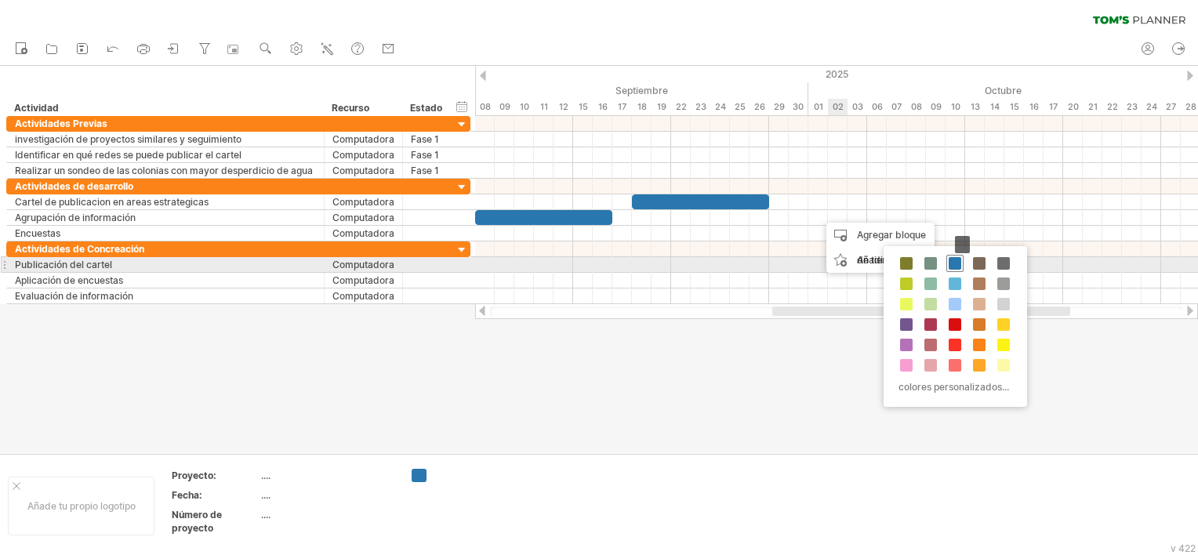
click at [960, 270] on div at bounding box center [954, 263] width 17 height 17
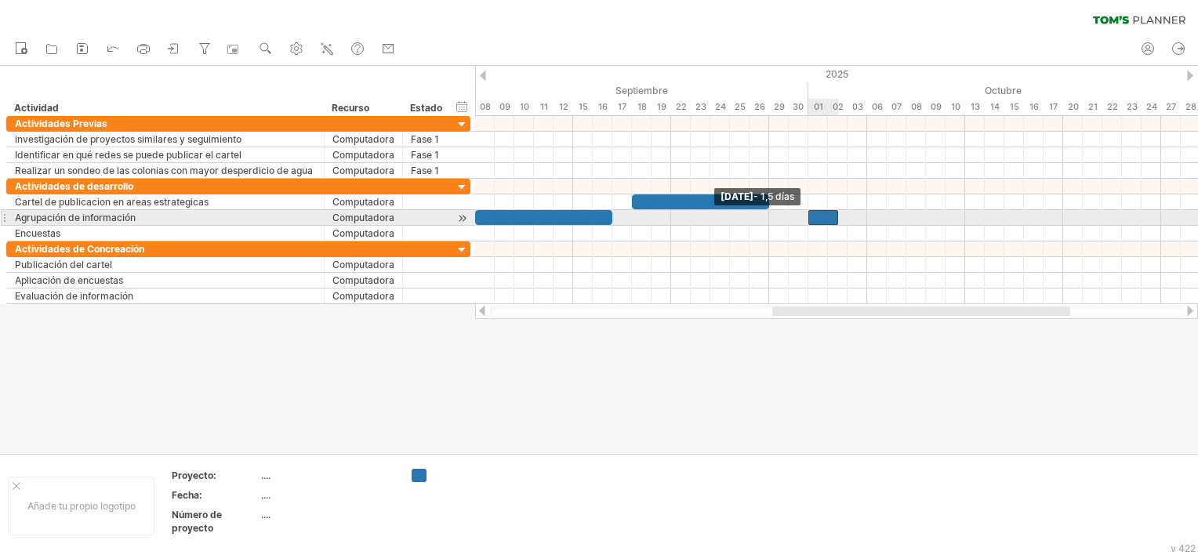
click at [812, 222] on div at bounding box center [823, 217] width 30 height 15
drag, startPoint x: 837, startPoint y: 216, endPoint x: 828, endPoint y: 216, distance: 9.4
click at [828, 216] on span at bounding box center [827, 217] width 6 height 15
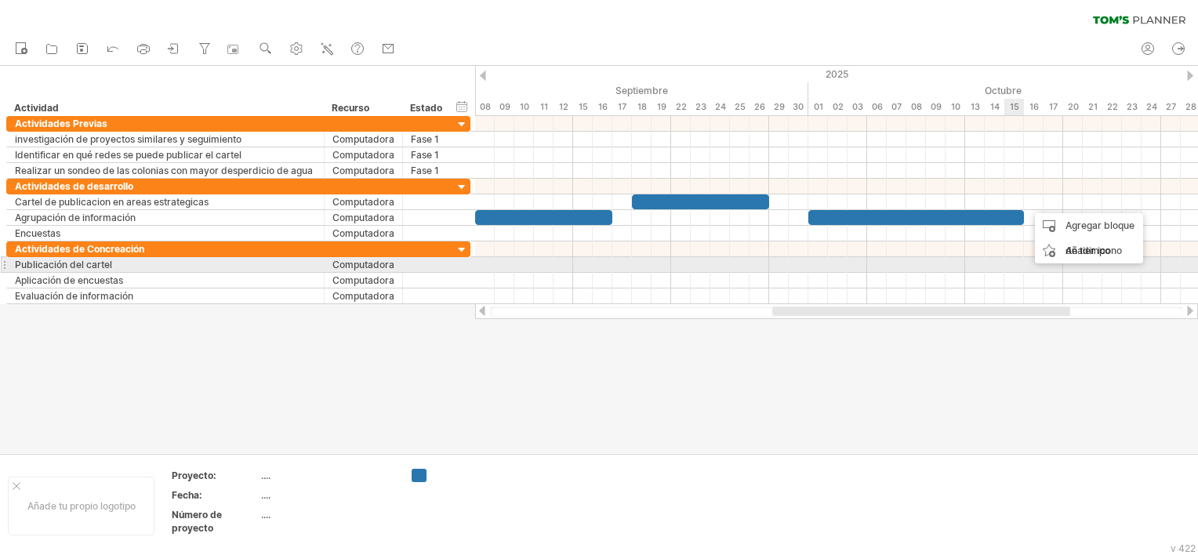
click at [1016, 260] on div at bounding box center [836, 265] width 723 height 16
click at [130, 260] on div "Publicación del cartel" at bounding box center [165, 264] width 301 height 15
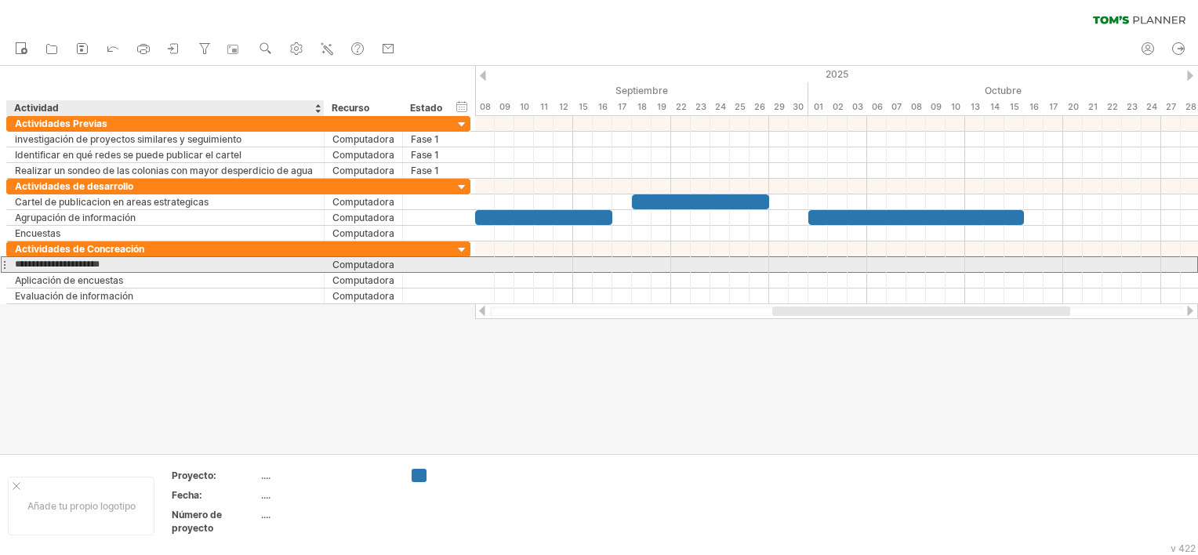
click at [130, 260] on input "**********" at bounding box center [165, 264] width 301 height 15
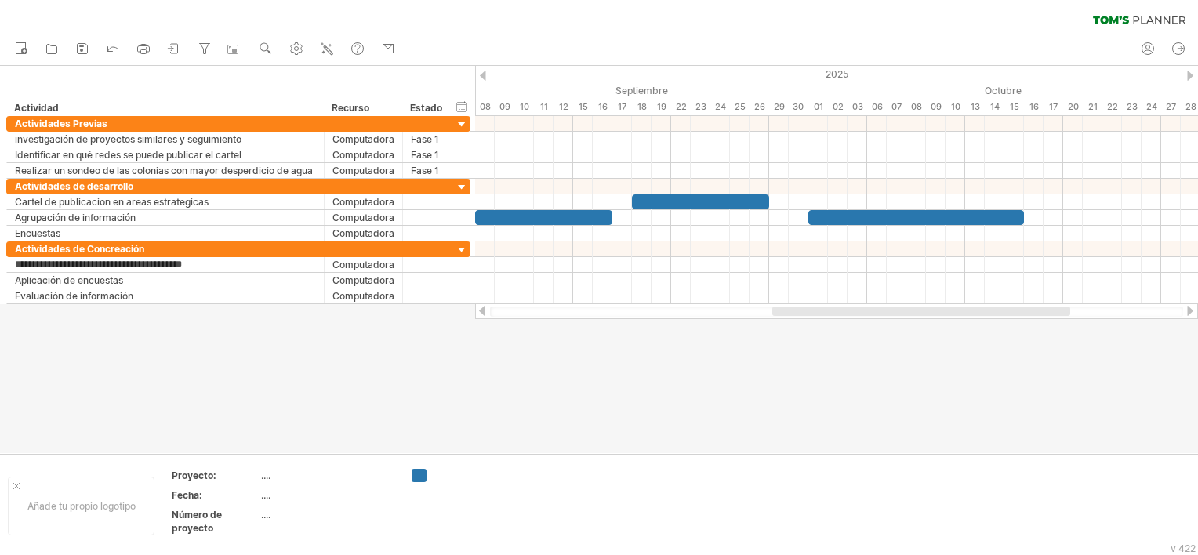
type input "**********"
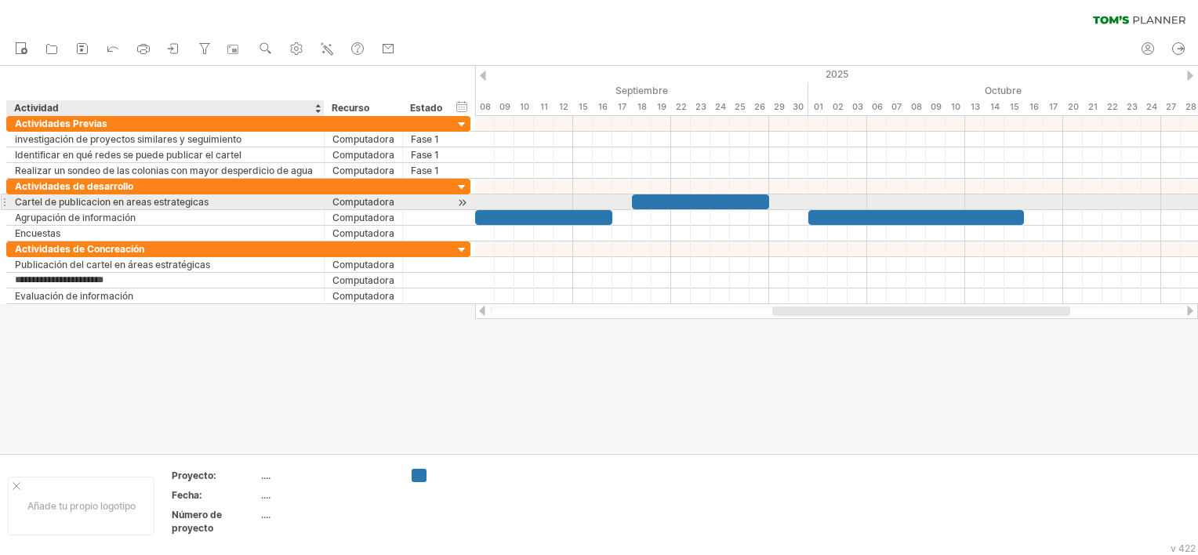
click at [216, 203] on div "Cartel de publicacion en areas estrategicas" at bounding box center [165, 201] width 301 height 15
click at [216, 203] on input "**********" at bounding box center [165, 201] width 301 height 15
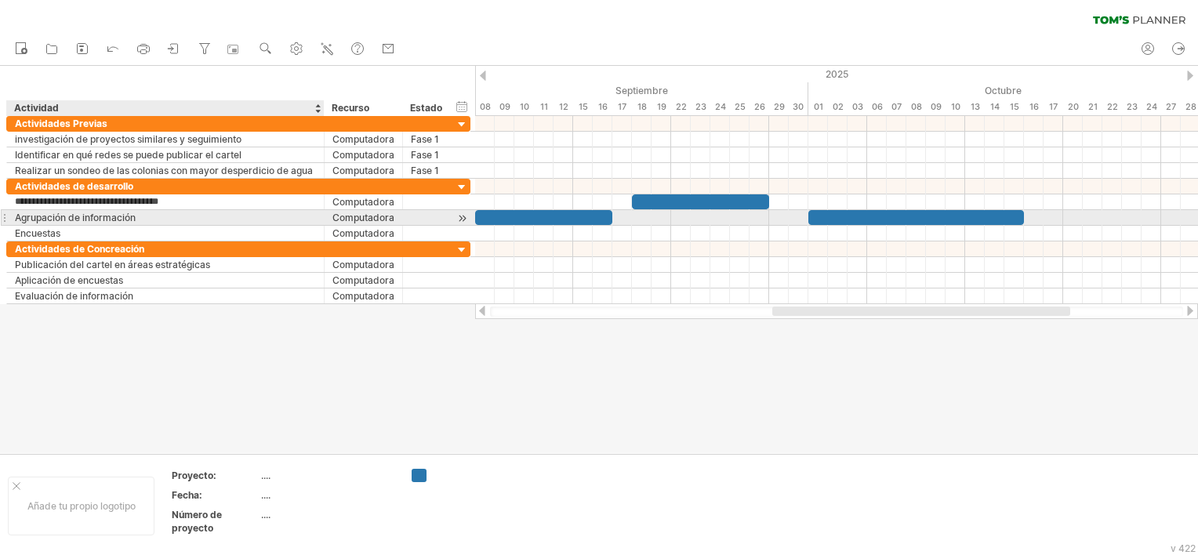
type input "**********"
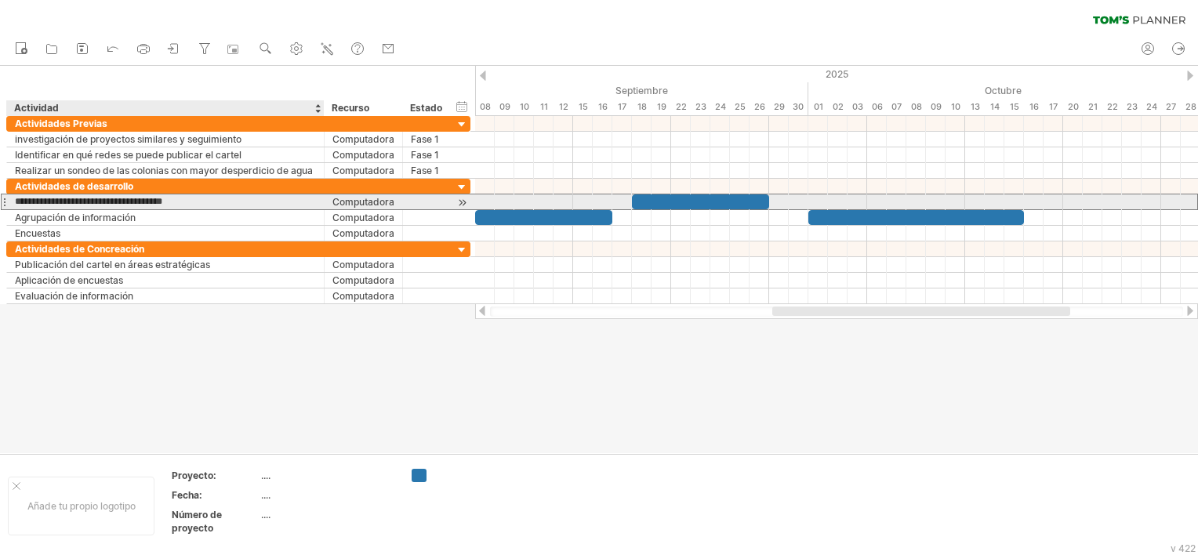
click at [241, 198] on input "**********" at bounding box center [165, 201] width 301 height 15
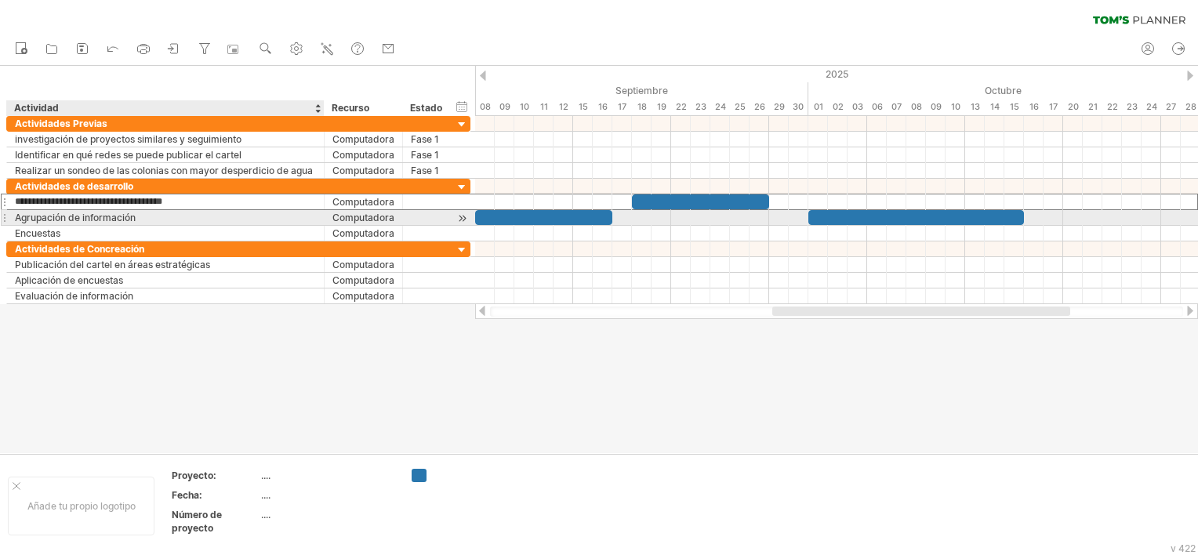
click at [220, 218] on div "Agrupación de información" at bounding box center [165, 217] width 301 height 15
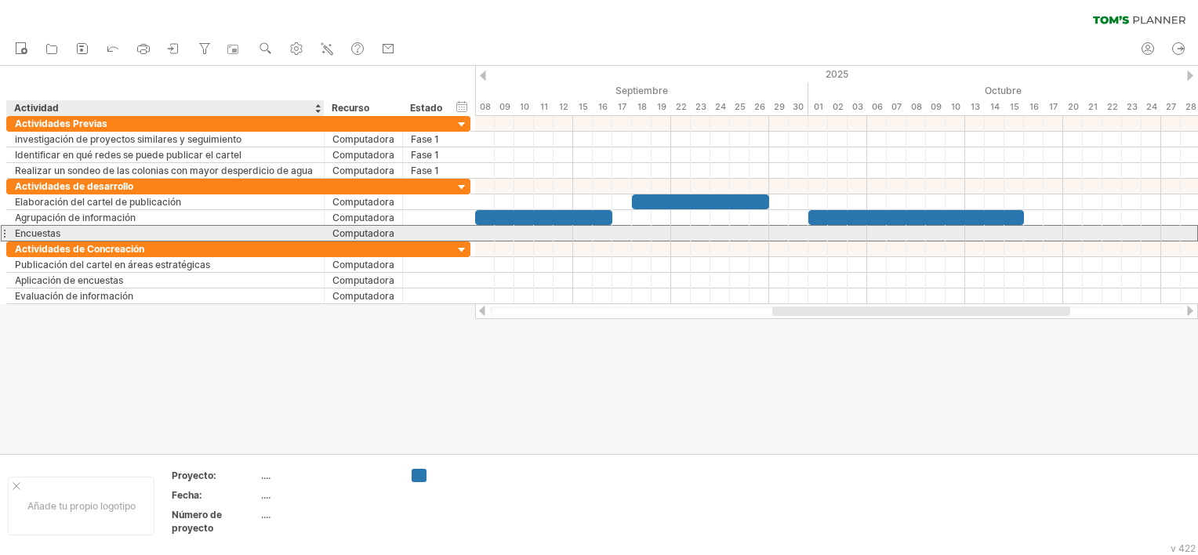
click at [161, 226] on div "Encuestas" at bounding box center [165, 233] width 301 height 15
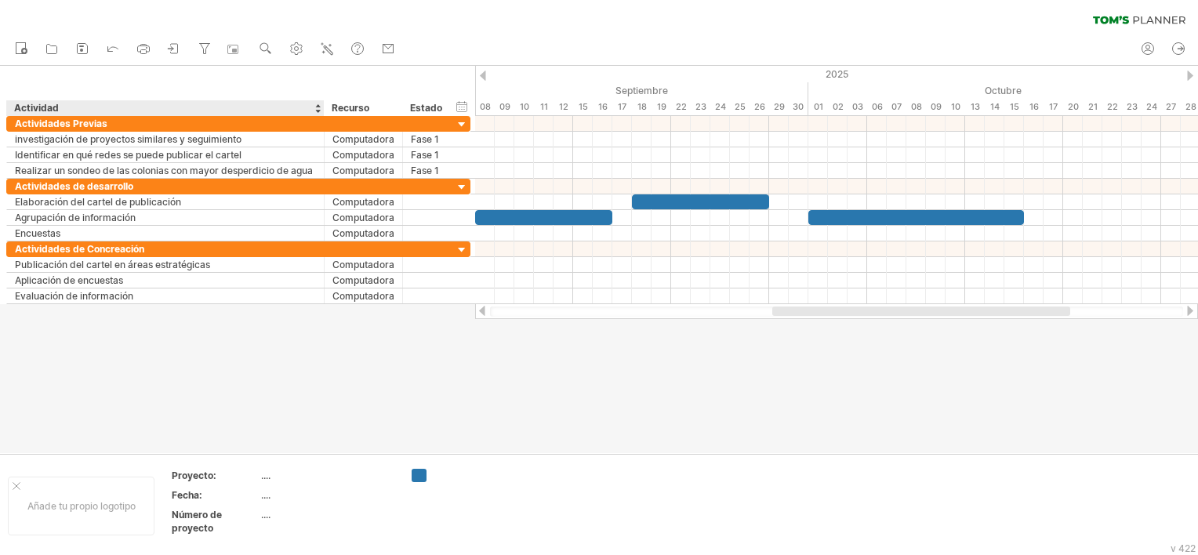
drag, startPoint x: 317, startPoint y: 346, endPoint x: 290, endPoint y: 351, distance: 27.8
click at [317, 346] on div at bounding box center [599, 259] width 1198 height 387
click at [484, 311] on div at bounding box center [482, 311] width 13 height 10
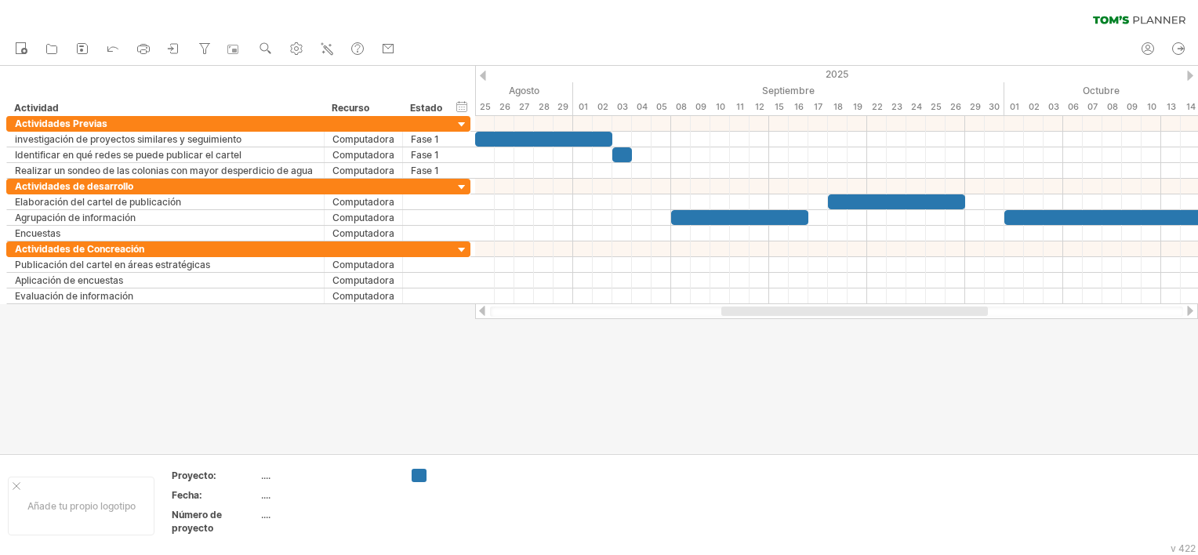
click at [484, 311] on div at bounding box center [482, 311] width 13 height 10
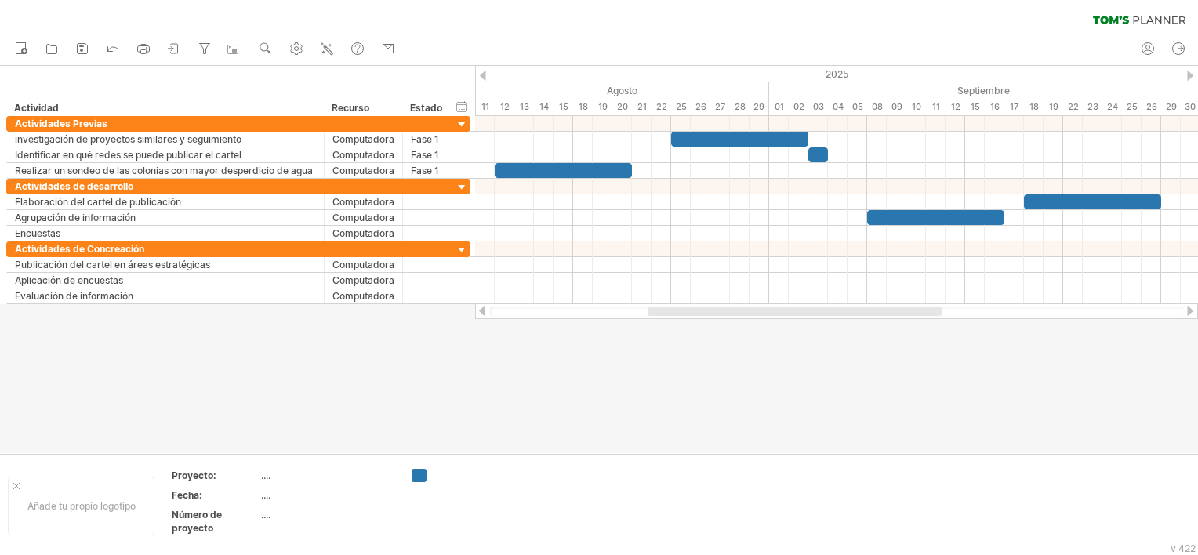
click at [1194, 309] on div at bounding box center [1189, 311] width 13 height 10
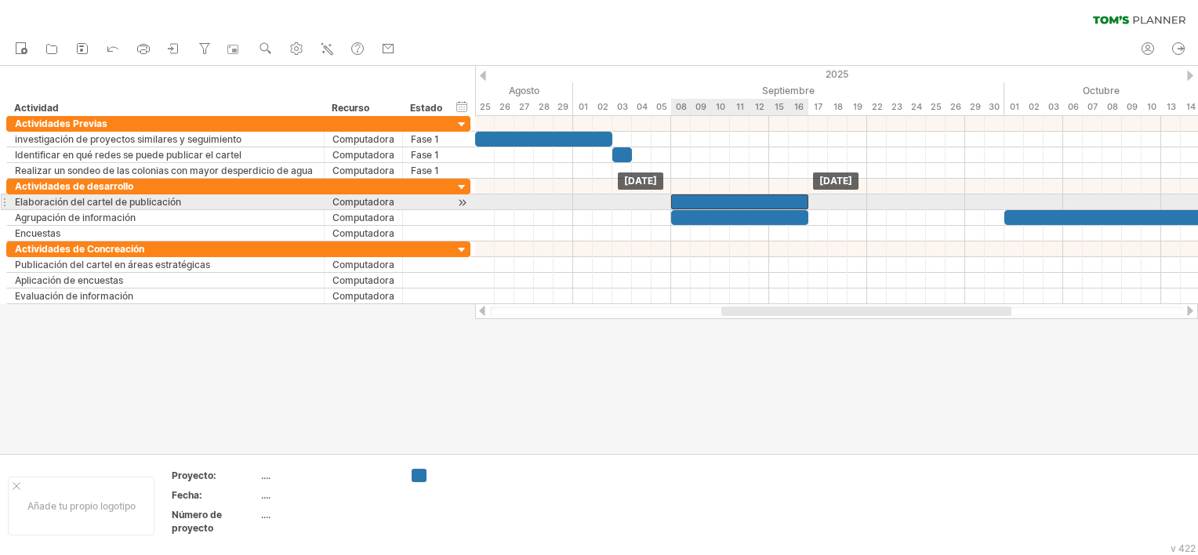
drag, startPoint x: 868, startPoint y: 197, endPoint x: 708, endPoint y: 202, distance: 160.7
click at [708, 202] on div at bounding box center [739, 201] width 137 height 15
drag, startPoint x: 810, startPoint y: 199, endPoint x: 731, endPoint y: 201, distance: 78.4
click at [731, 201] on span at bounding box center [729, 201] width 6 height 15
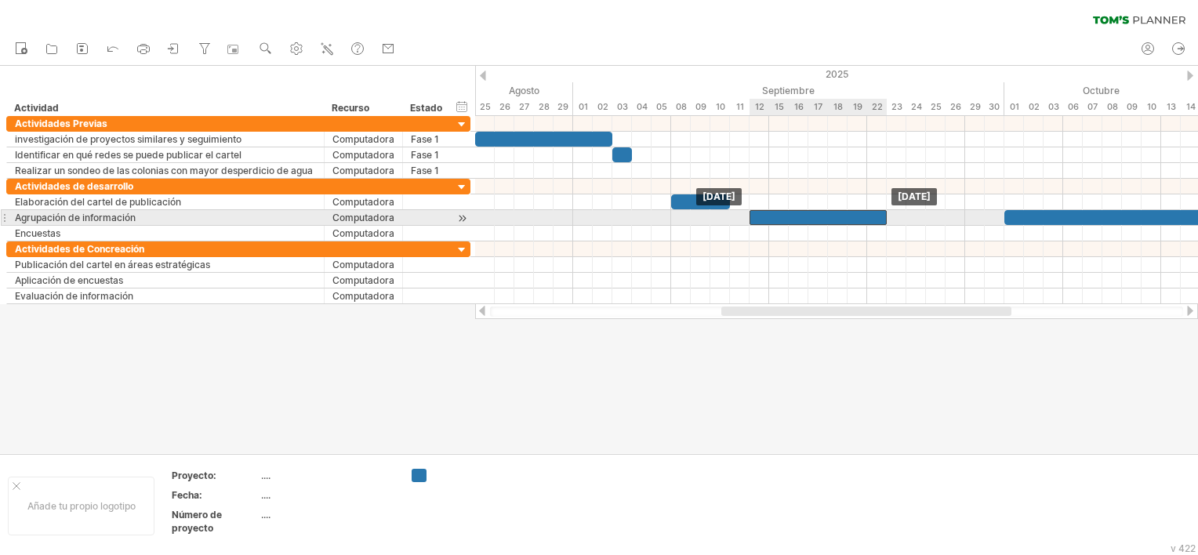
drag, startPoint x: 688, startPoint y: 219, endPoint x: 768, endPoint y: 226, distance: 80.2
click at [768, 226] on div "[DATE] [DATE]" at bounding box center [836, 210] width 723 height 188
drag, startPoint x: 887, startPoint y: 217, endPoint x: 823, endPoint y: 216, distance: 64.3
click at [823, 216] on div "[DATE] - 3,5 días [DATE]" at bounding box center [836, 210] width 723 height 188
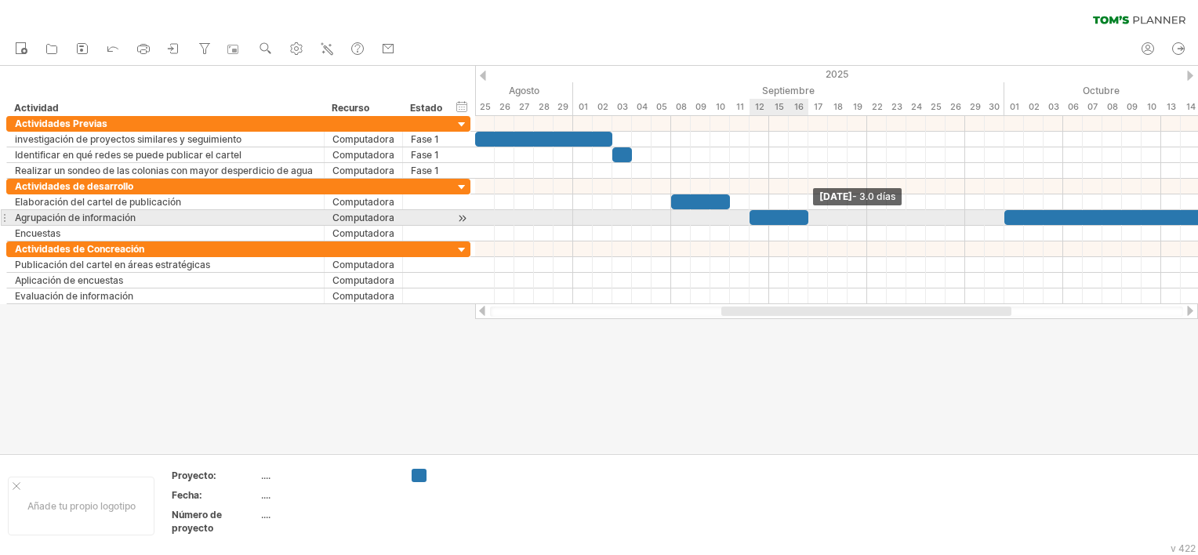
drag, startPoint x: 816, startPoint y: 216, endPoint x: 804, endPoint y: 213, distance: 12.2
click at [805, 213] on span at bounding box center [808, 217] width 6 height 15
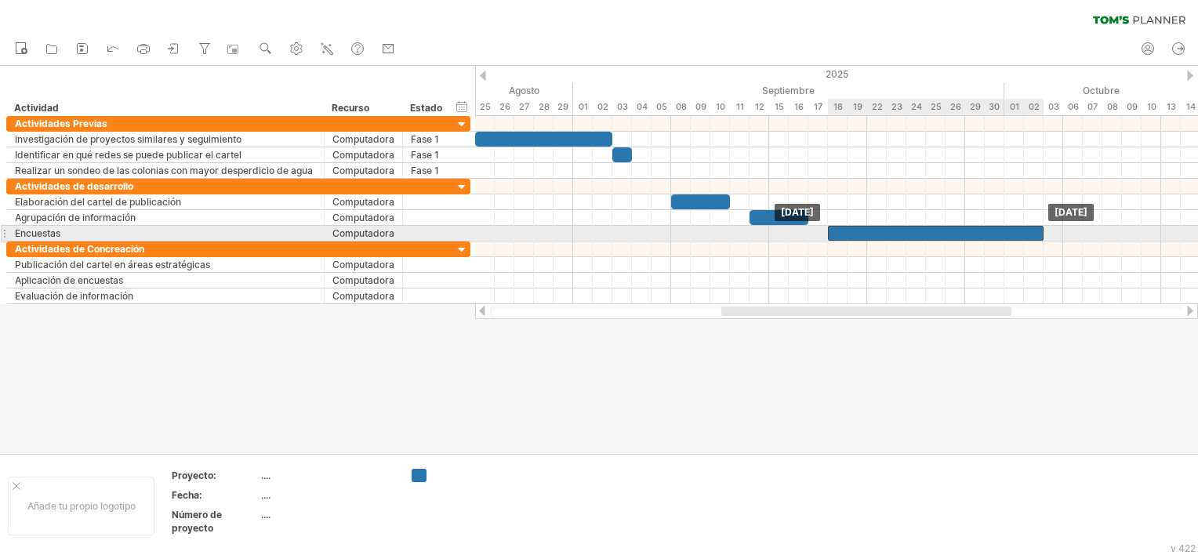
drag, startPoint x: 1112, startPoint y: 213, endPoint x: 934, endPoint y: 236, distance: 179.3
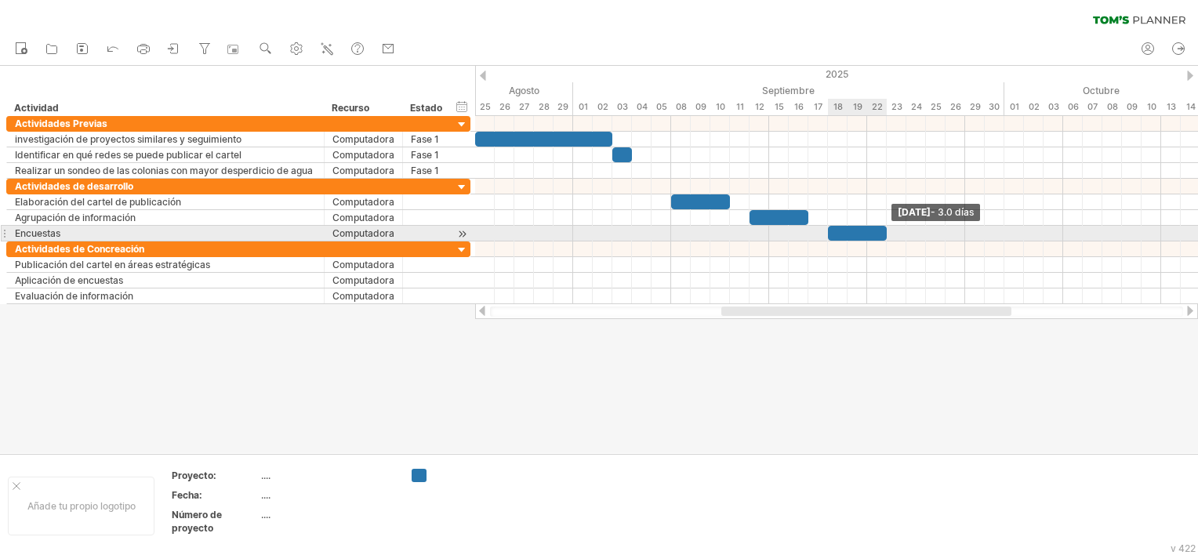
drag, startPoint x: 1040, startPoint y: 234, endPoint x: 882, endPoint y: 234, distance: 157.5
click at [883, 234] on span at bounding box center [886, 233] width 6 height 15
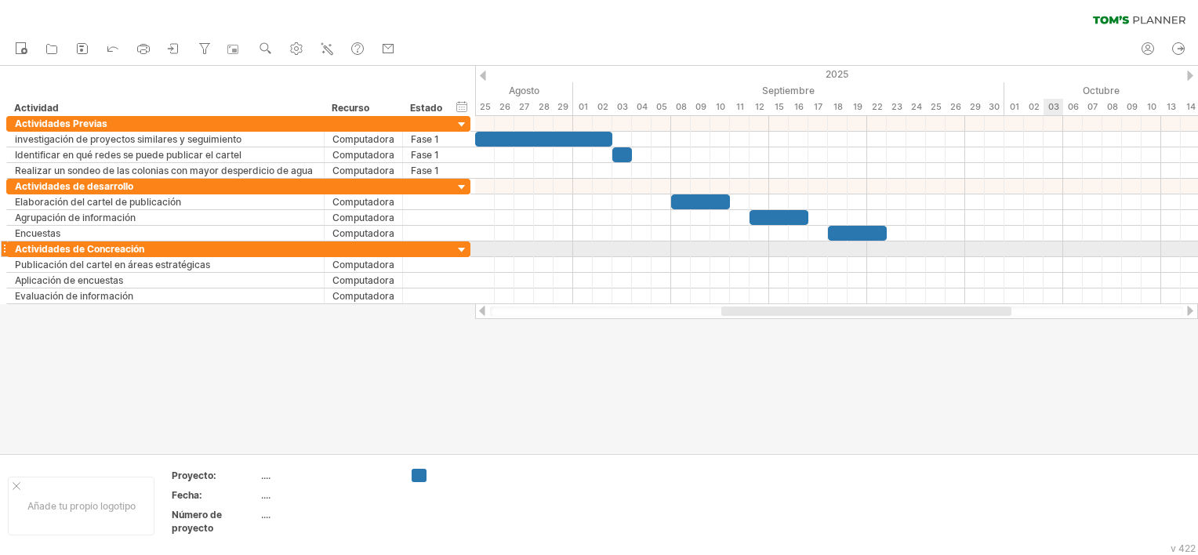
click at [1049, 242] on div at bounding box center [836, 249] width 723 height 16
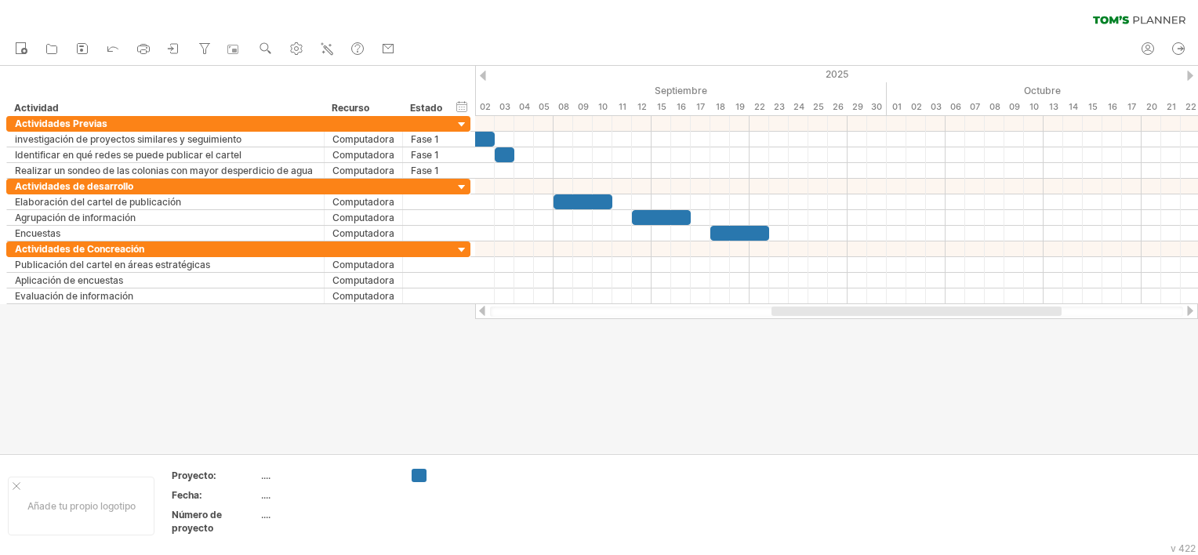
drag, startPoint x: 955, startPoint y: 312, endPoint x: 1002, endPoint y: 316, distance: 47.2
click at [1002, 316] on div at bounding box center [836, 311] width 693 height 10
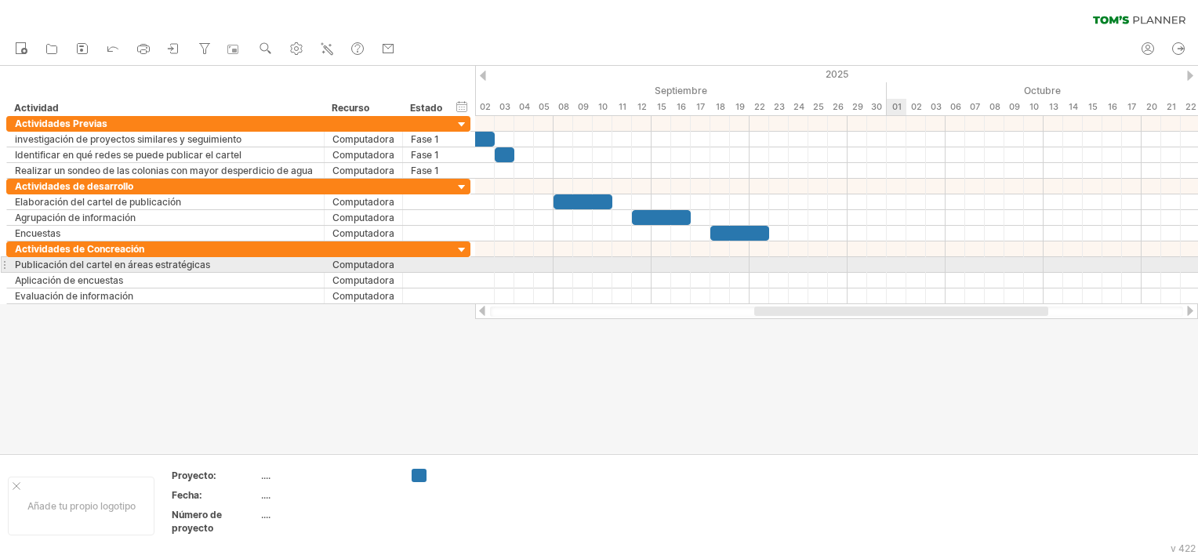
click at [897, 263] on div at bounding box center [836, 265] width 723 height 16
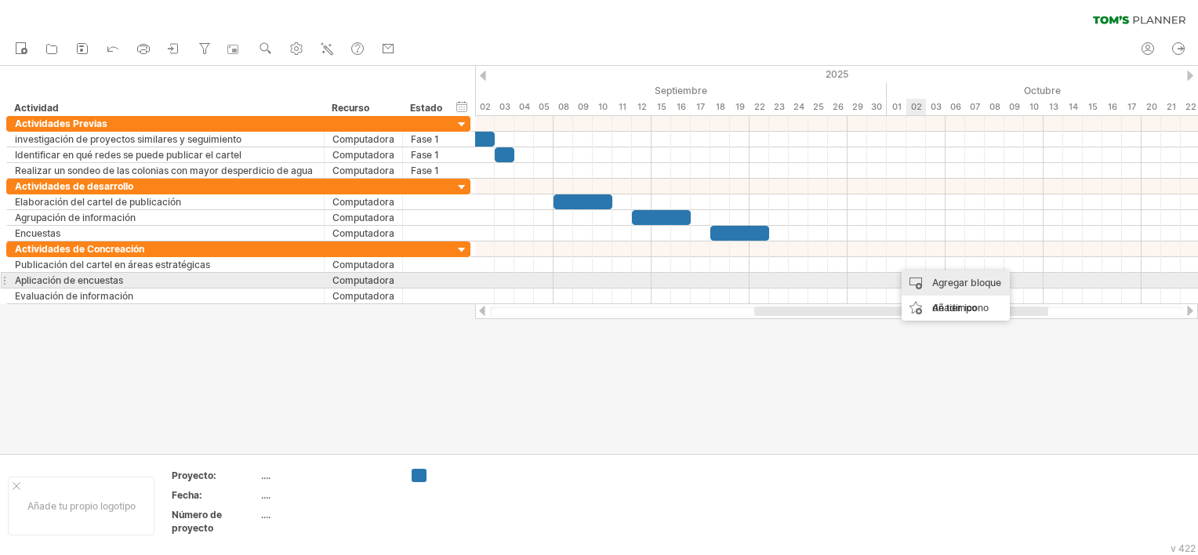
click at [947, 281] on div "Agregar bloque de tiempo" at bounding box center [955, 295] width 108 height 50
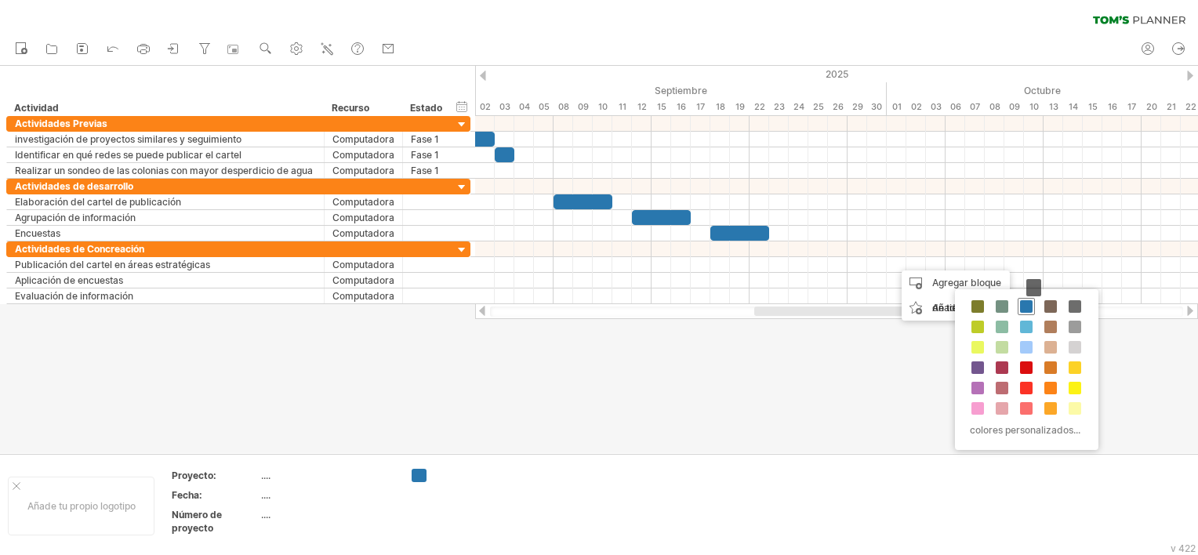
click at [1027, 307] on span at bounding box center [1026, 306] width 13 height 13
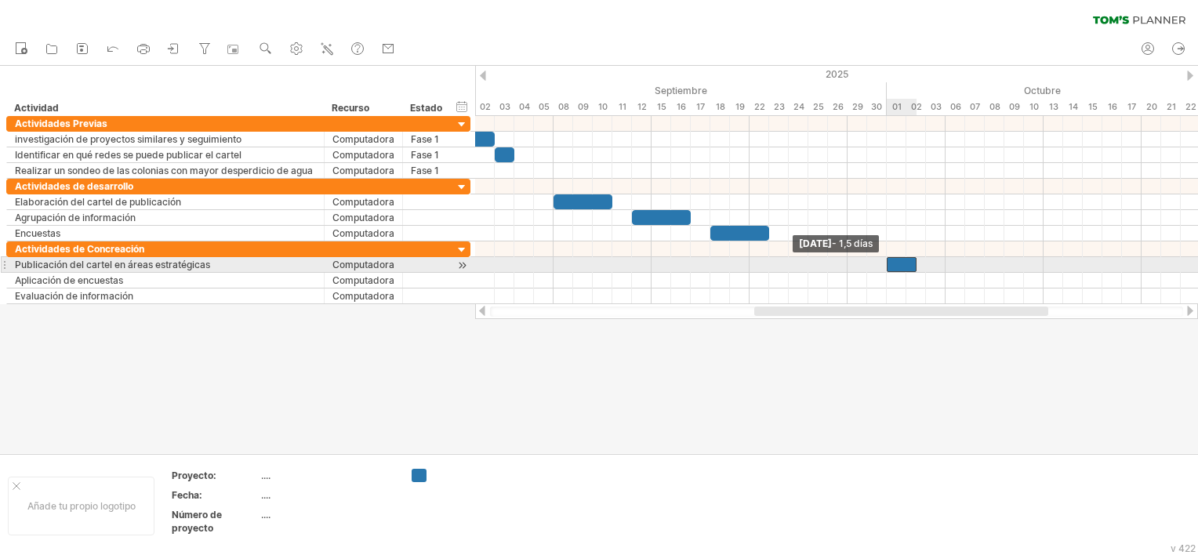
click at [890, 263] on div at bounding box center [901, 264] width 30 height 15
drag, startPoint x: 917, startPoint y: 266, endPoint x: 905, endPoint y: 266, distance: 11.8
click at [905, 266] on span at bounding box center [906, 264] width 6 height 15
click at [213, 266] on div "Publicación del cartel en áreas estratégicas" at bounding box center [165, 264] width 301 height 15
click at [0, 0] on input "**********" at bounding box center [0, 0] width 0 height 0
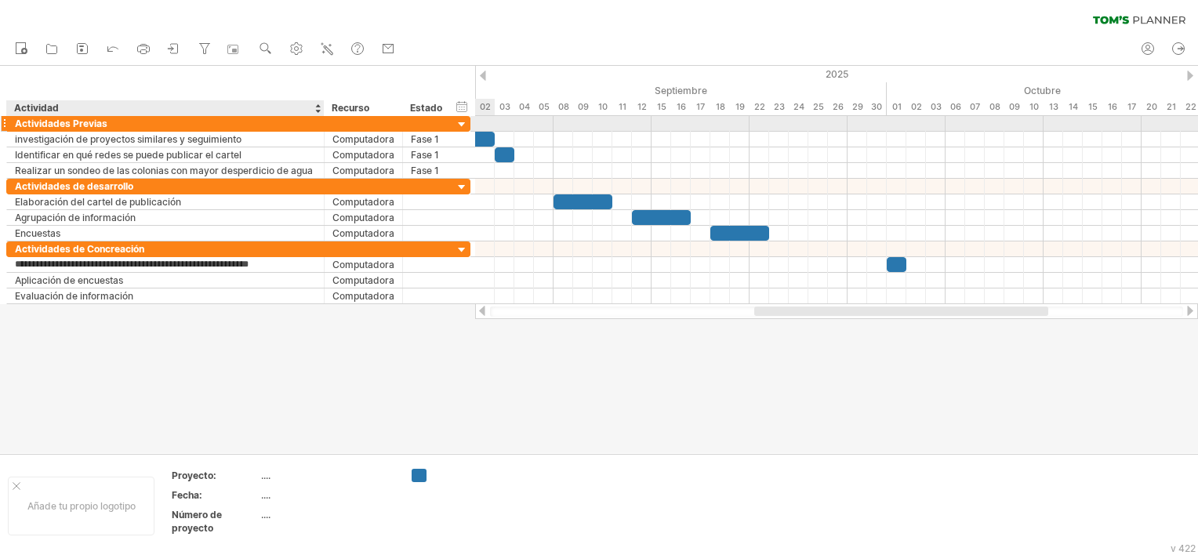
type input "**********"
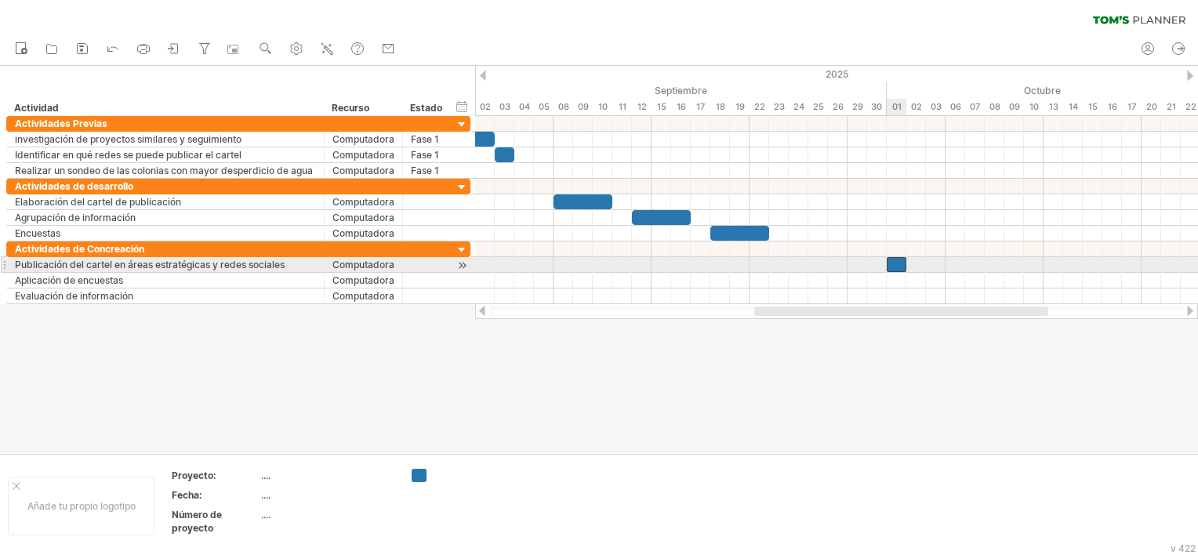
click at [900, 262] on div at bounding box center [896, 264] width 20 height 15
click at [907, 263] on span at bounding box center [906, 264] width 6 height 15
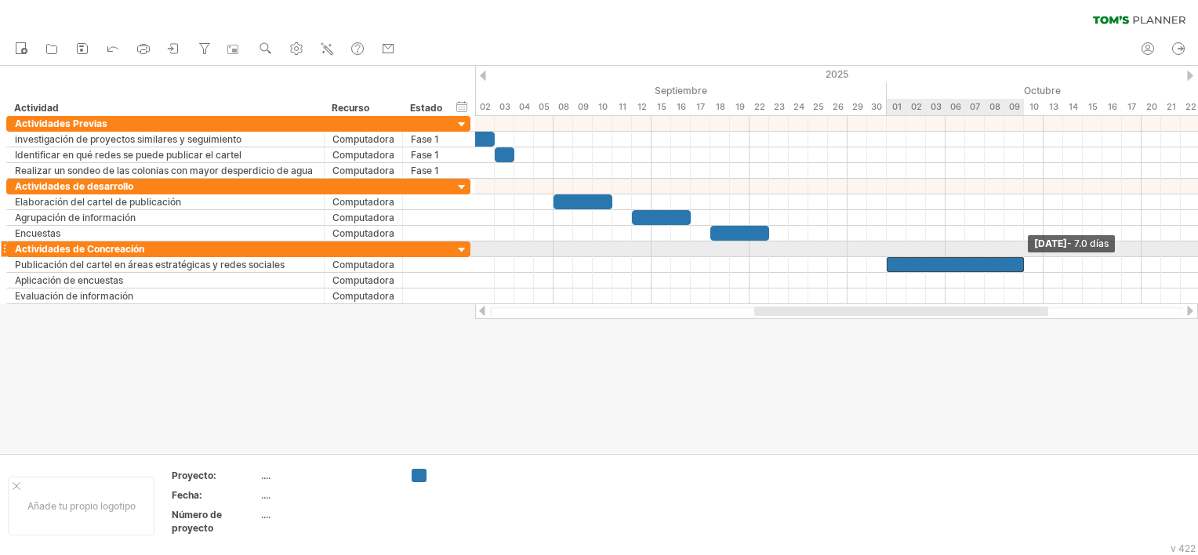
drag, startPoint x: 905, startPoint y: 263, endPoint x: 1020, endPoint y: 252, distance: 115.0
click at [1020, 252] on div "[DATE] - 7.0 días [DATE]" at bounding box center [836, 210] width 723 height 188
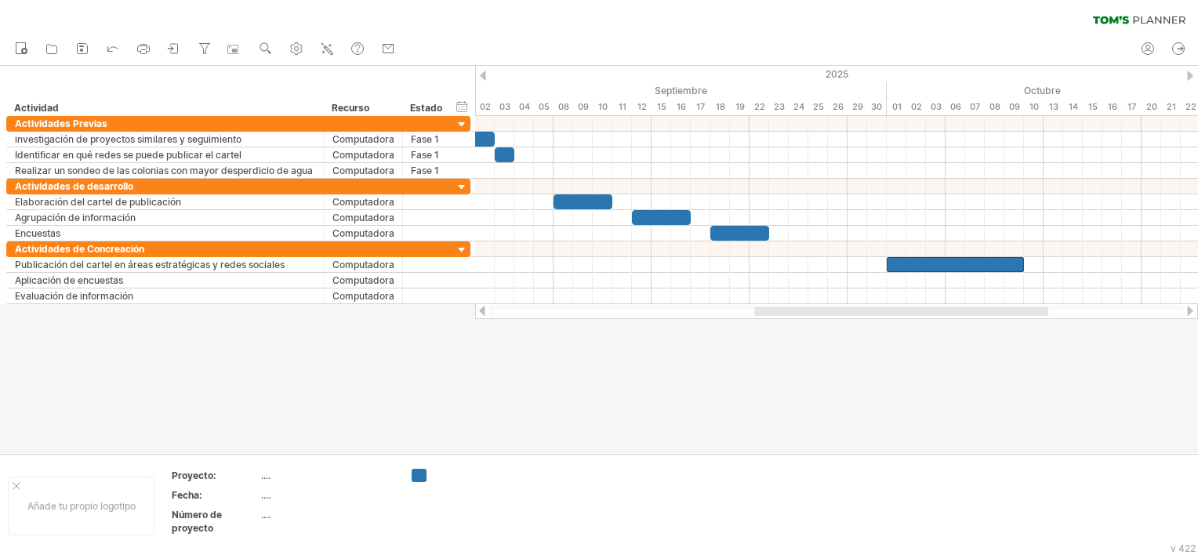
click at [1189, 311] on div at bounding box center [1189, 311] width 13 height 10
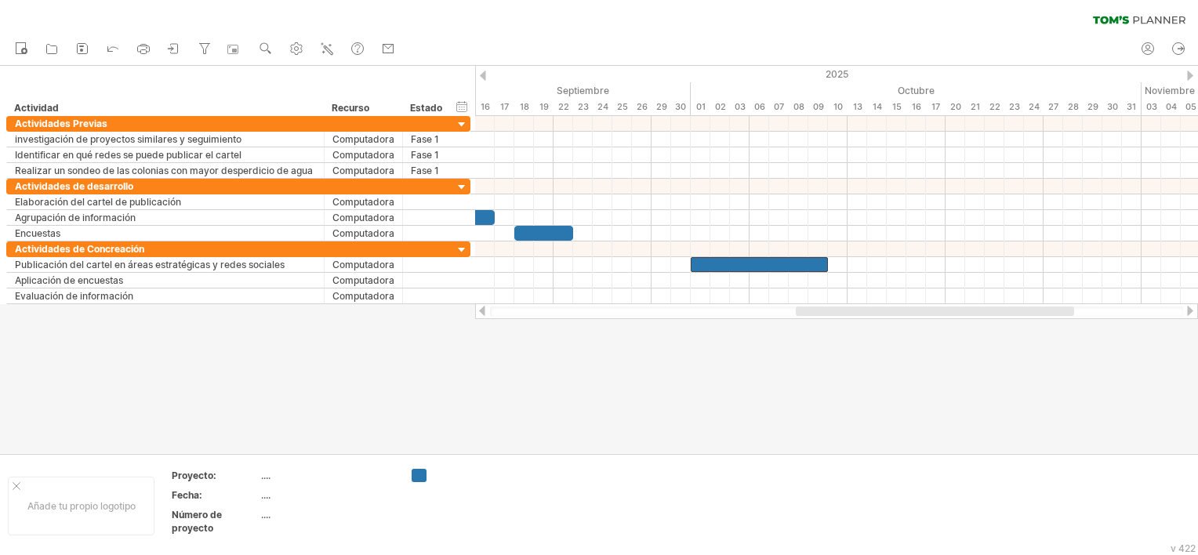
click at [1189, 311] on div at bounding box center [1189, 311] width 13 height 10
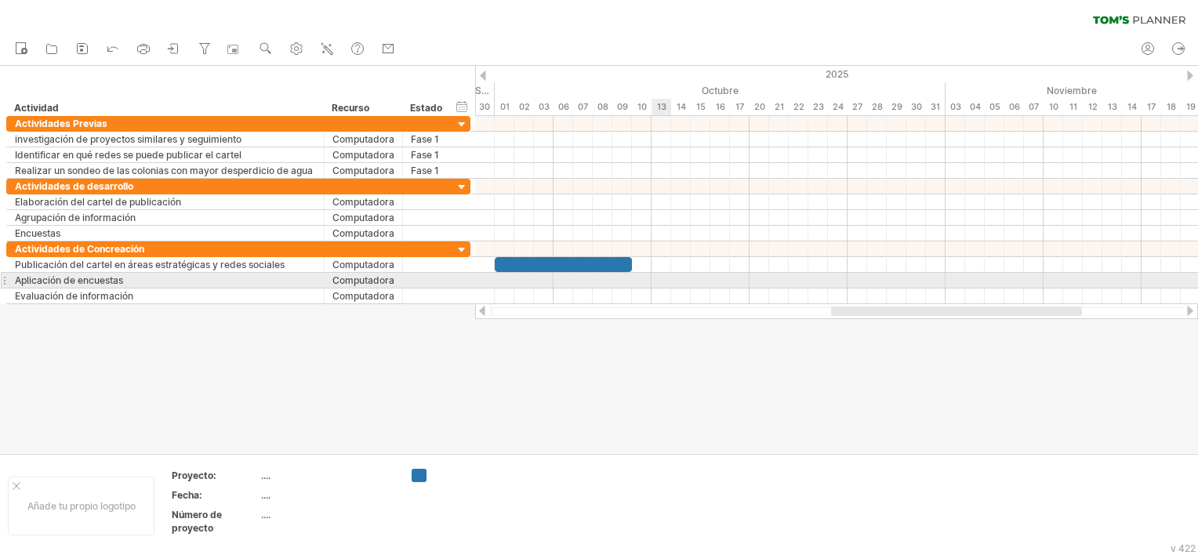
click at [663, 277] on div at bounding box center [836, 281] width 723 height 16
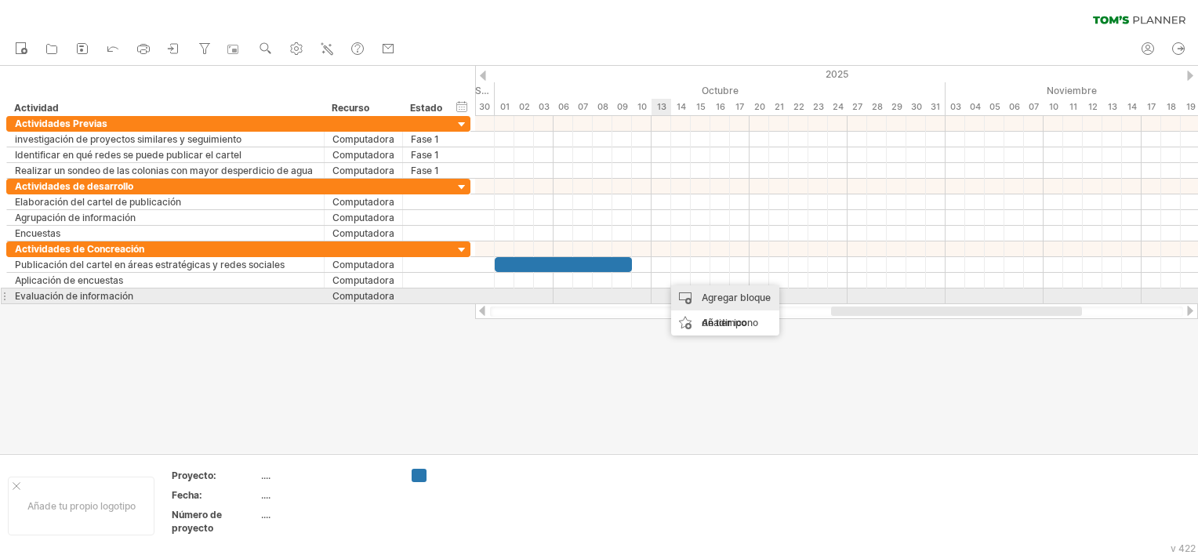
click at [708, 297] on div "Agregar bloque de tiempo" at bounding box center [725, 310] width 108 height 50
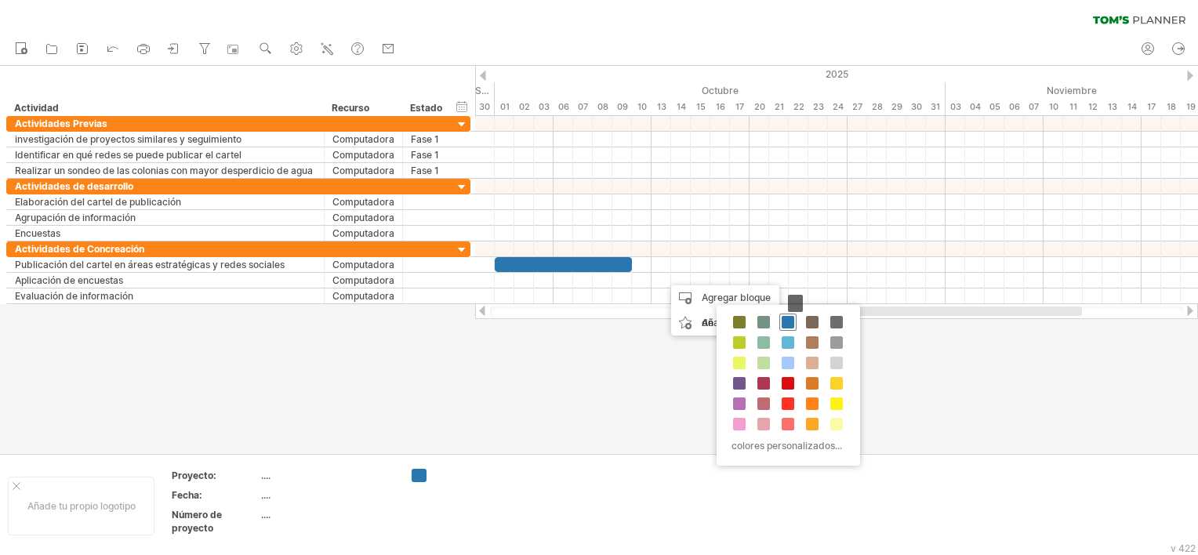
click at [788, 321] on span at bounding box center [787, 322] width 13 height 13
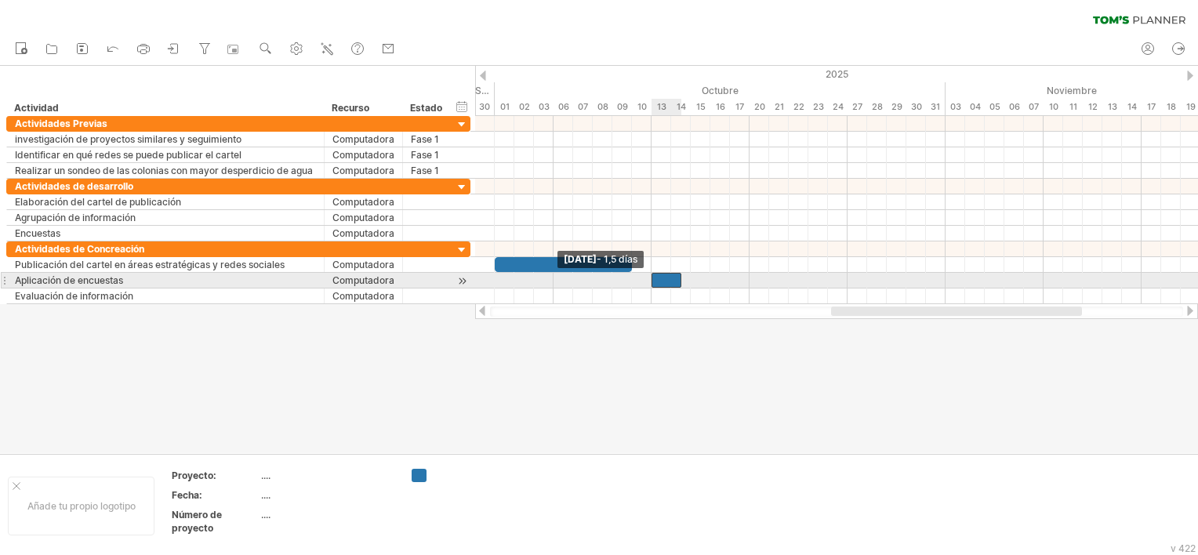
drag, startPoint x: 661, startPoint y: 281, endPoint x: 652, endPoint y: 281, distance: 8.6
click at [652, 281] on span at bounding box center [651, 280] width 6 height 15
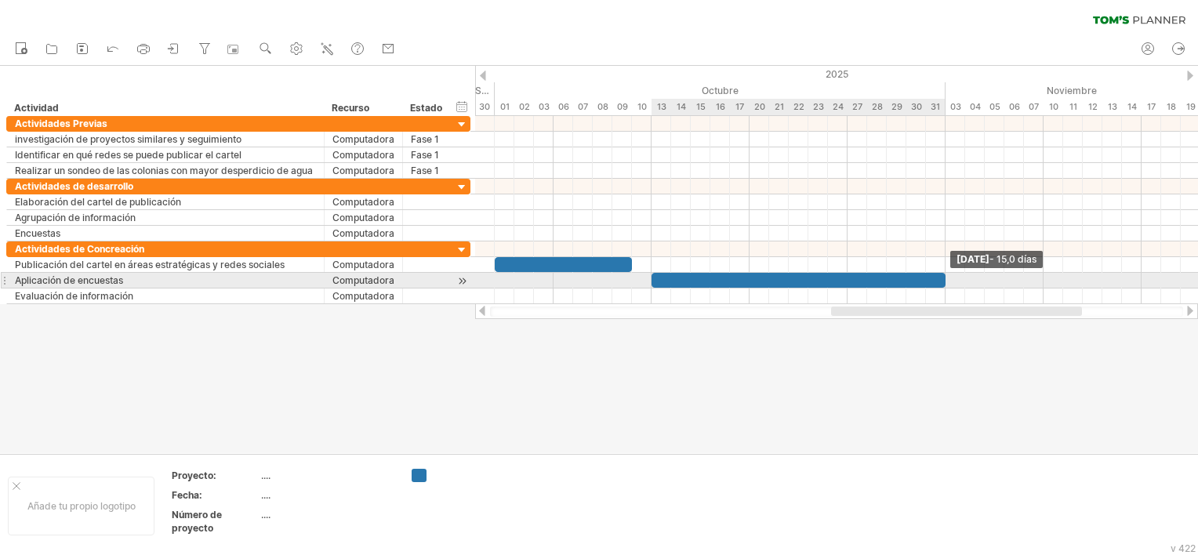
drag, startPoint x: 680, startPoint y: 277, endPoint x: 944, endPoint y: 274, distance: 263.3
click at [944, 274] on span at bounding box center [945, 280] width 6 height 15
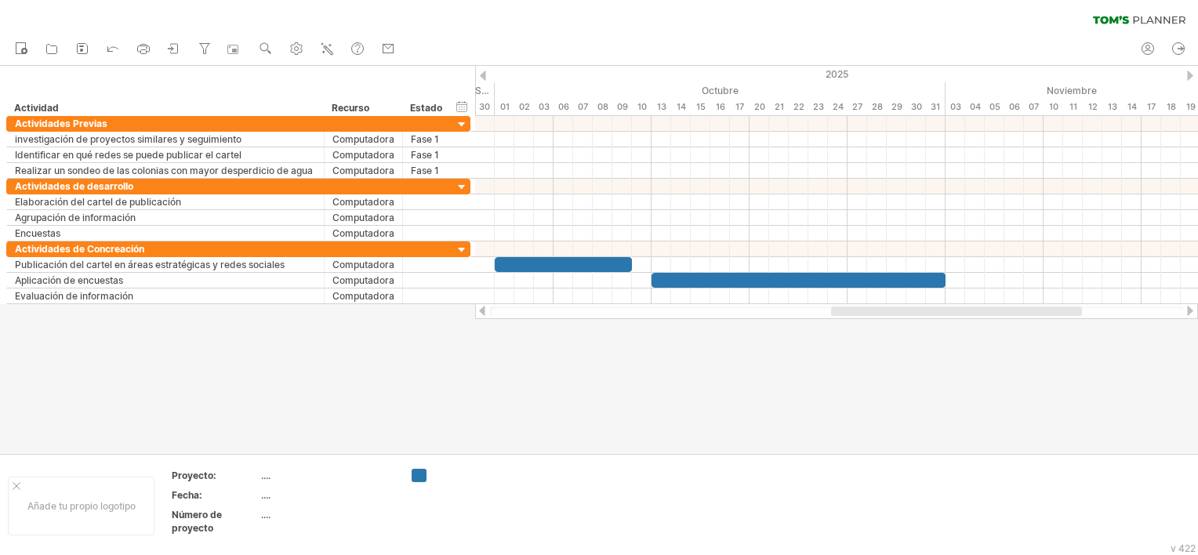
click at [1187, 312] on div at bounding box center [1189, 311] width 13 height 10
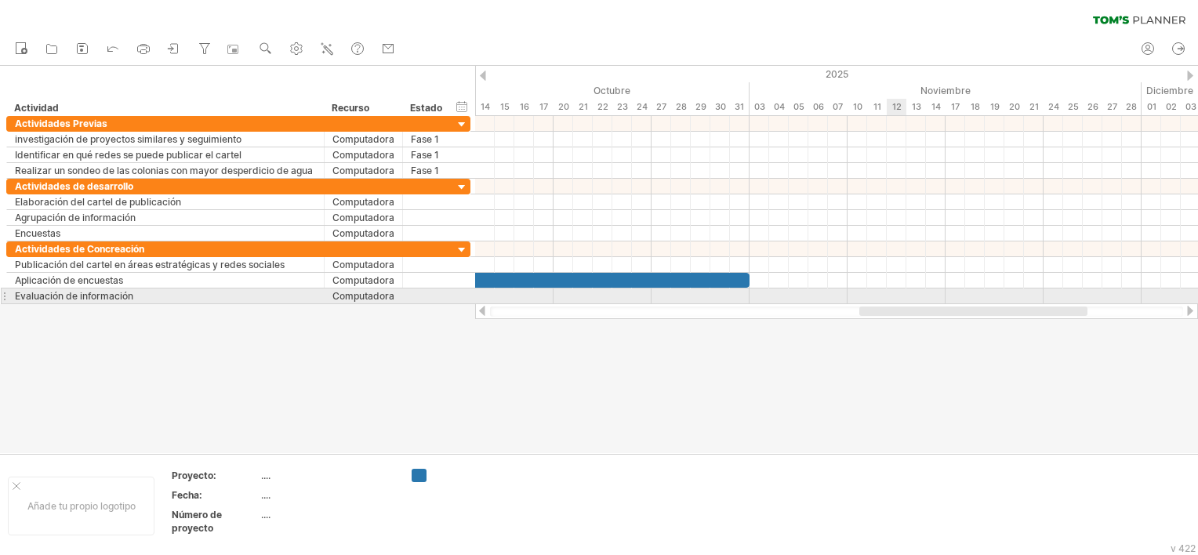
click at [897, 295] on div at bounding box center [836, 296] width 723 height 16
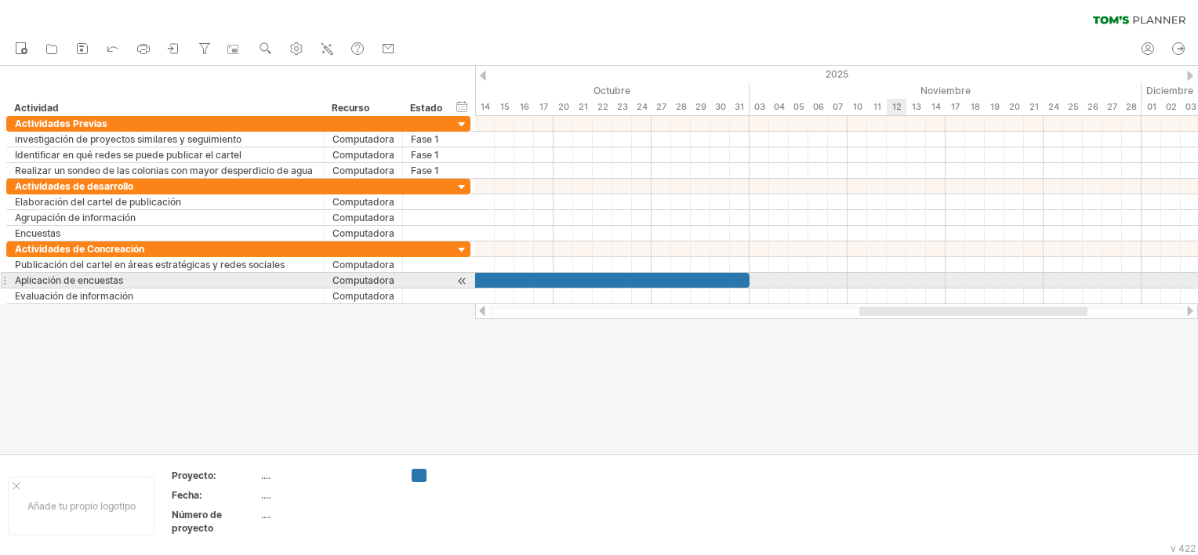
click at [893, 278] on div at bounding box center [836, 281] width 723 height 16
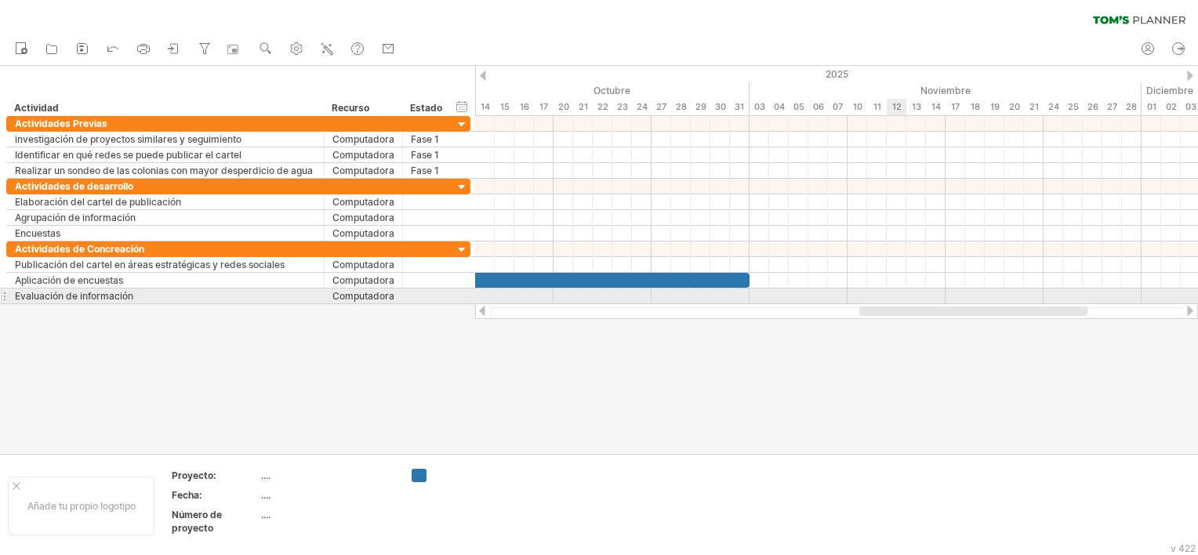
click at [897, 295] on div at bounding box center [836, 296] width 723 height 16
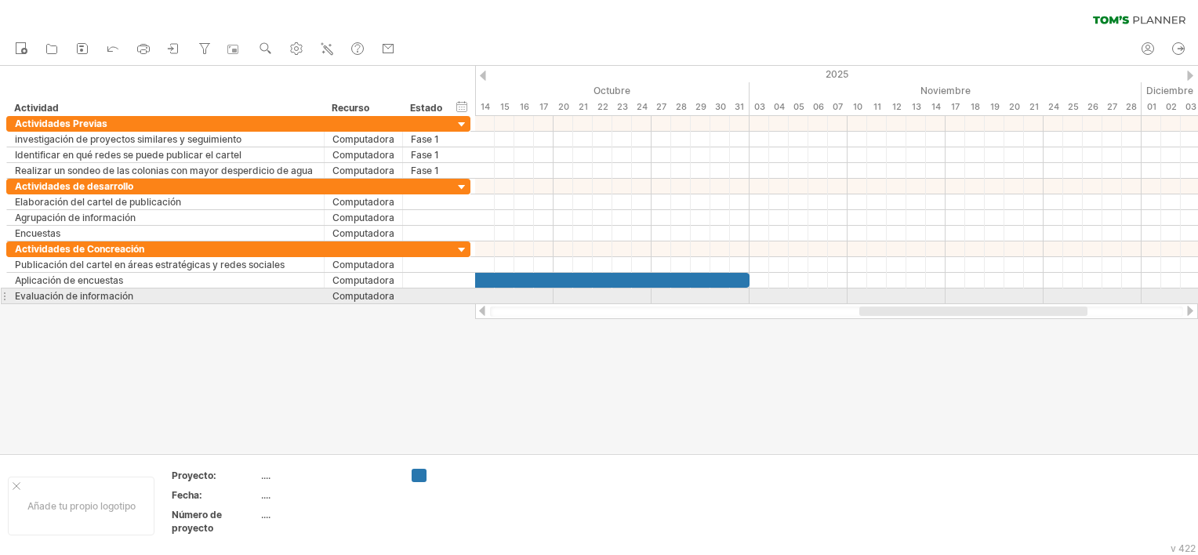
click at [2, 298] on div at bounding box center [4, 296] width 6 height 16
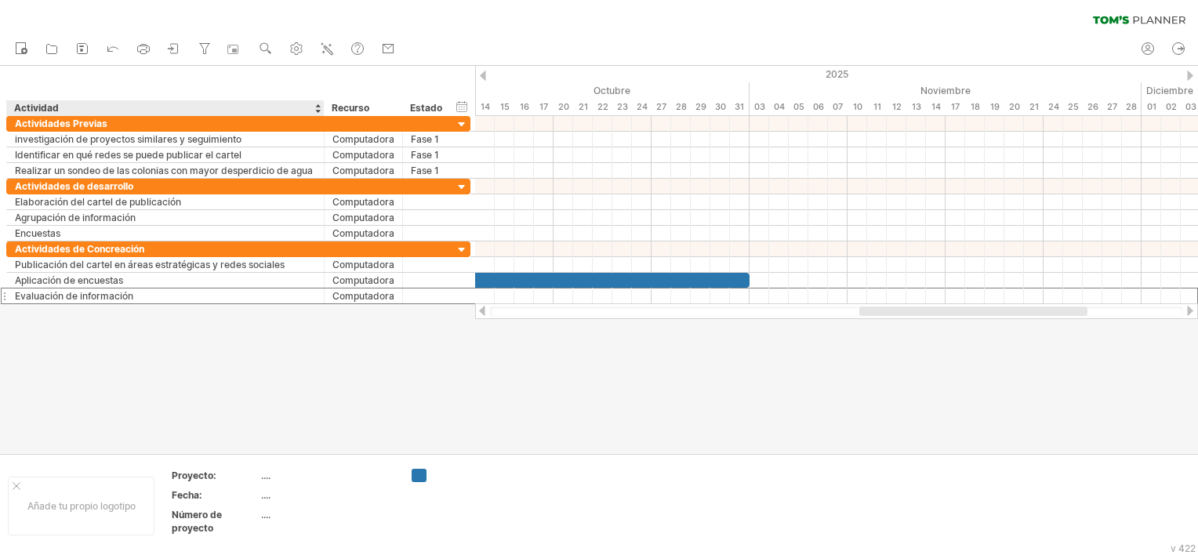
click at [16, 313] on div at bounding box center [599, 259] width 1198 height 387
click at [17, 306] on div at bounding box center [599, 259] width 1198 height 387
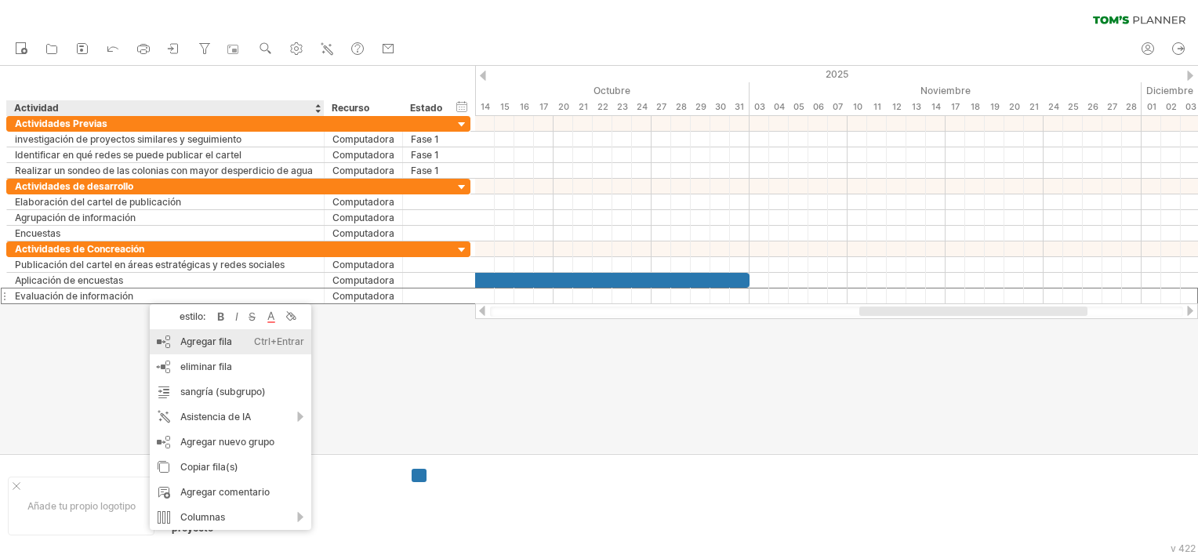
click at [207, 342] on font "Agregar fila" at bounding box center [206, 341] width 52 height 12
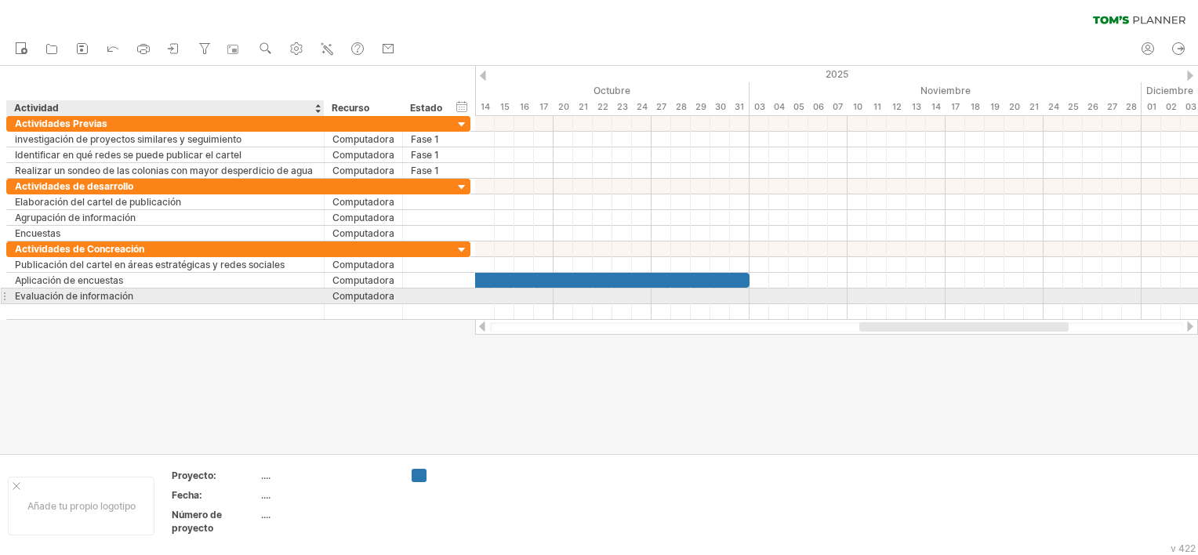
click at [32, 292] on div "Evaluación de información" at bounding box center [165, 295] width 301 height 15
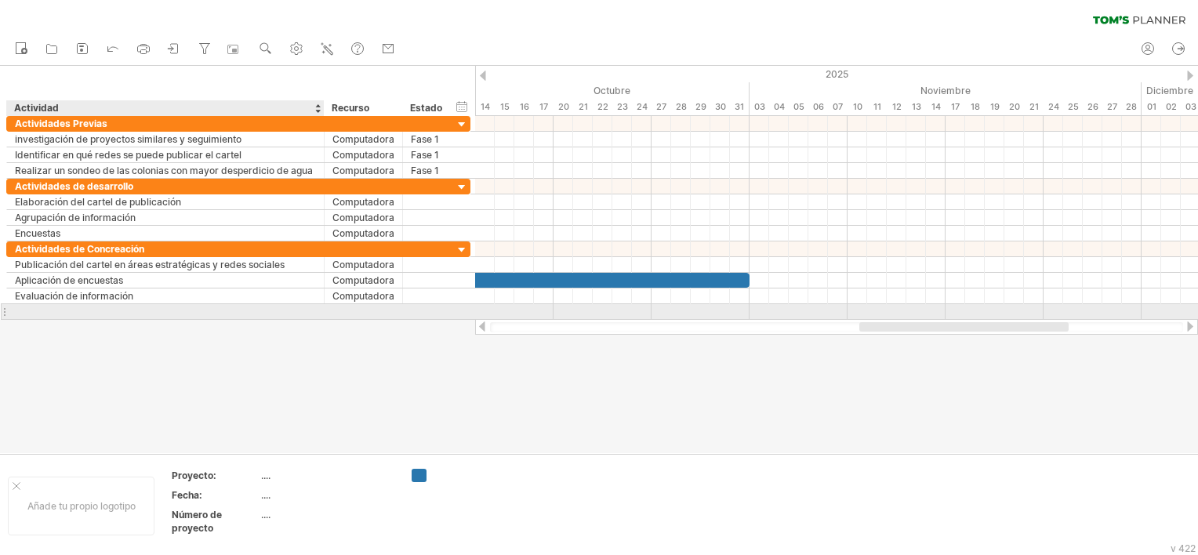
click at [183, 306] on div at bounding box center [165, 311] width 301 height 15
click at [183, 306] on input "text" at bounding box center [165, 311] width 301 height 15
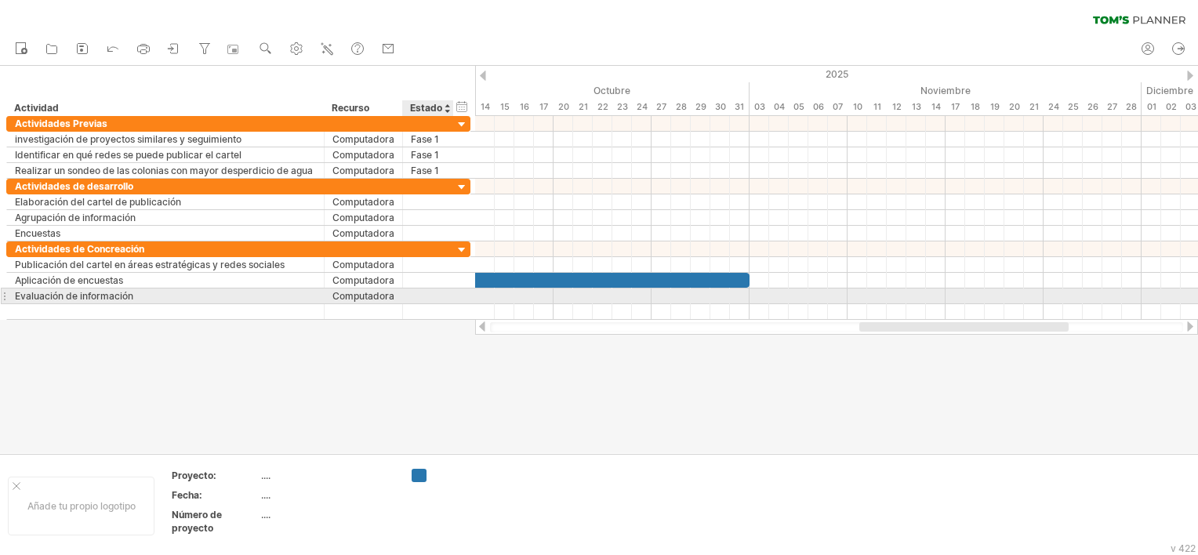
click at [439, 289] on div at bounding box center [428, 295] width 34 height 15
click at [25, 295] on div "Evaluación de información" at bounding box center [165, 295] width 301 height 15
click at [139, 295] on input "**********" at bounding box center [165, 295] width 301 height 15
drag, startPoint x: 135, startPoint y: 293, endPoint x: 26, endPoint y: 299, distance: 109.1
click at [26, 299] on input "**********" at bounding box center [165, 295] width 301 height 15
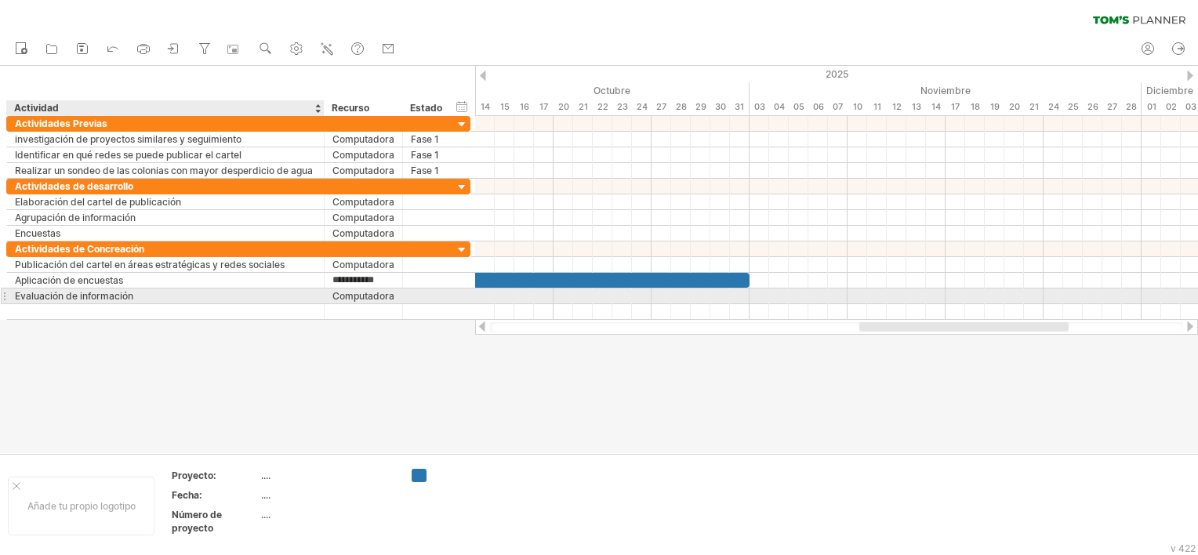
click at [27, 295] on div "Evaluación de información" at bounding box center [165, 295] width 301 height 15
click at [13, 293] on div "**********" at bounding box center [165, 295] width 317 height 15
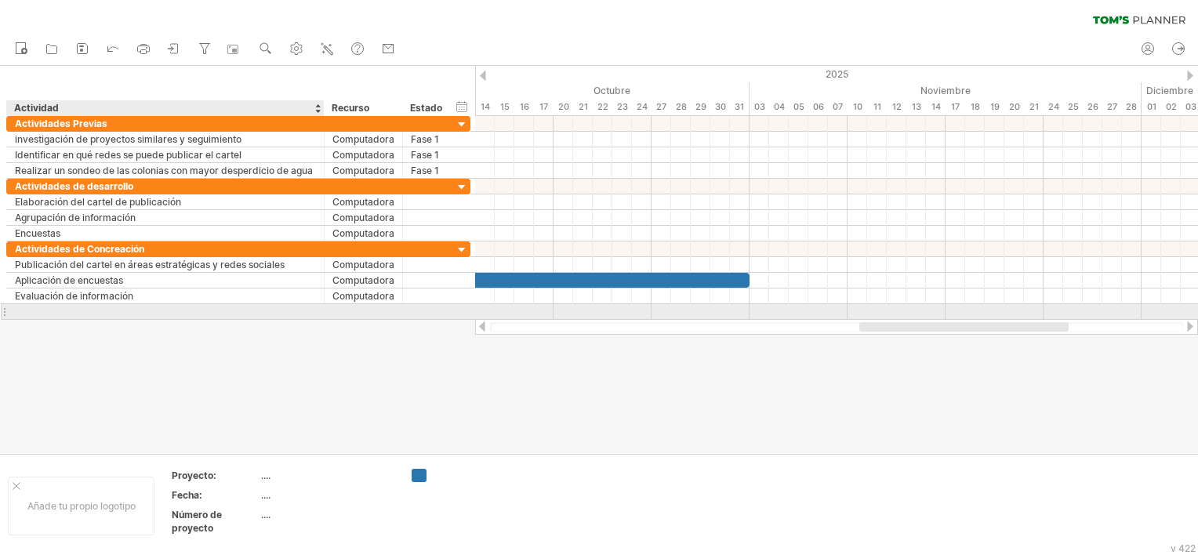
click at [22, 307] on div at bounding box center [165, 311] width 301 height 15
type input "*"
type input "**********"
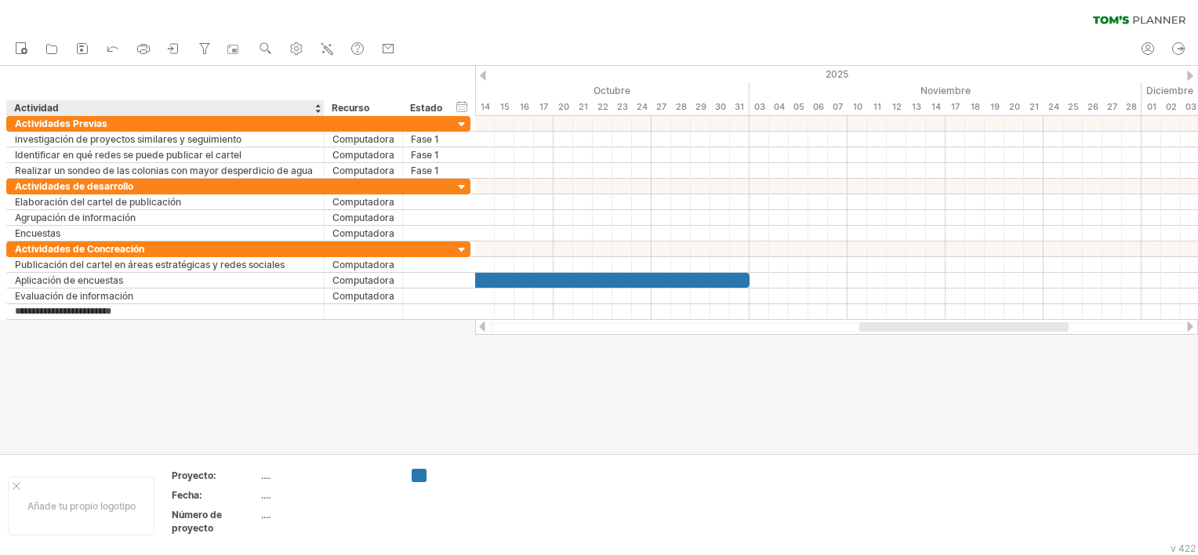
click at [161, 339] on div at bounding box center [599, 259] width 1198 height 387
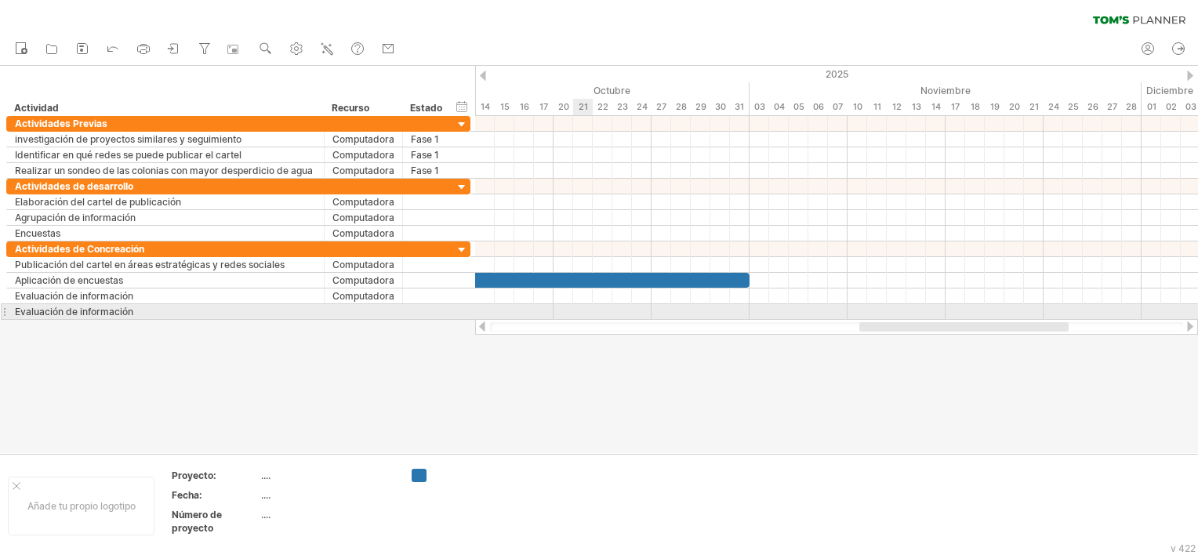
click at [577, 310] on div at bounding box center [836, 312] width 723 height 16
click at [580, 310] on div at bounding box center [836, 312] width 723 height 16
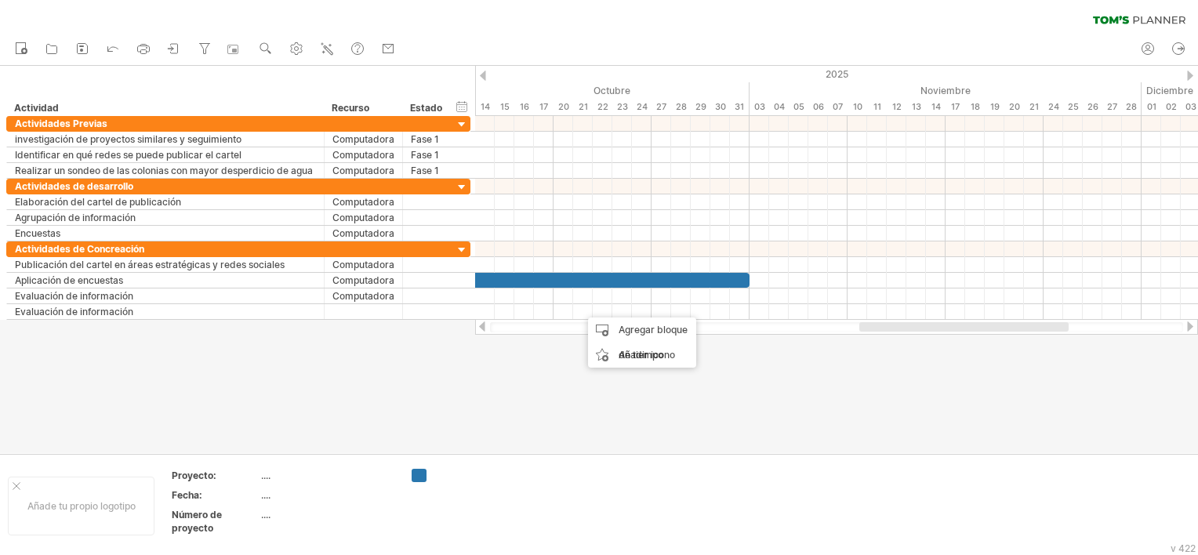
click at [273, 328] on div at bounding box center [599, 259] width 1198 height 387
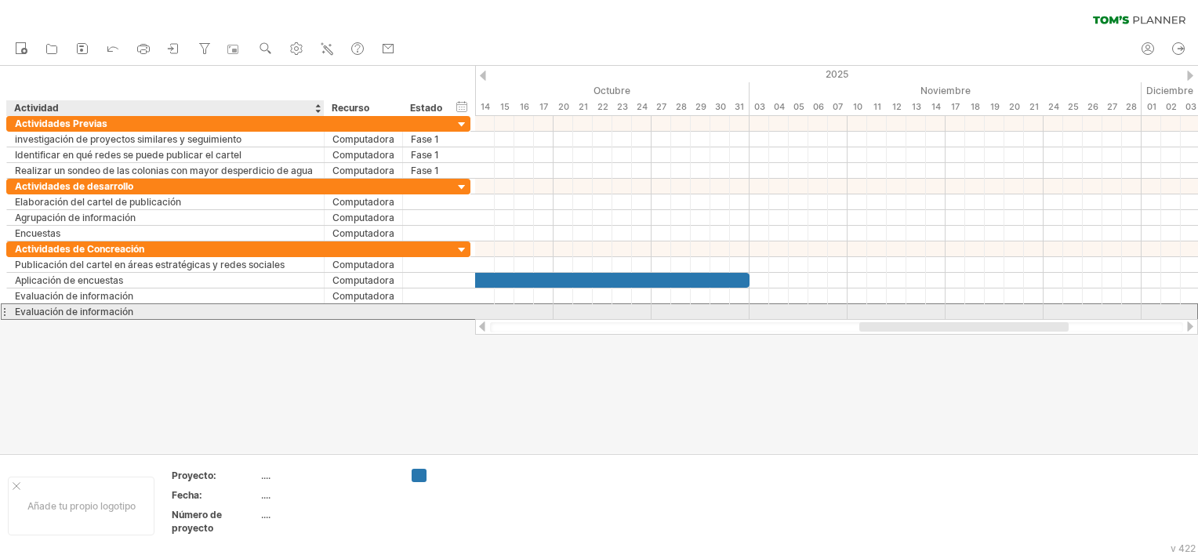
click at [25, 312] on div "Evaluación de información" at bounding box center [165, 311] width 301 height 15
click at [954, 313] on div "Agregar bloque de tiempo" at bounding box center [962, 326] width 108 height 50
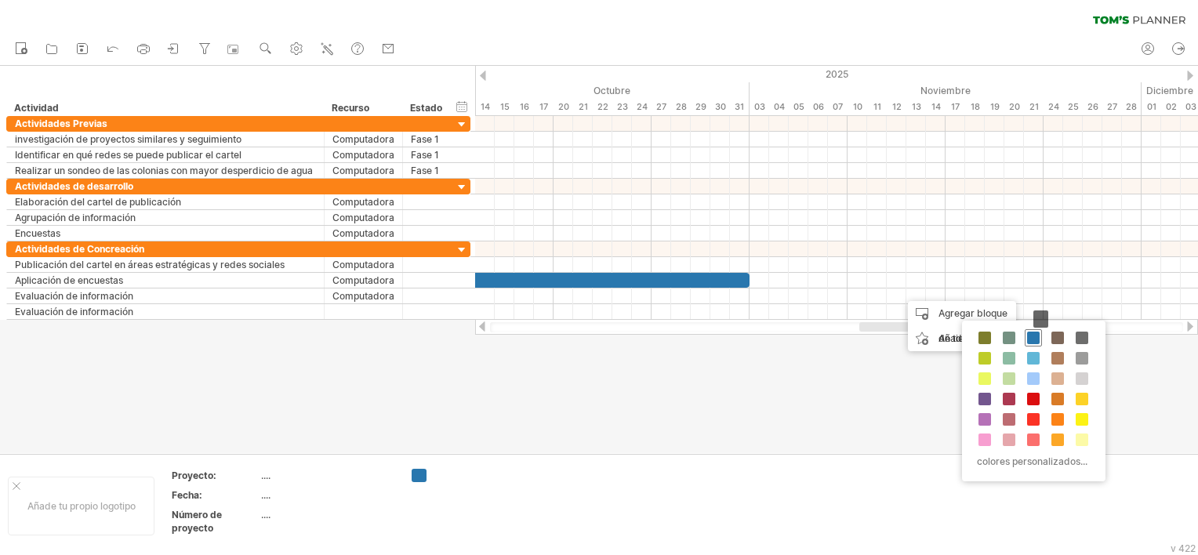
click at [1034, 340] on span at bounding box center [1033, 338] width 13 height 13
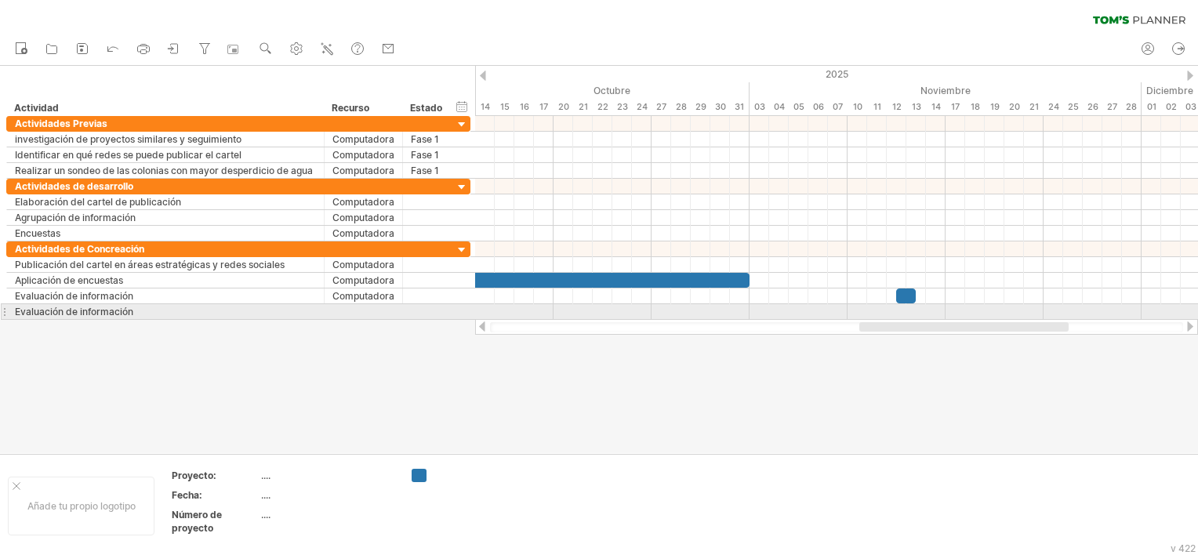
click at [4, 309] on div at bounding box center [4, 311] width 6 height 16
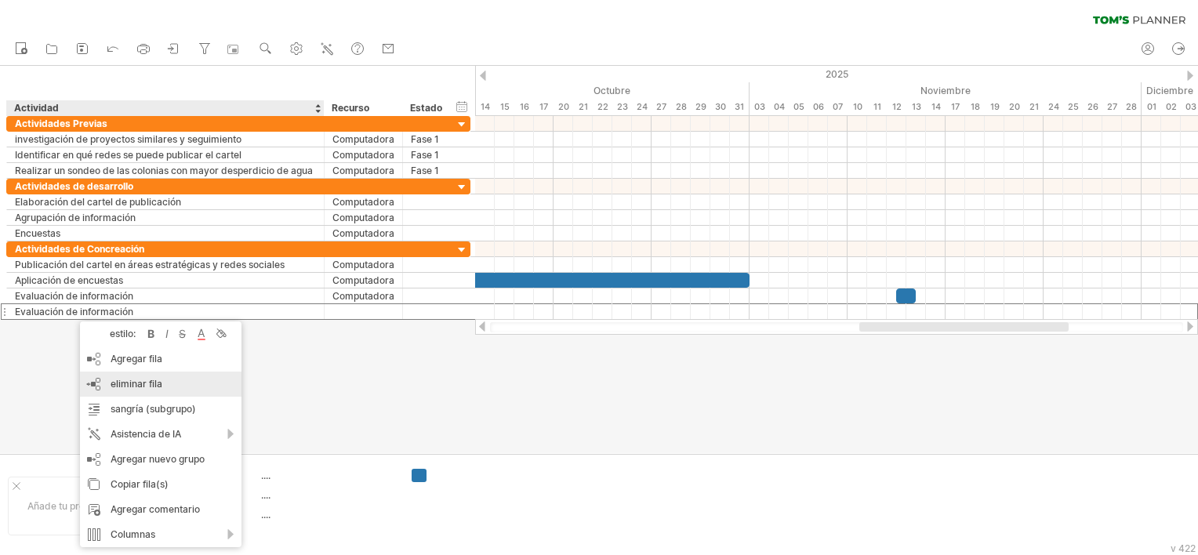
click at [155, 382] on span "eliminar fila" at bounding box center [137, 384] width 52 height 12
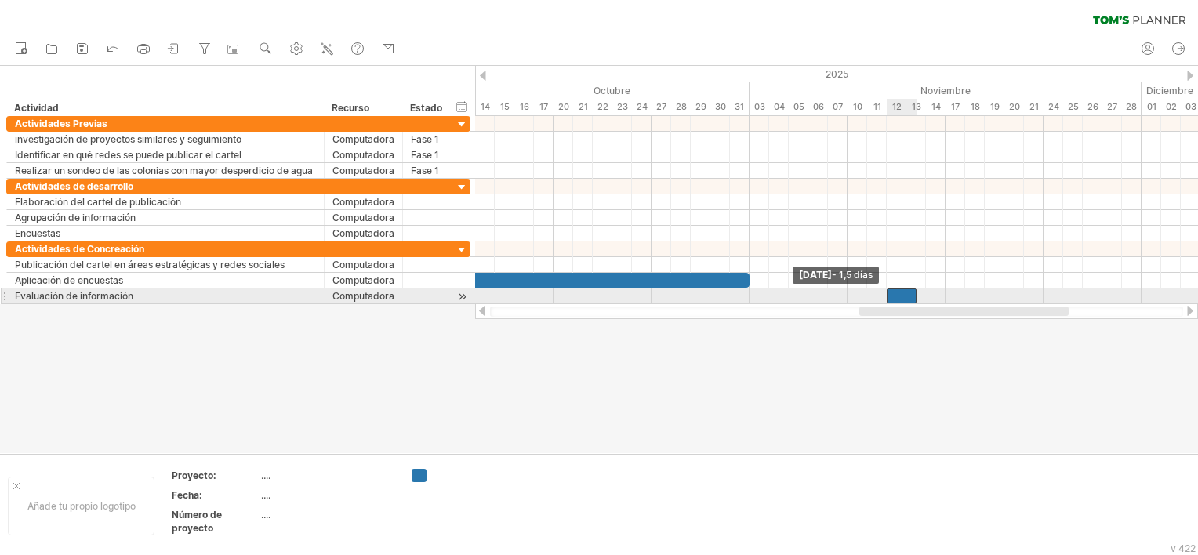
click at [891, 295] on div at bounding box center [901, 295] width 30 height 15
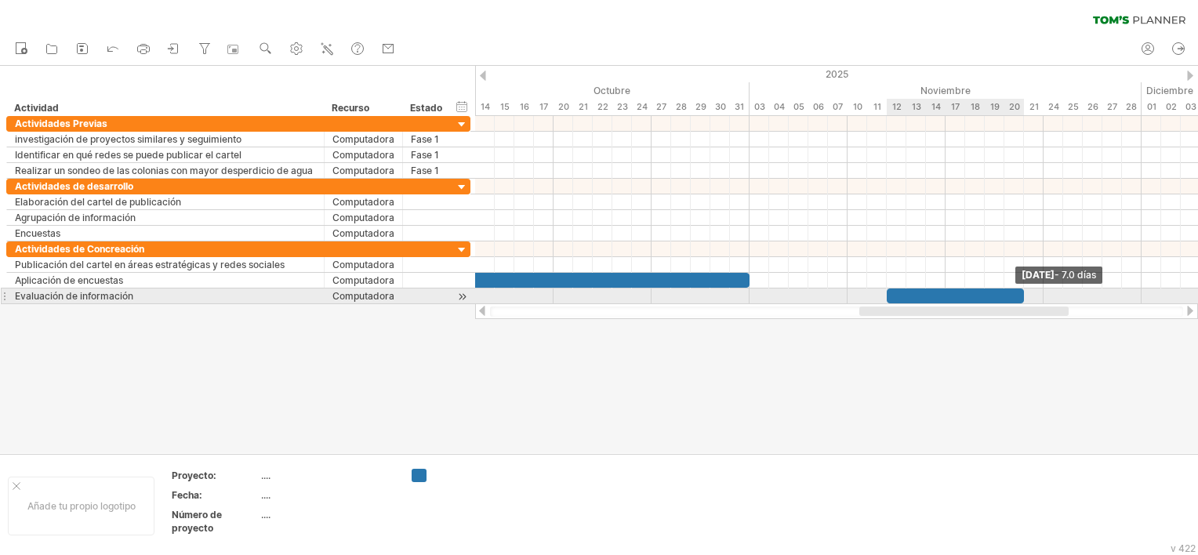
drag, startPoint x: 913, startPoint y: 295, endPoint x: 1022, endPoint y: 292, distance: 109.0
click at [1022, 292] on span at bounding box center [1023, 295] width 6 height 15
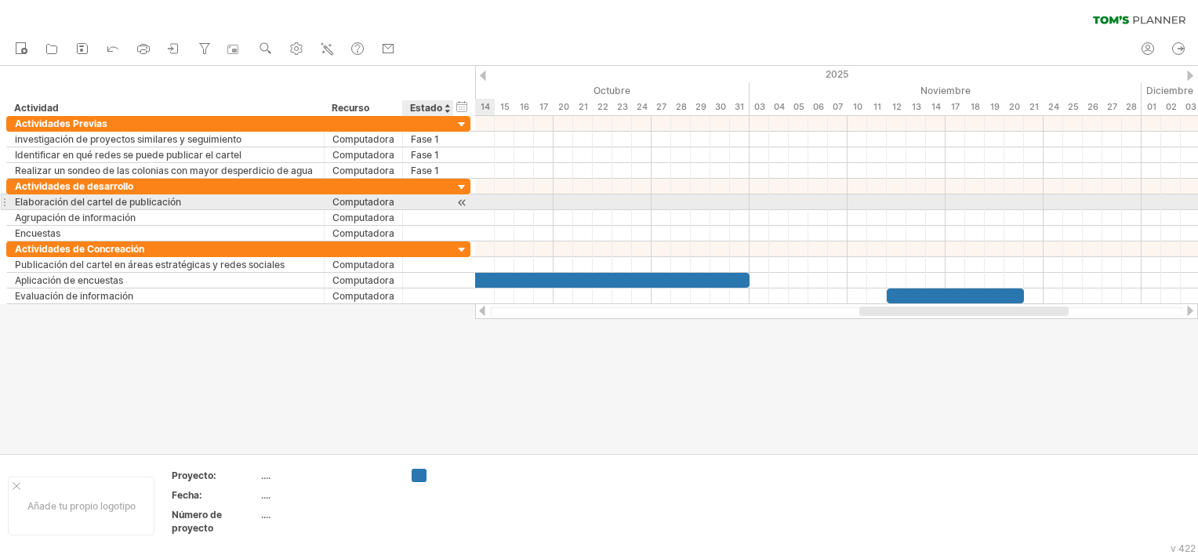
click at [422, 201] on div at bounding box center [428, 201] width 34 height 15
type input "******"
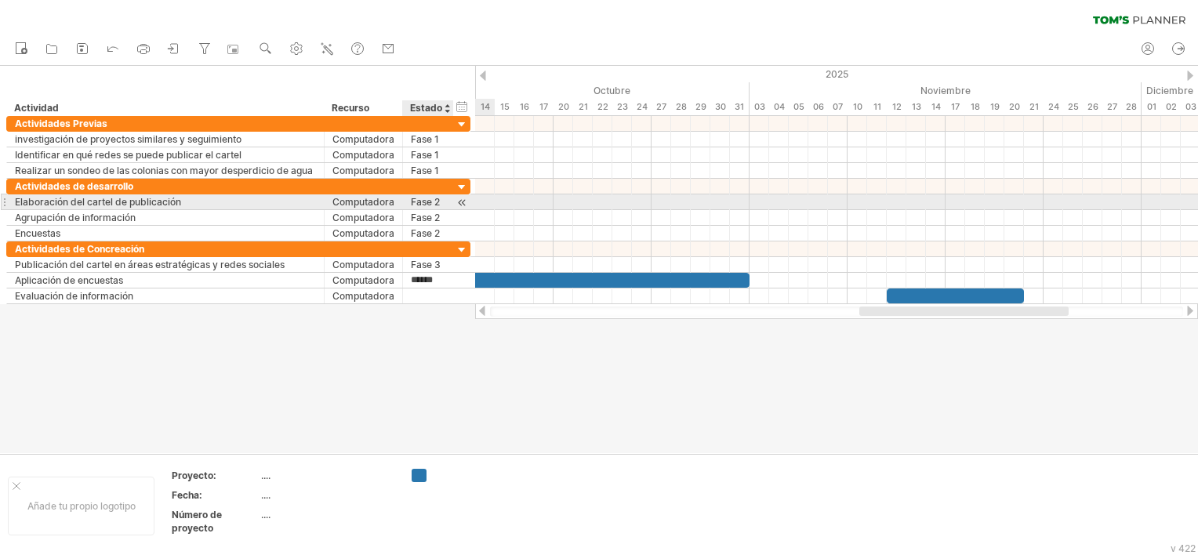
type input "******"
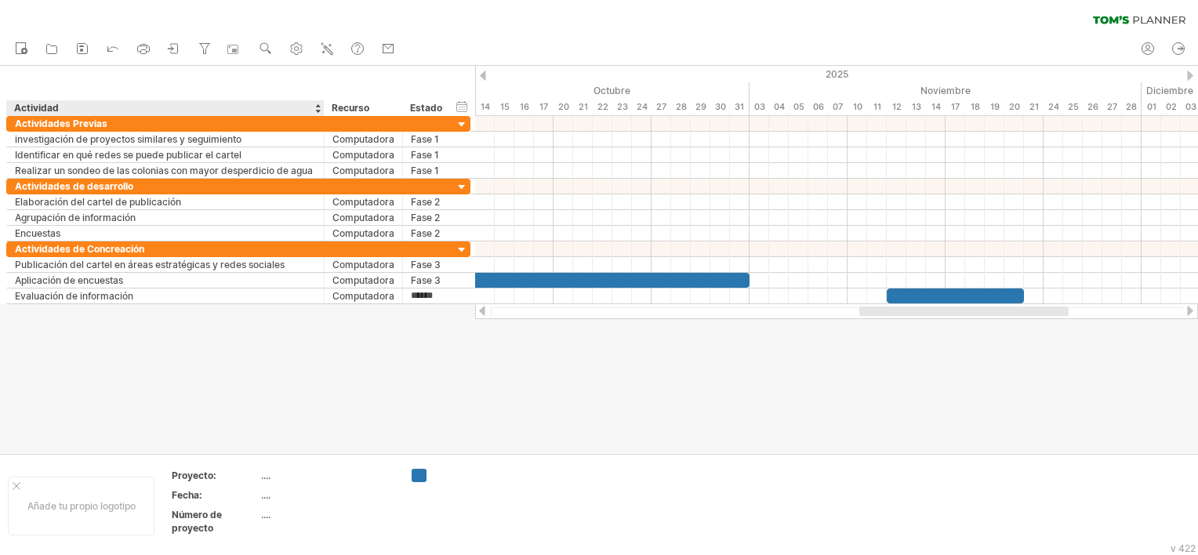
click at [259, 356] on div at bounding box center [599, 259] width 1198 height 387
click at [147, 49] on icon at bounding box center [144, 49] width 16 height 16
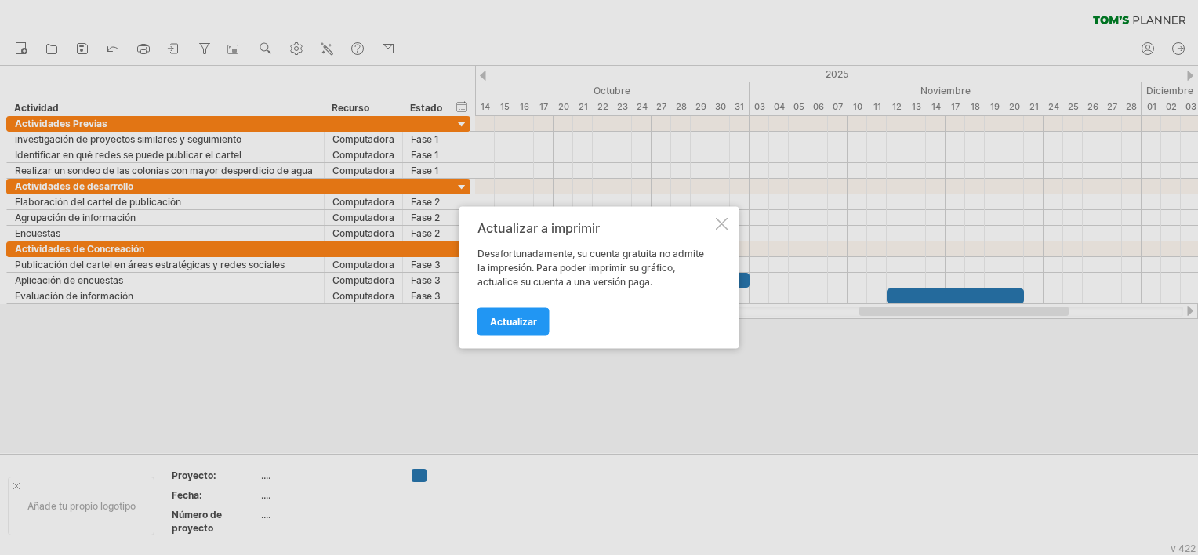
click at [726, 229] on div at bounding box center [722, 224] width 13 height 13
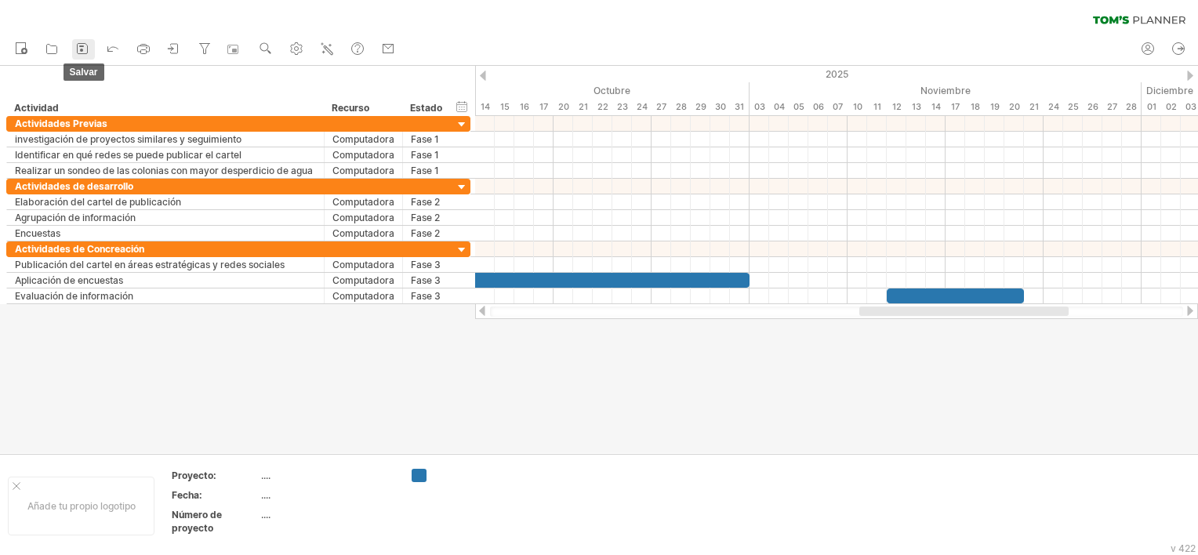
click at [83, 46] on rect at bounding box center [81, 46] width 5 height 2
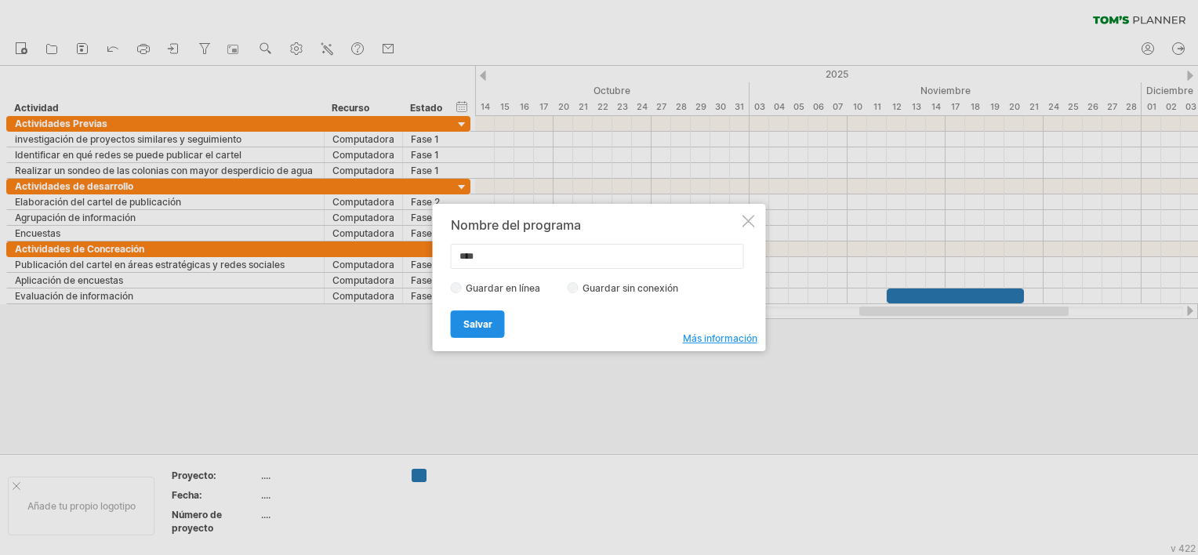
type input "****"
click at [474, 323] on span "Salvar" at bounding box center [477, 324] width 29 height 12
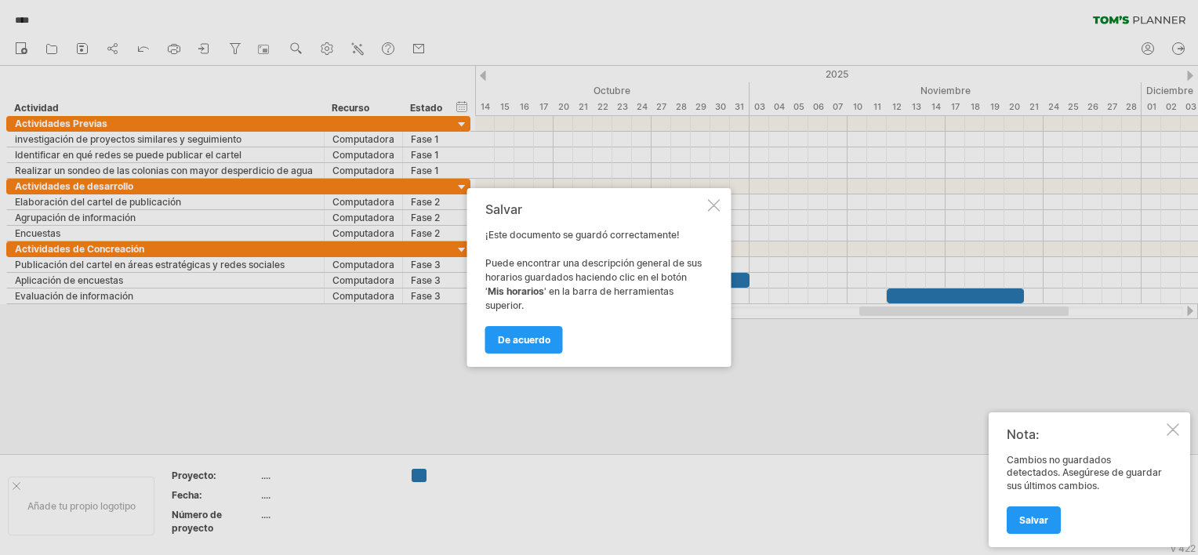
click at [528, 340] on span "De acuerdo" at bounding box center [524, 340] width 53 height 12
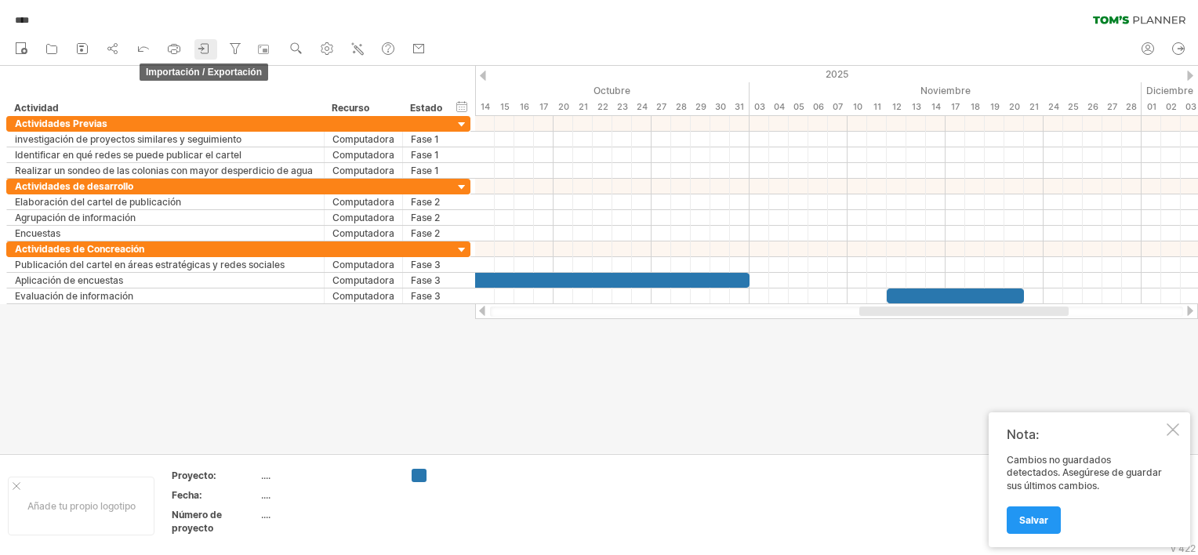
click at [205, 51] on icon at bounding box center [205, 49] width 16 height 16
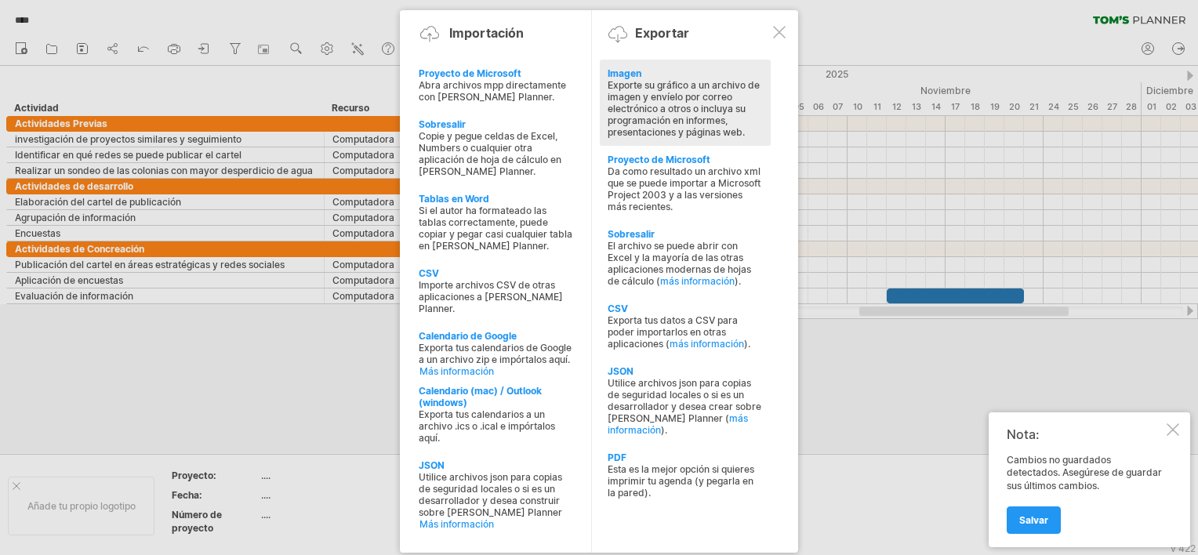
click at [647, 93] on div "Exporte su gráfico a un archivo de imagen y envíelo por correo electrónico a ot…" at bounding box center [684, 108] width 155 height 59
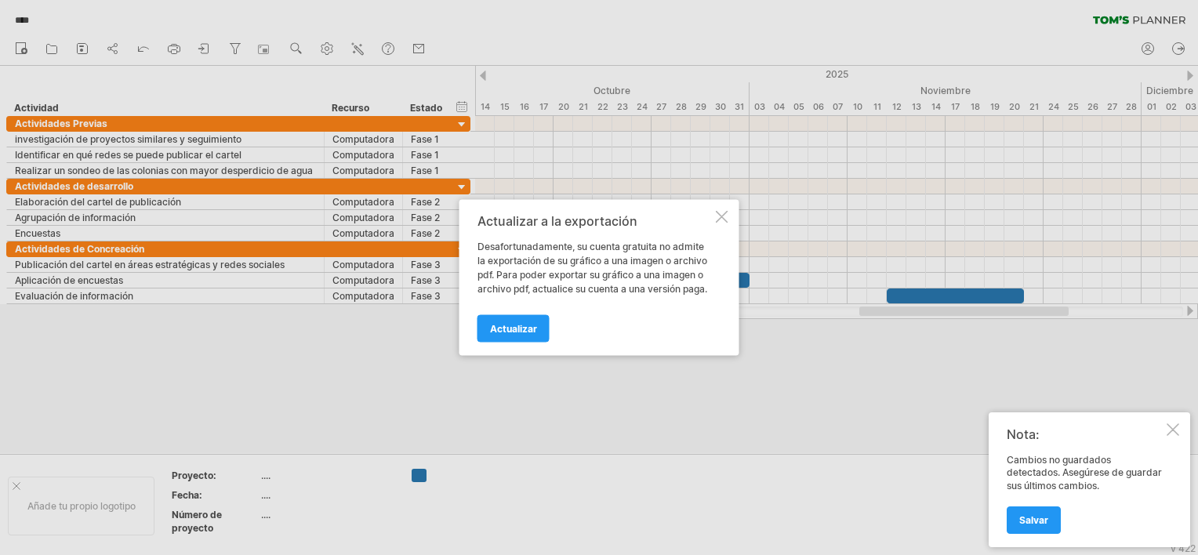
click at [721, 208] on div "Actualizar a la exportación Desafortunadamente, su cuenta gratuita no admite la…" at bounding box center [599, 278] width 280 height 156
click at [718, 216] on div at bounding box center [722, 217] width 13 height 13
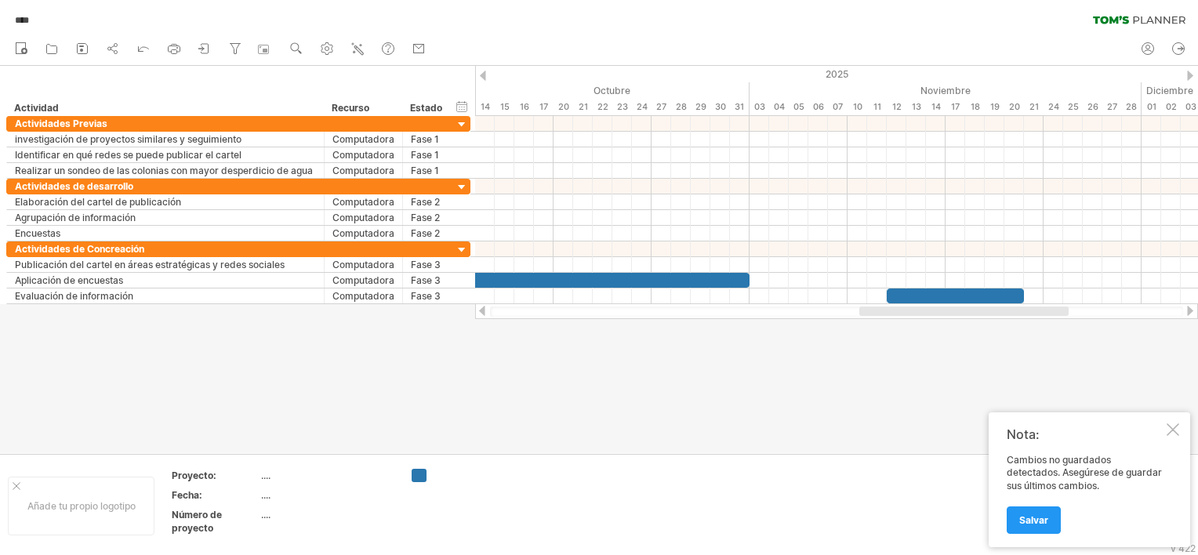
drag, startPoint x: 599, startPoint y: 311, endPoint x: 491, endPoint y: 320, distance: 107.7
click at [491, 320] on div "Trying to reach [DOMAIN_NAME] Connected again... 0% carga... **** clear filter" at bounding box center [599, 277] width 1198 height 555
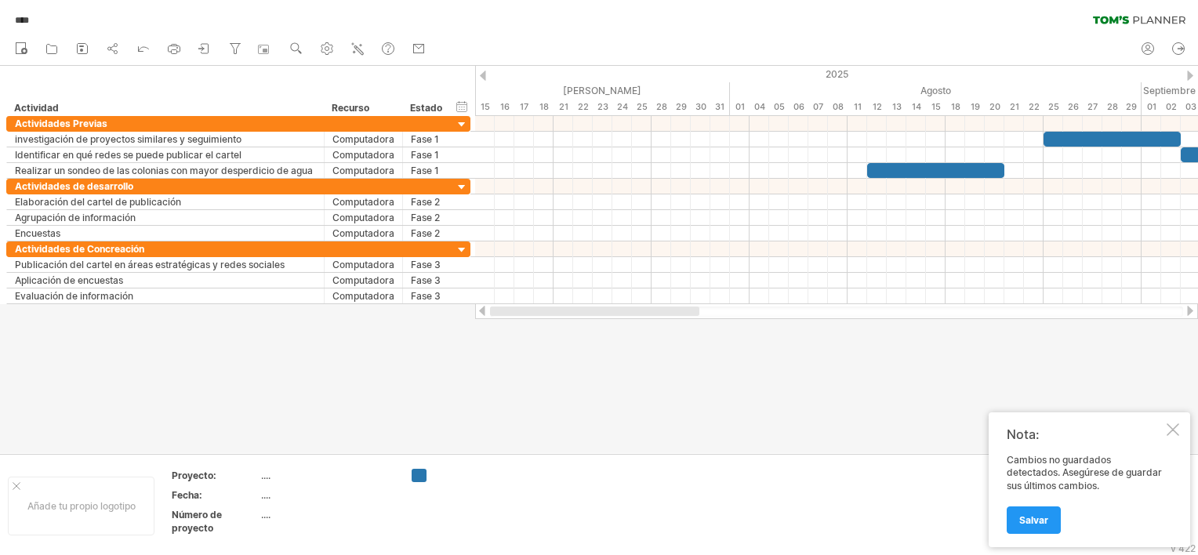
drag, startPoint x: 980, startPoint y: 312, endPoint x: 534, endPoint y: 306, distance: 446.7
click at [544, 313] on div at bounding box center [594, 310] width 209 height 9
click at [1174, 433] on div at bounding box center [1172, 429] width 13 height 13
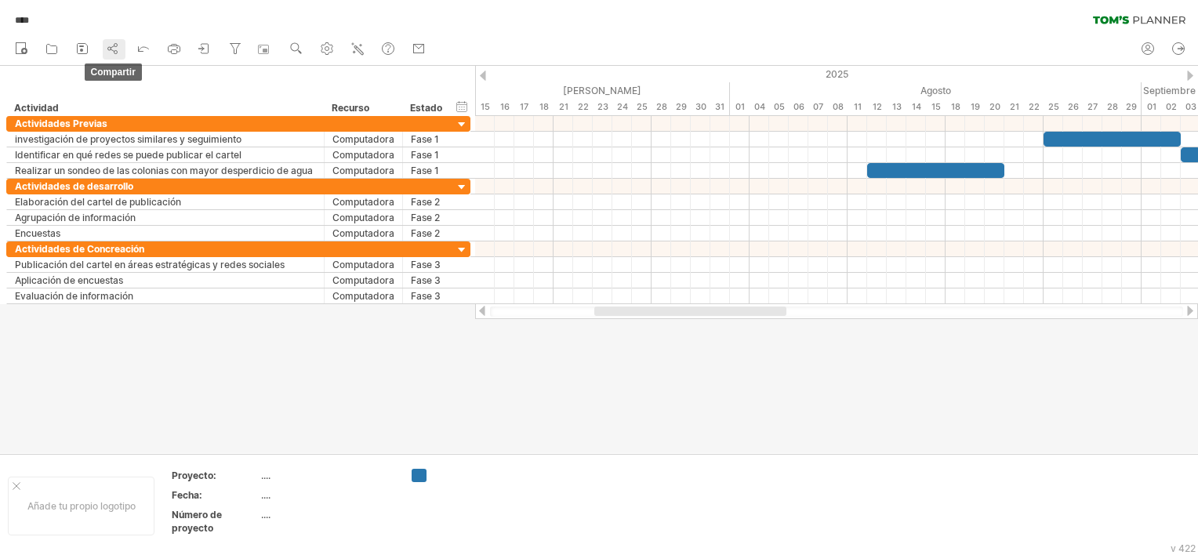
click at [111, 49] on icon at bounding box center [112, 48] width 3 height 5
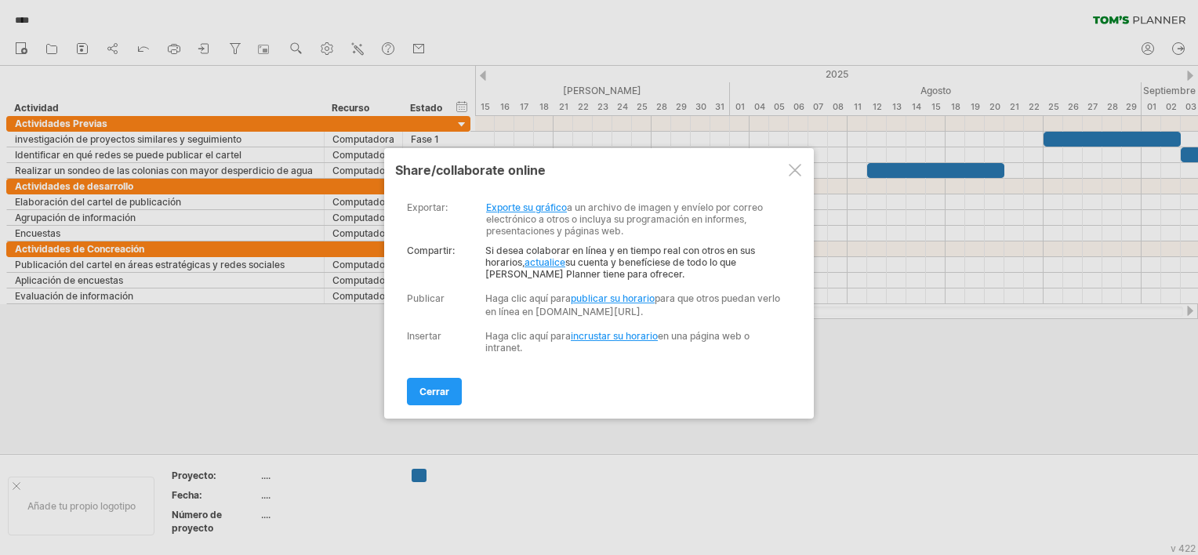
click at [533, 206] on link "Exporte su gráfico" at bounding box center [526, 207] width 81 height 12
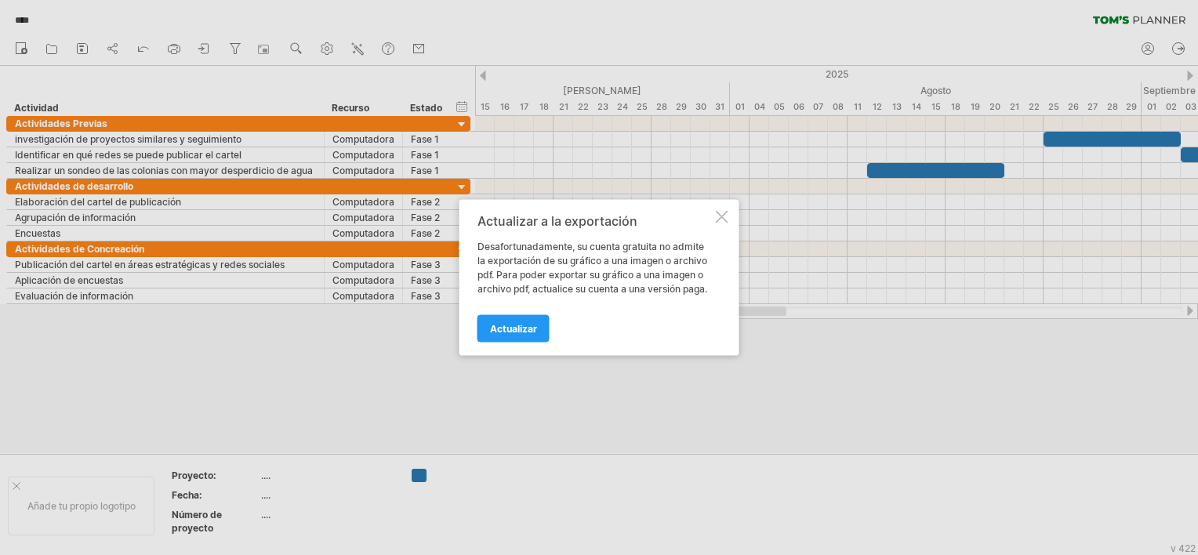
click at [724, 222] on div at bounding box center [722, 217] width 13 height 13
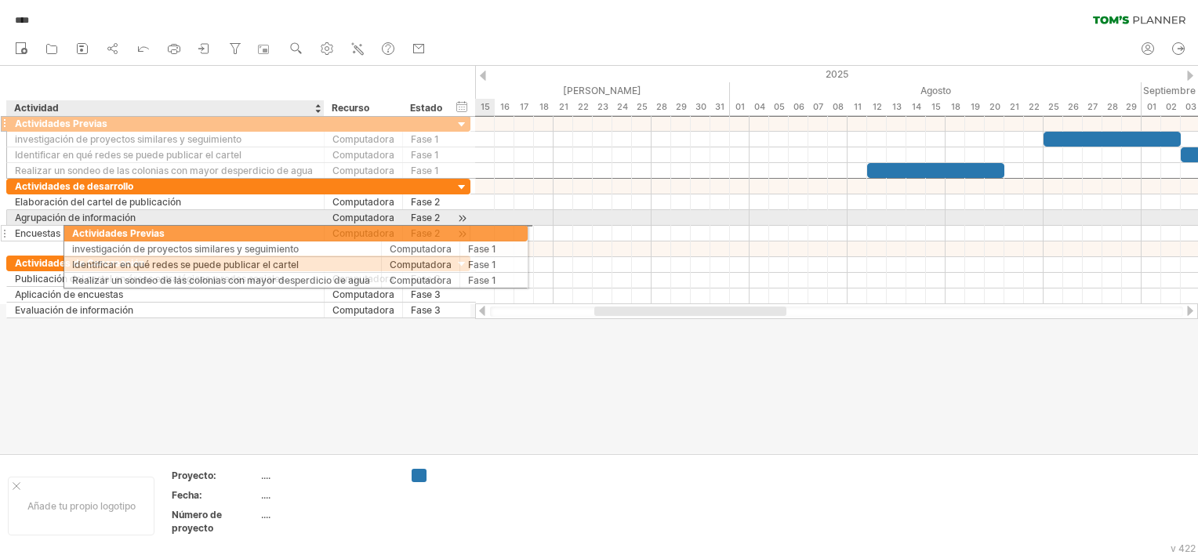
drag, startPoint x: 13, startPoint y: 120, endPoint x: 60, endPoint y: 173, distance: 71.1
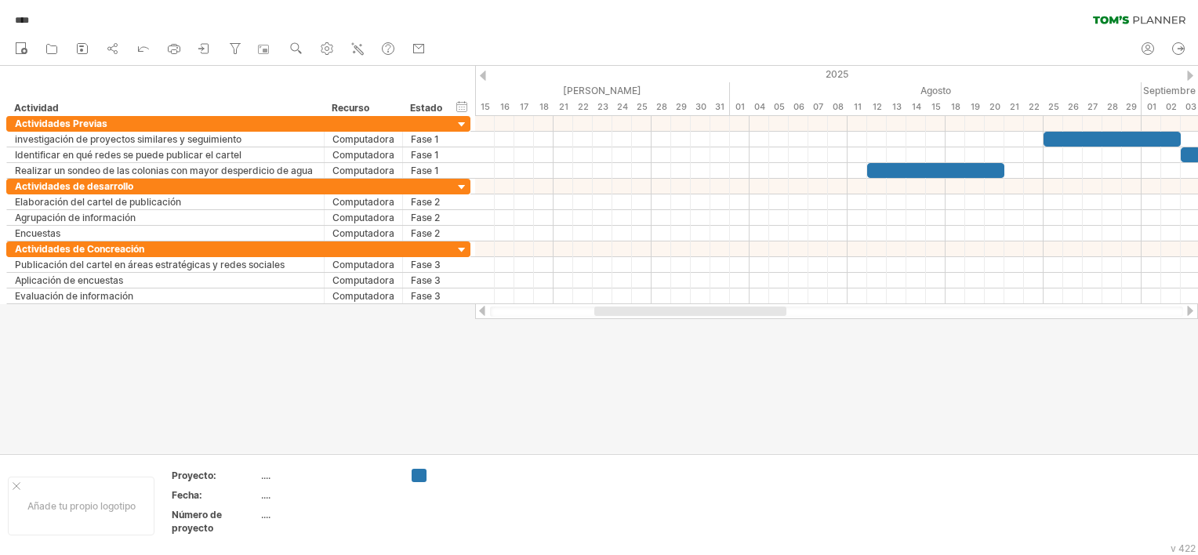
click at [524, 367] on div at bounding box center [599, 259] width 1198 height 387
